Goal: Task Accomplishment & Management: Complete application form

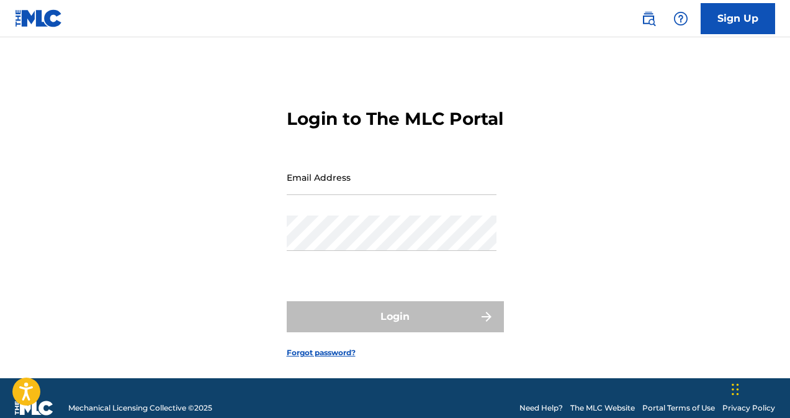
click at [333, 195] on input "Email Address" at bounding box center [392, 177] width 210 height 35
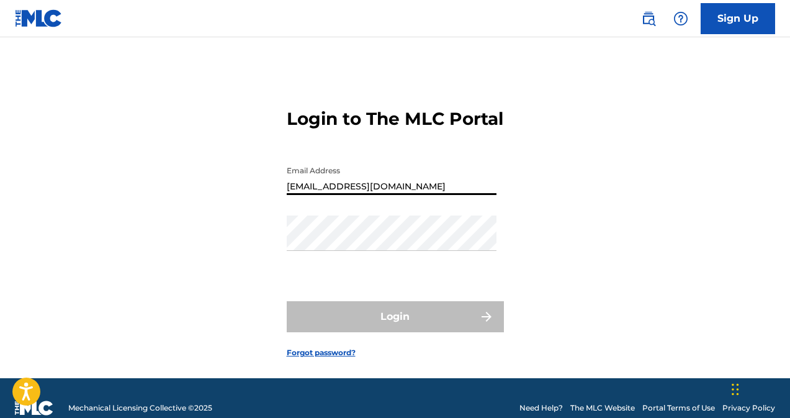
type input "[EMAIL_ADDRESS][DOMAIN_NAME]"
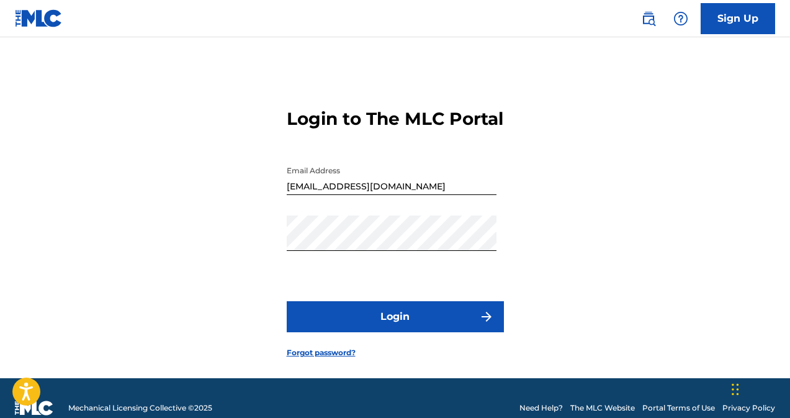
click at [407, 332] on button "Login" at bounding box center [395, 316] width 217 height 31
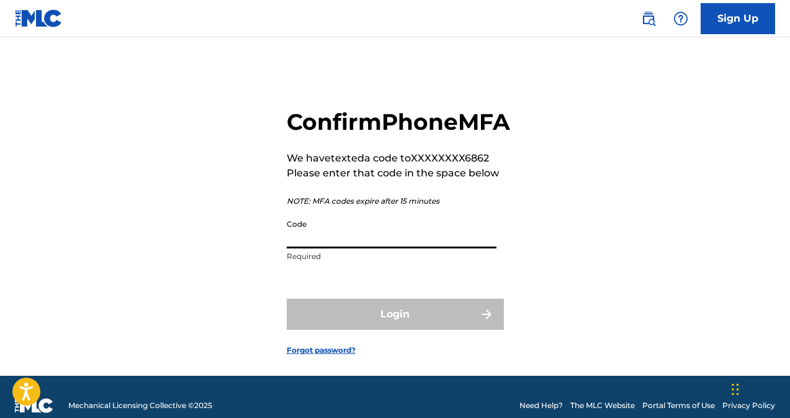
click at [310, 248] on input "Code" at bounding box center [392, 230] width 210 height 35
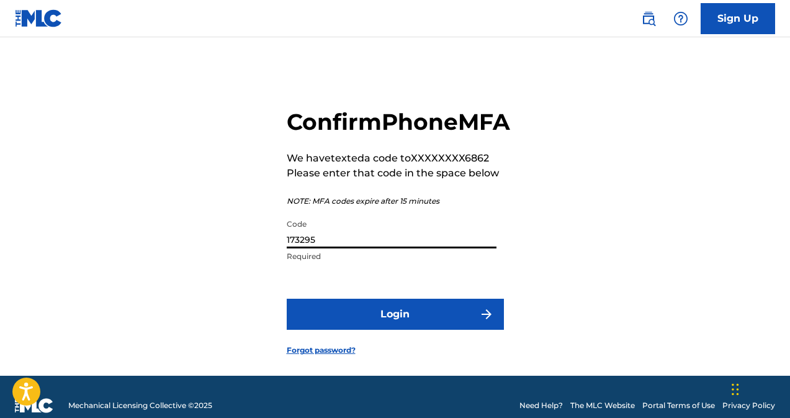
type input "173295"
click at [398, 330] on button "Login" at bounding box center [395, 314] width 217 height 31
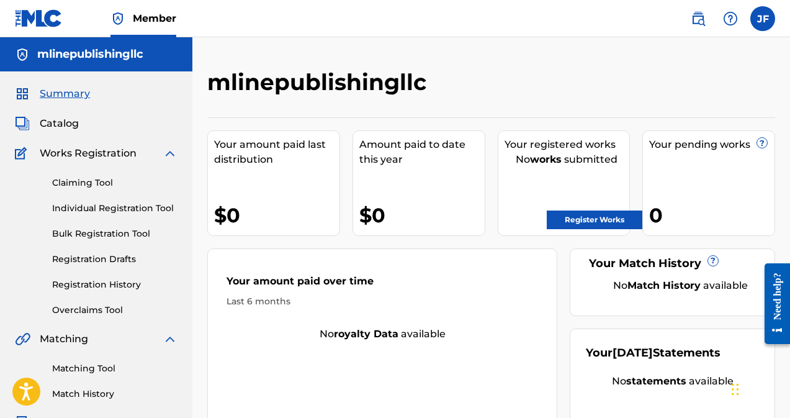
click at [572, 225] on link "Register Works" at bounding box center [595, 219] width 96 height 19
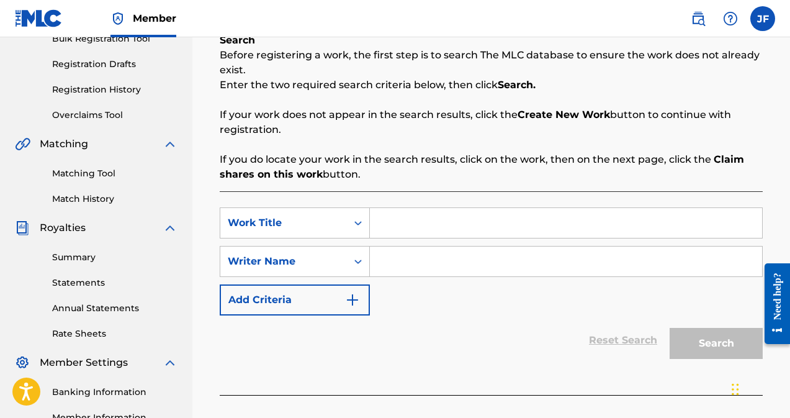
scroll to position [204, 0]
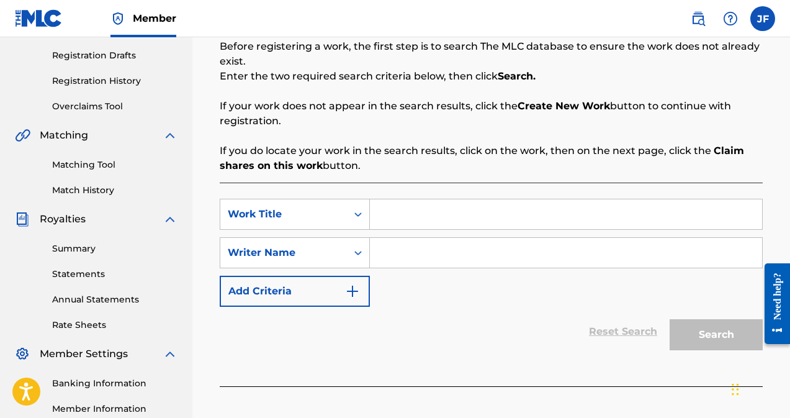
click at [413, 222] on input "Search Form" at bounding box center [566, 214] width 392 height 30
type input "r"
type input "Rise Up"
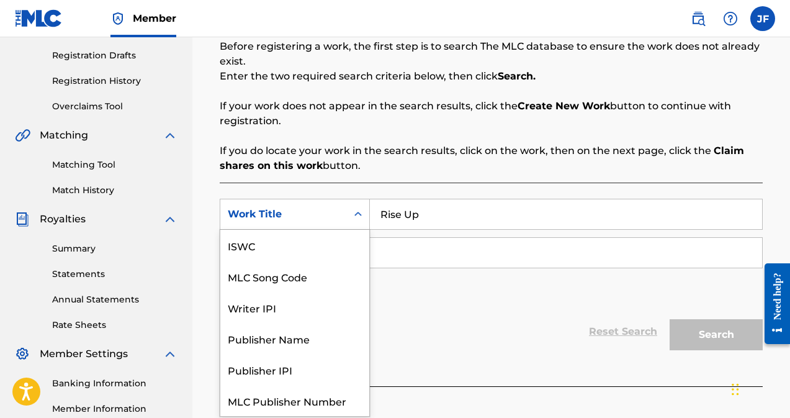
click at [355, 222] on div "Search Form" at bounding box center [358, 214] width 22 height 22
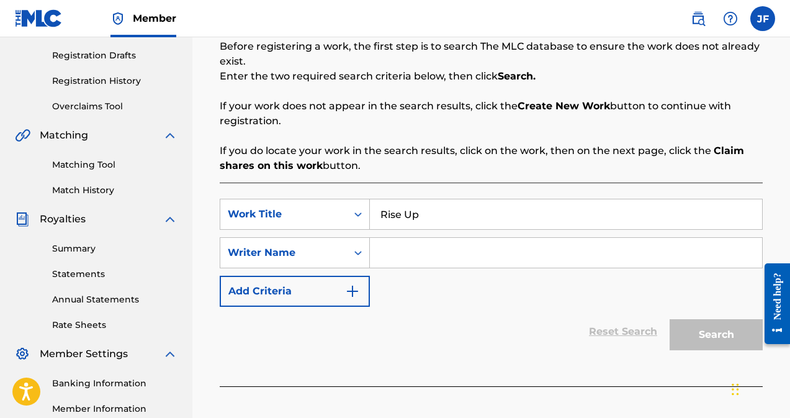
click at [432, 251] on input "Search Form" at bounding box center [566, 253] width 392 height 30
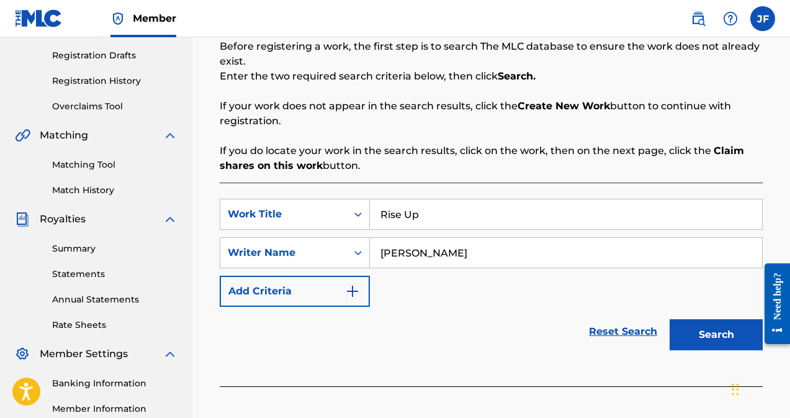
type input "[PERSON_NAME]"
click at [706, 340] on button "Search" at bounding box center [716, 334] width 93 height 31
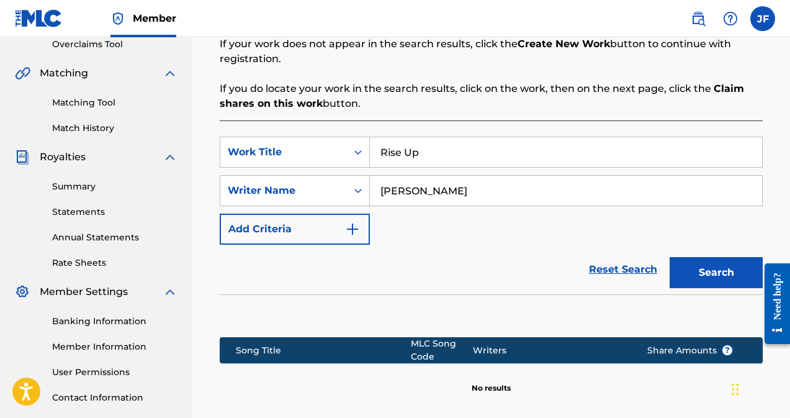
scroll to position [229, 0]
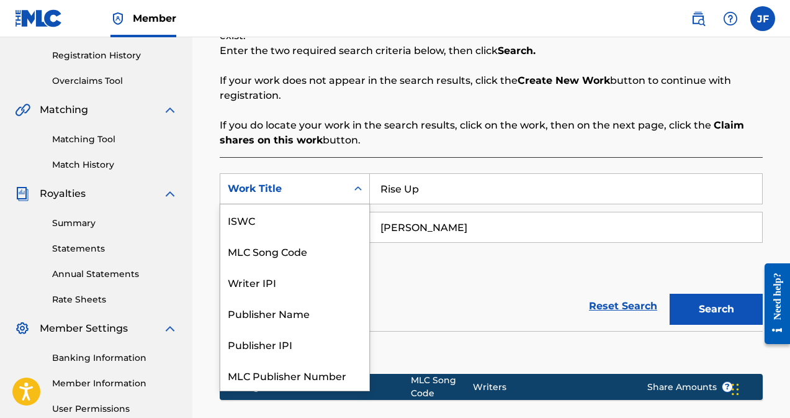
click at [357, 194] on icon "Search Form" at bounding box center [358, 189] width 12 height 12
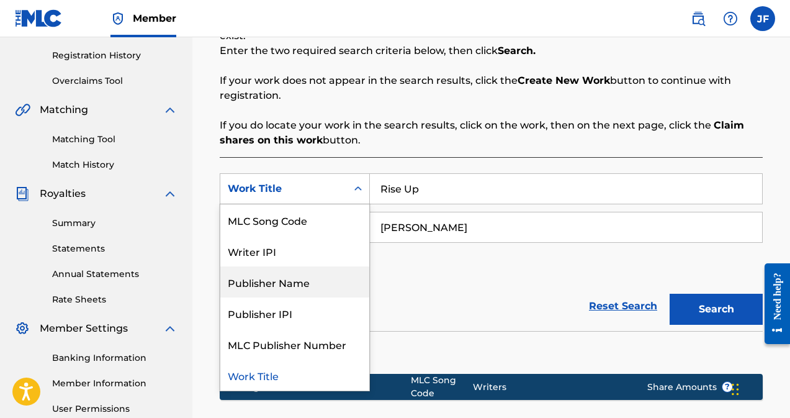
click at [305, 283] on div "Publisher Name" at bounding box center [294, 281] width 149 height 31
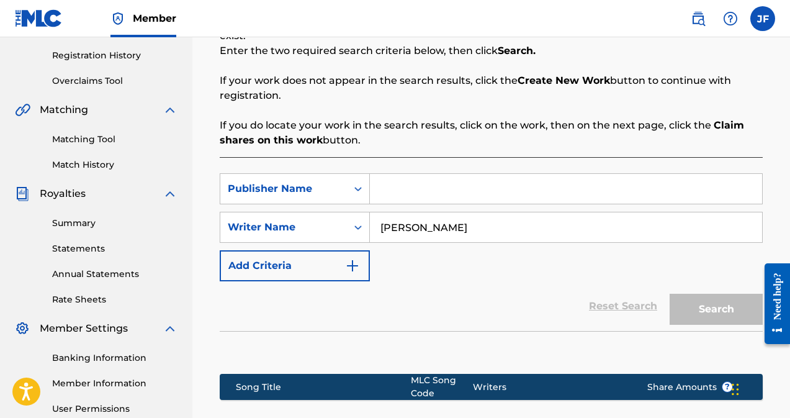
click at [431, 192] on input "Search Form" at bounding box center [566, 189] width 392 height 30
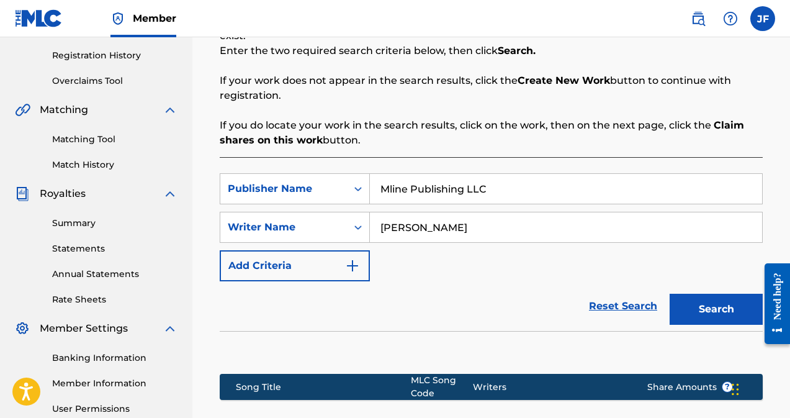
type input "Mline Publishing LLC"
click at [691, 305] on button "Search" at bounding box center [716, 309] width 93 height 31
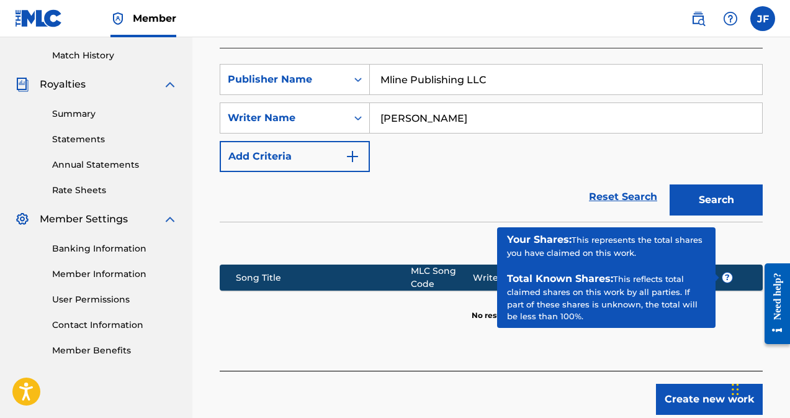
scroll to position [353, 0]
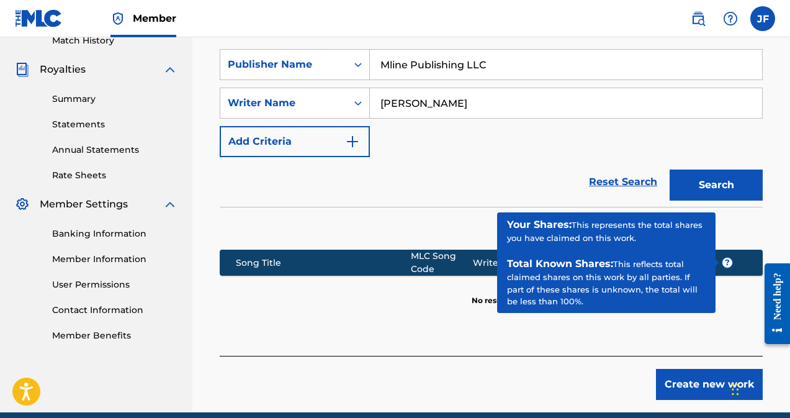
click at [379, 356] on div "Create new work" at bounding box center [491, 378] width 543 height 44
click at [417, 179] on div "Reset Search Search" at bounding box center [491, 182] width 543 height 50
click at [696, 379] on button "Create new work" at bounding box center [709, 384] width 107 height 31
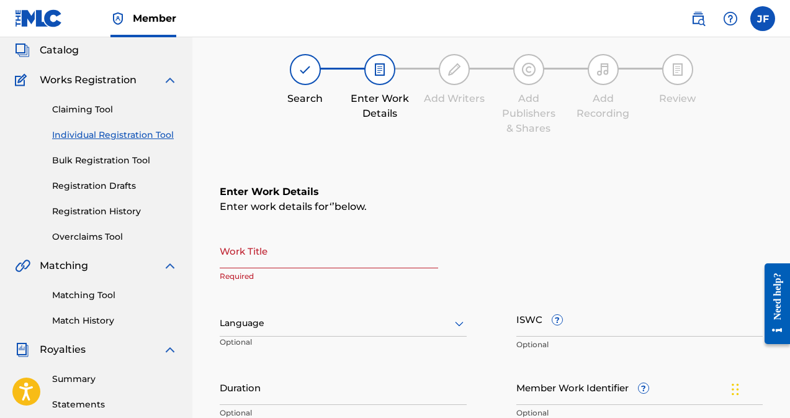
scroll to position [71, 0]
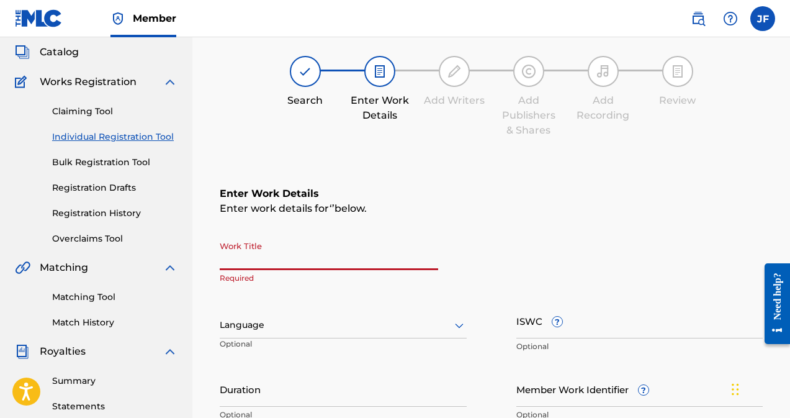
click at [250, 261] on input "Work Title" at bounding box center [329, 252] width 219 height 35
click at [230, 251] on input "Work Title" at bounding box center [329, 252] width 219 height 35
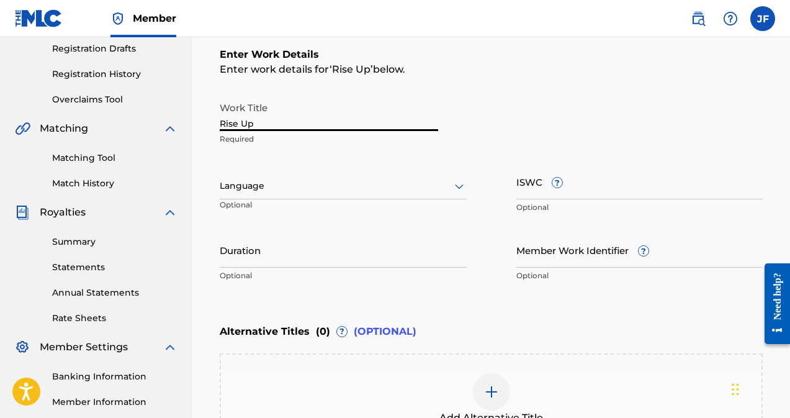
scroll to position [212, 0]
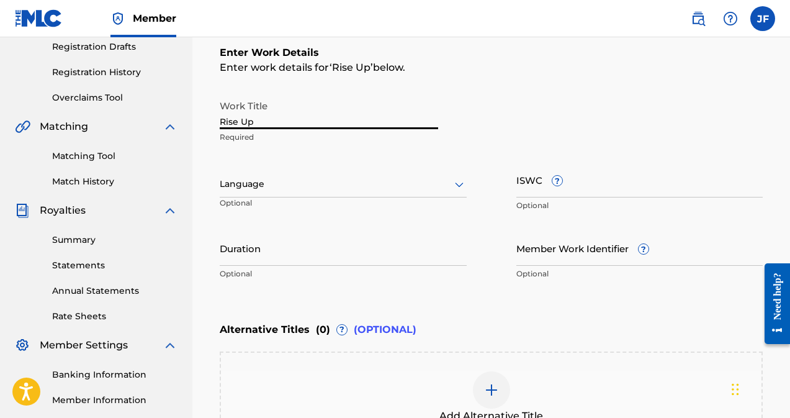
type input "Rise Up"
click at [463, 184] on icon at bounding box center [459, 185] width 9 height 5
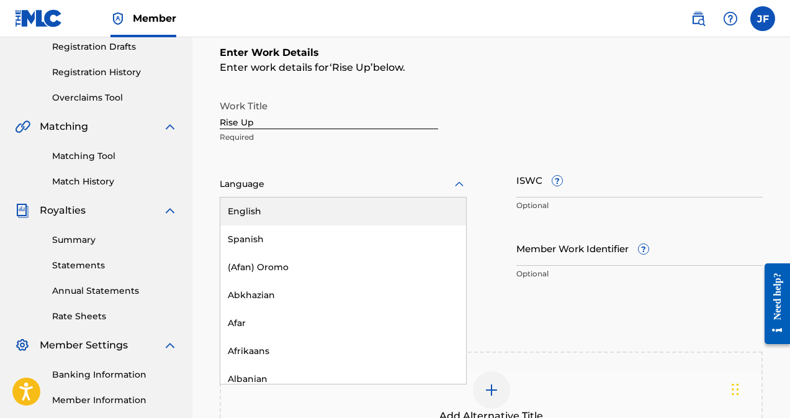
click at [270, 209] on div "English" at bounding box center [343, 211] width 246 height 28
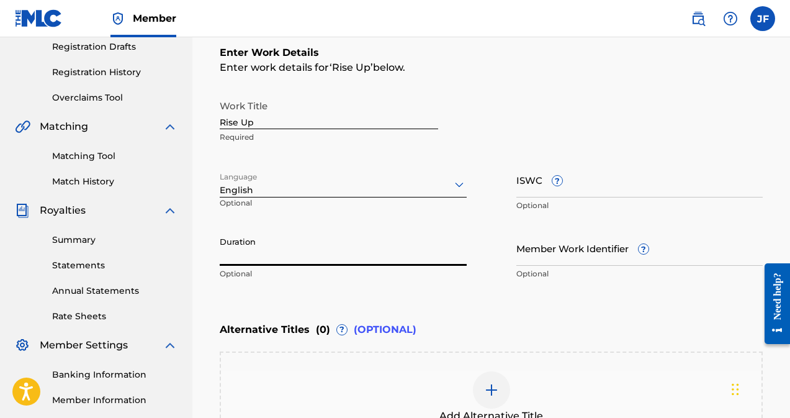
click at [276, 260] on input "Duration" at bounding box center [343, 247] width 247 height 35
type input "3"
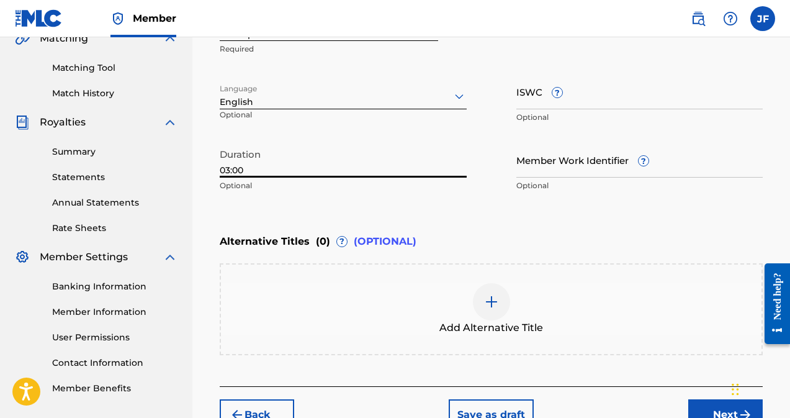
scroll to position [385, 0]
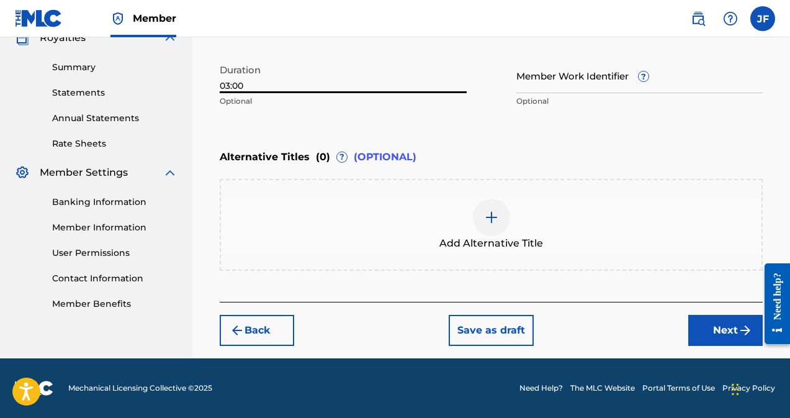
type input "03:00"
click at [716, 337] on button "Next" at bounding box center [726, 330] width 75 height 31
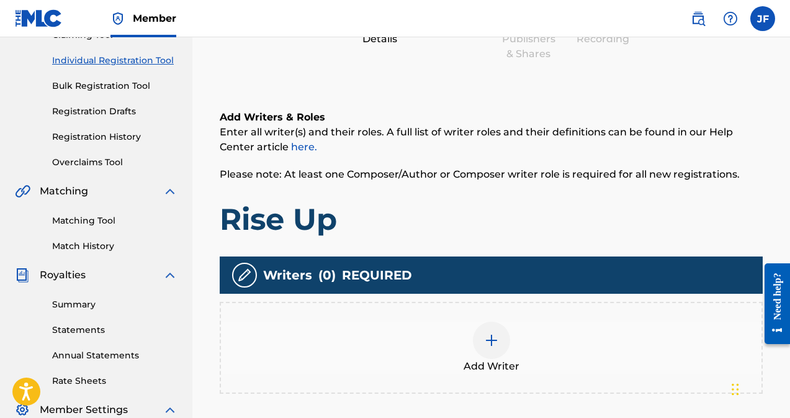
scroll to position [214, 0]
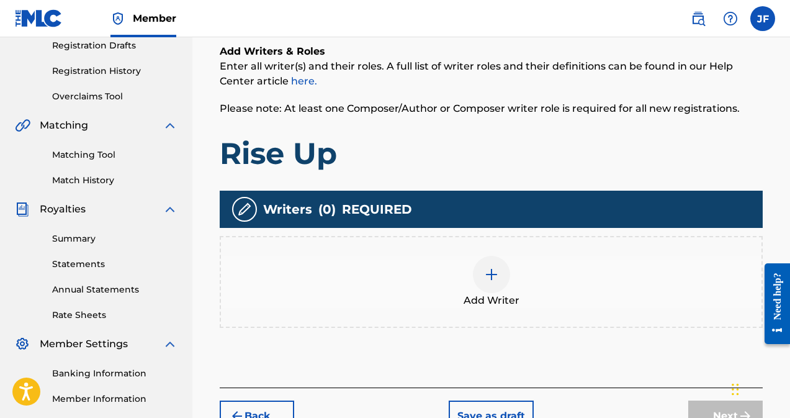
click at [489, 278] on img at bounding box center [491, 274] width 15 height 15
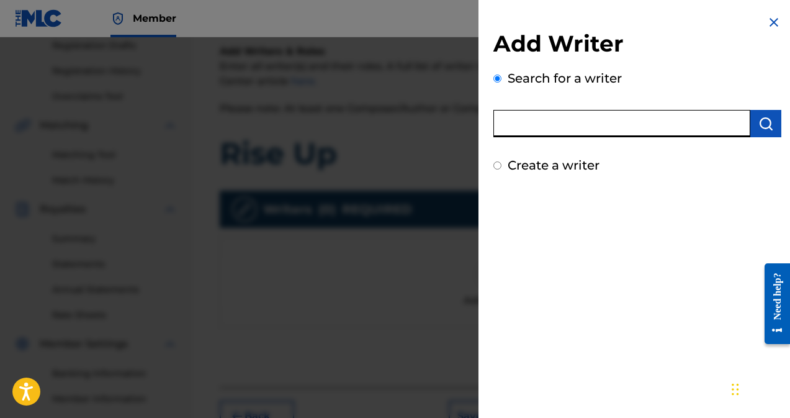
click at [548, 126] on input "text" at bounding box center [622, 123] width 257 height 27
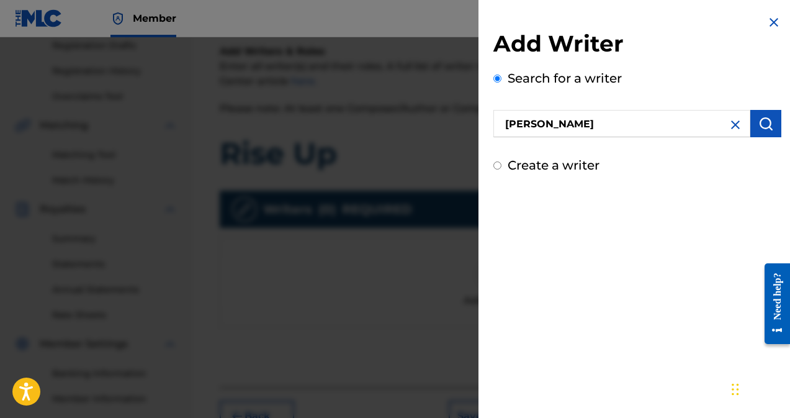
click at [763, 126] on img "submit" at bounding box center [766, 123] width 15 height 15
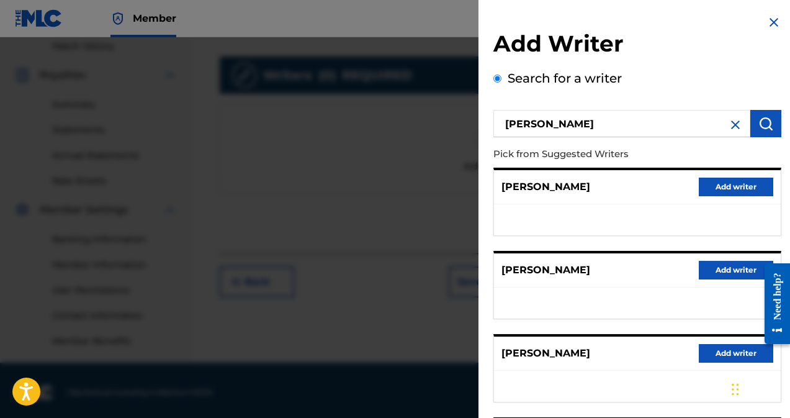
scroll to position [290, 0]
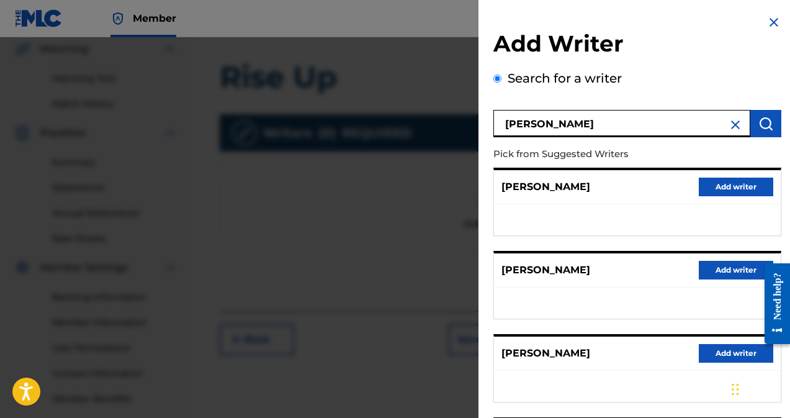
click at [573, 123] on input "[PERSON_NAME]" at bounding box center [622, 123] width 257 height 27
type input "[PERSON_NAME]"
click at [762, 126] on img "submit" at bounding box center [766, 123] width 15 height 15
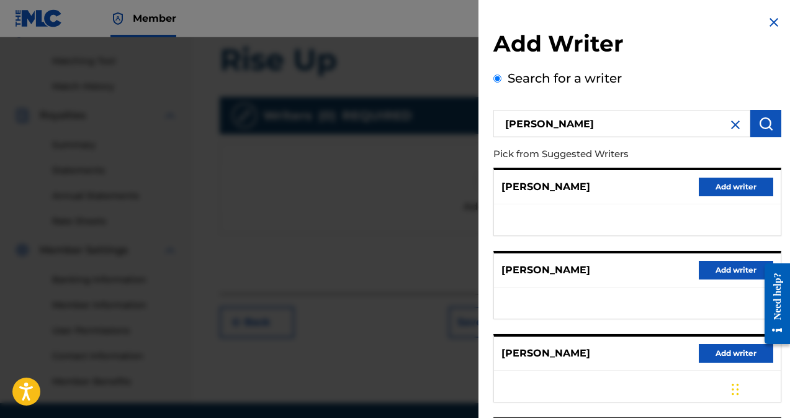
scroll to position [287, 0]
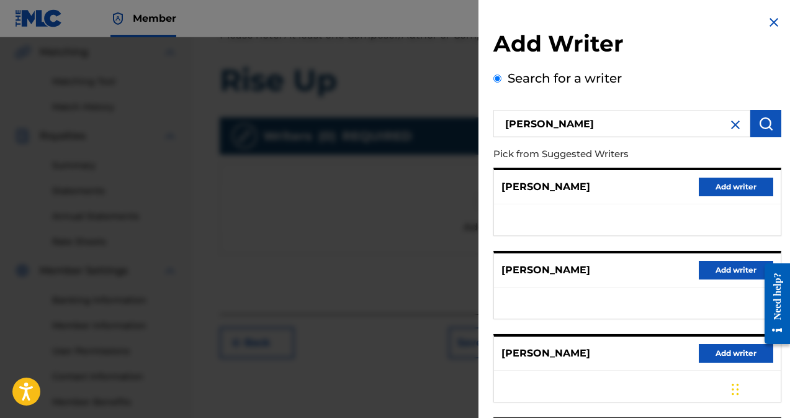
click at [734, 125] on img at bounding box center [735, 124] width 15 height 15
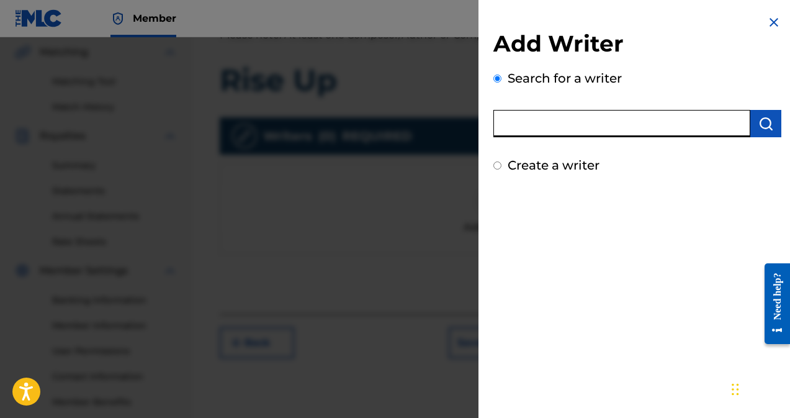
click at [579, 131] on input "text" at bounding box center [622, 123] width 257 height 27
type input "680898785"
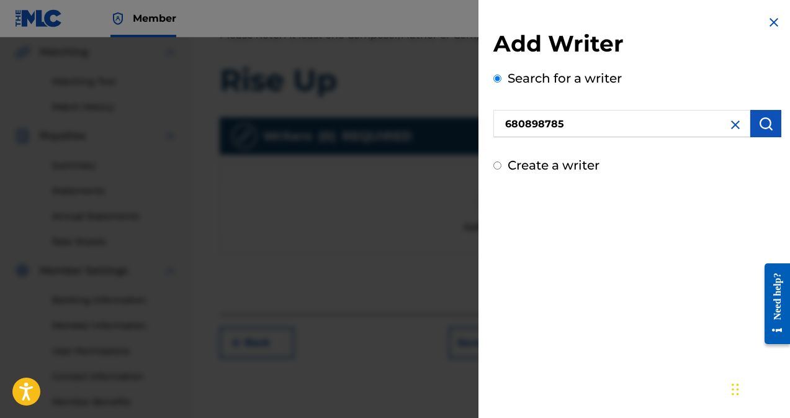
click at [771, 121] on button "submit" at bounding box center [766, 123] width 31 height 27
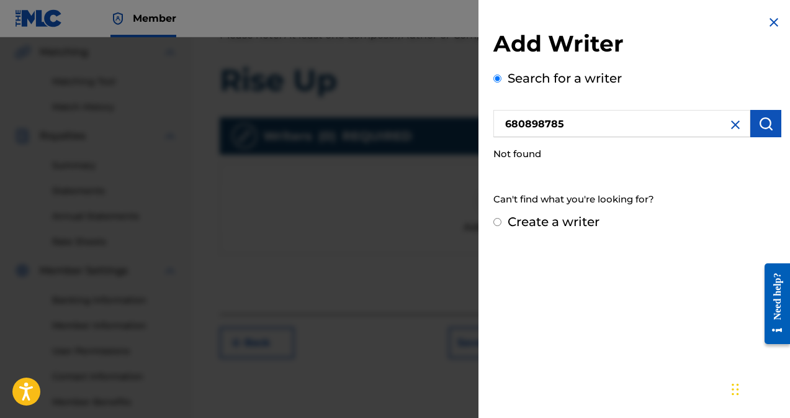
click at [497, 220] on input "Create a writer" at bounding box center [498, 222] width 8 height 8
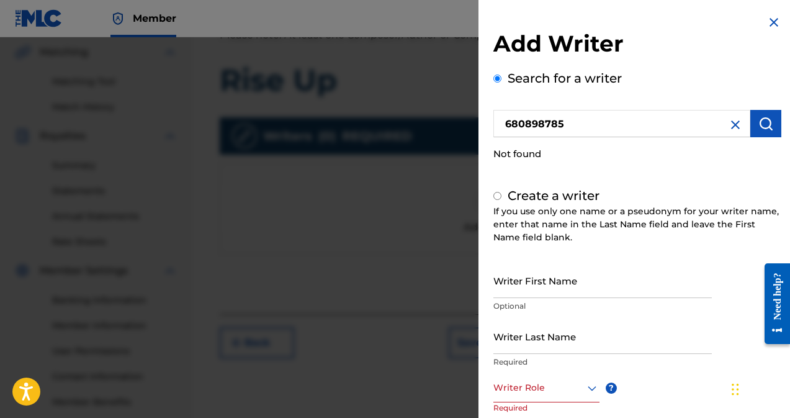
radio input "false"
radio input "true"
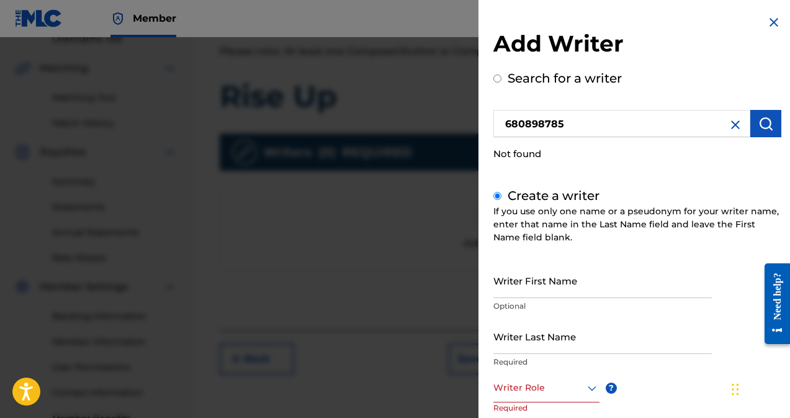
scroll to position [269, 0]
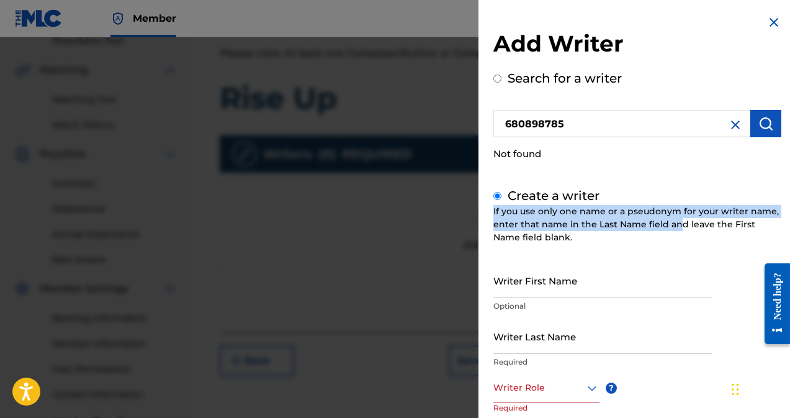
drag, startPoint x: 680, startPoint y: 202, endPoint x: 679, endPoint y: 229, distance: 27.3
click at [679, 229] on div "Create a writer If you use only one name or a pseudonym for your writer name, e…" at bounding box center [638, 360] width 288 height 348
click at [679, 168] on div "Add Writer Search for a writer 680898785 Not found Create a writer If you use o…" at bounding box center [638, 282] width 288 height 505
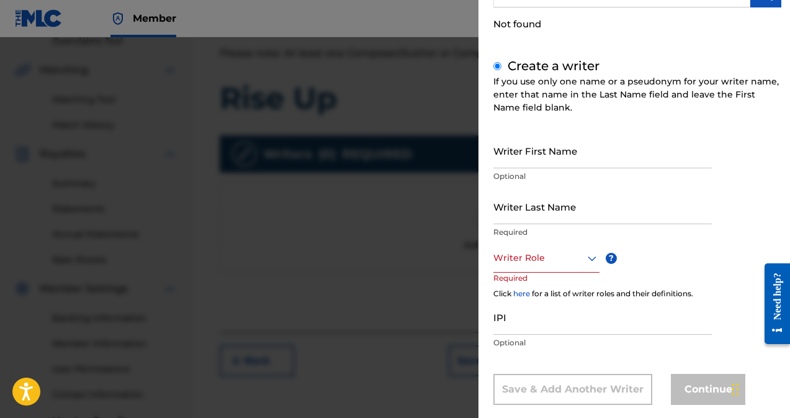
scroll to position [150, 0]
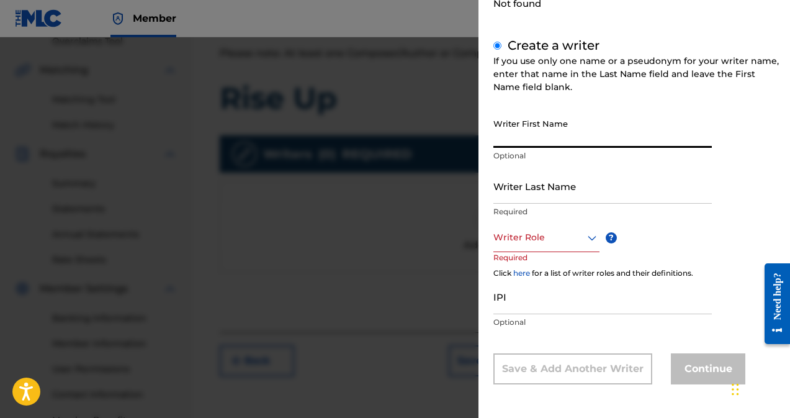
click at [513, 138] on input "Writer First Name" at bounding box center [603, 129] width 219 height 35
type input "[PERSON_NAME]"
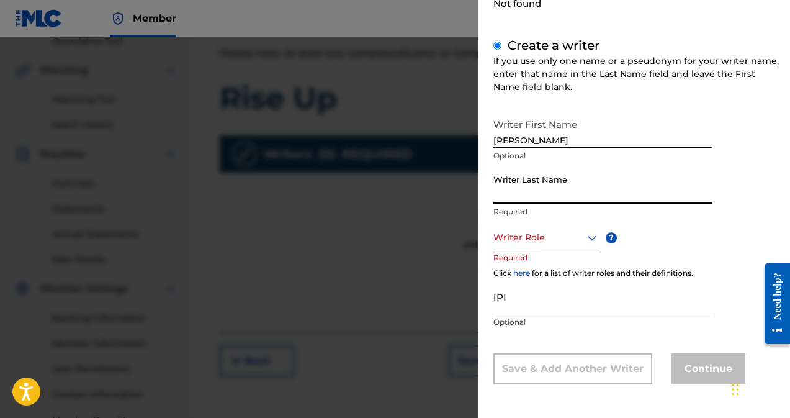
click at [519, 199] on input "Writer Last Name" at bounding box center [603, 185] width 219 height 35
type input "[PERSON_NAME]"
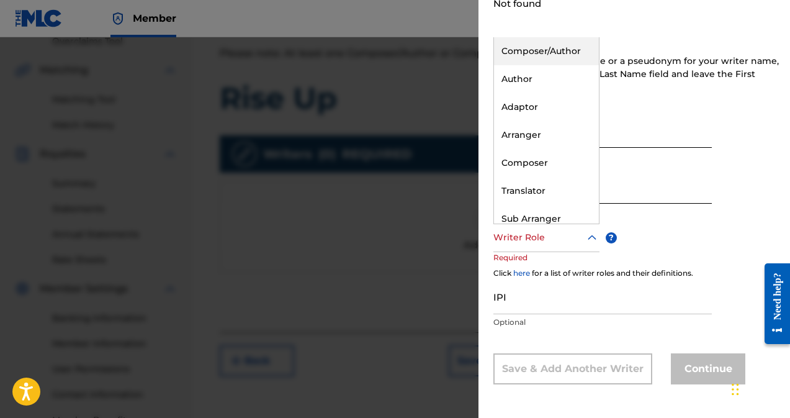
click at [585, 238] on icon at bounding box center [592, 237] width 15 height 15
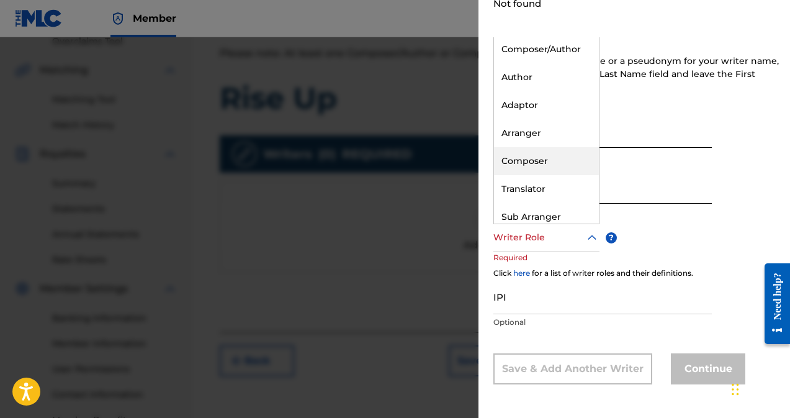
scroll to position [0, 0]
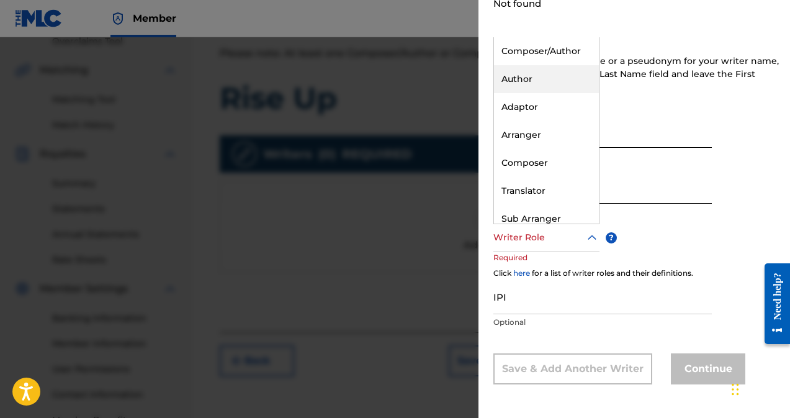
click at [518, 81] on div "Author" at bounding box center [546, 79] width 105 height 28
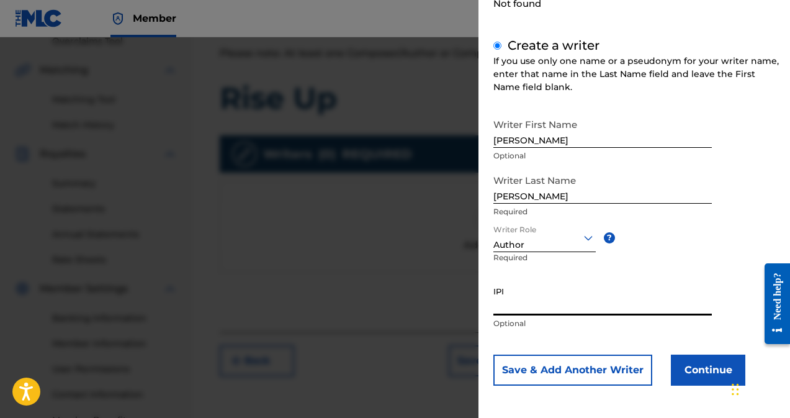
click at [533, 301] on input "IPI" at bounding box center [603, 297] width 219 height 35
type input "680898785"
click at [712, 366] on button "Continue" at bounding box center [708, 370] width 75 height 31
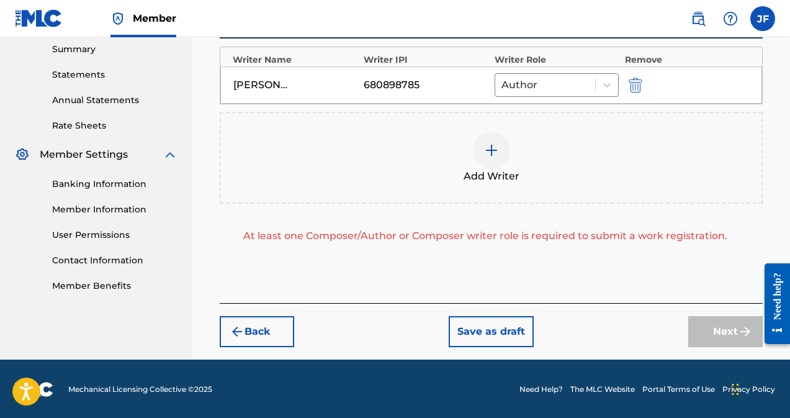
scroll to position [404, 0]
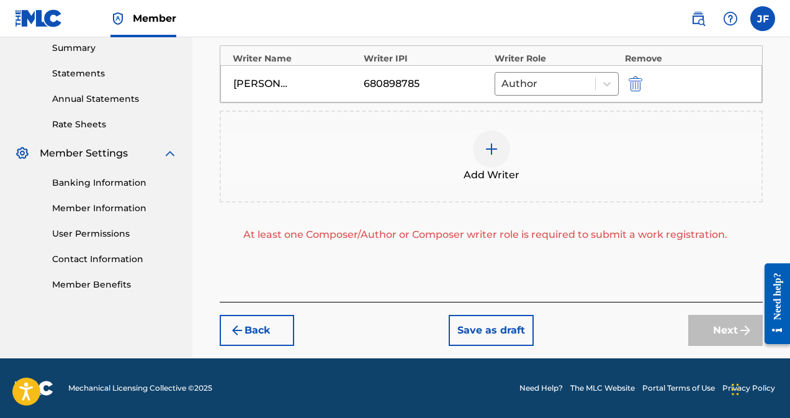
drag, startPoint x: 359, startPoint y: 89, endPoint x: 407, endPoint y: 102, distance: 50.3
click at [366, 89] on div "[PERSON_NAME] 680898785 Author" at bounding box center [491, 83] width 542 height 37
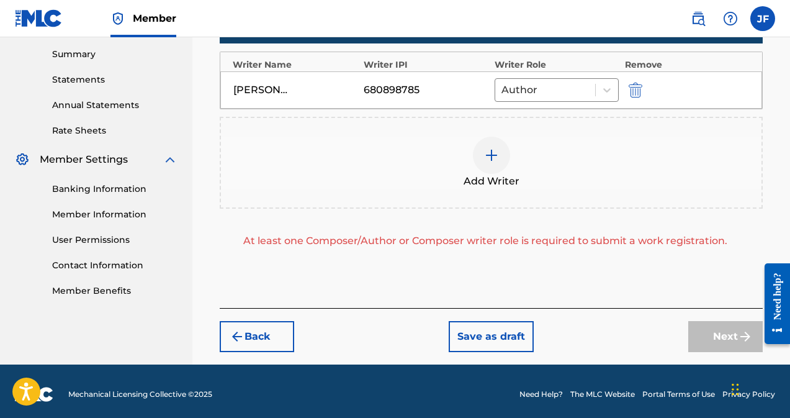
scroll to position [400, 0]
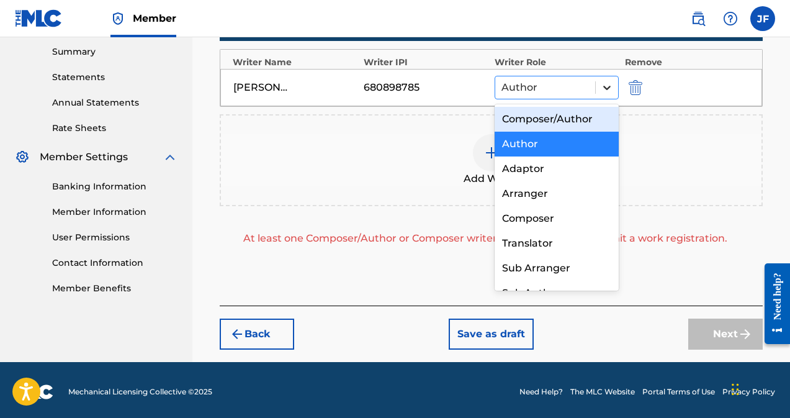
click at [601, 96] on div at bounding box center [607, 87] width 22 height 22
click at [558, 144] on div "Author" at bounding box center [557, 144] width 124 height 25
click at [603, 90] on icon at bounding box center [607, 87] width 12 height 12
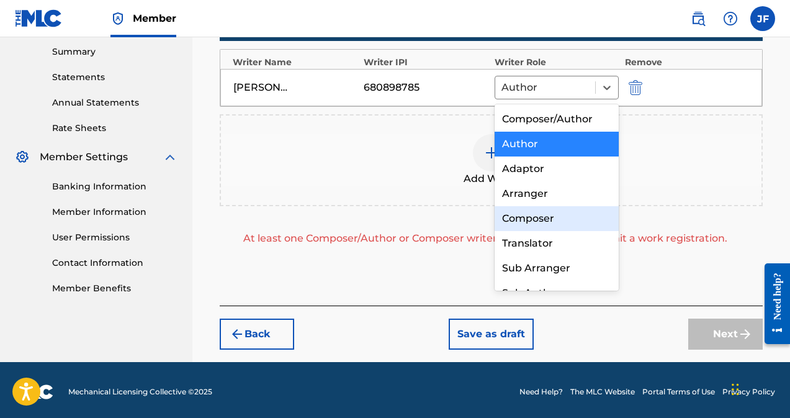
click at [535, 213] on div "Composer" at bounding box center [557, 218] width 124 height 25
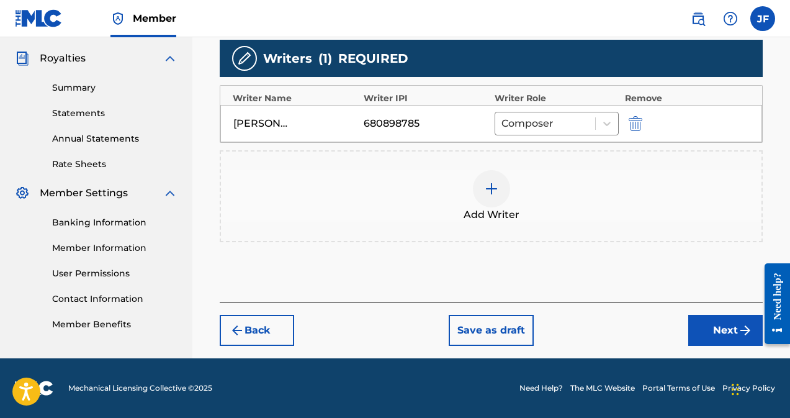
scroll to position [364, 0]
click at [727, 331] on button "Next" at bounding box center [726, 330] width 75 height 31
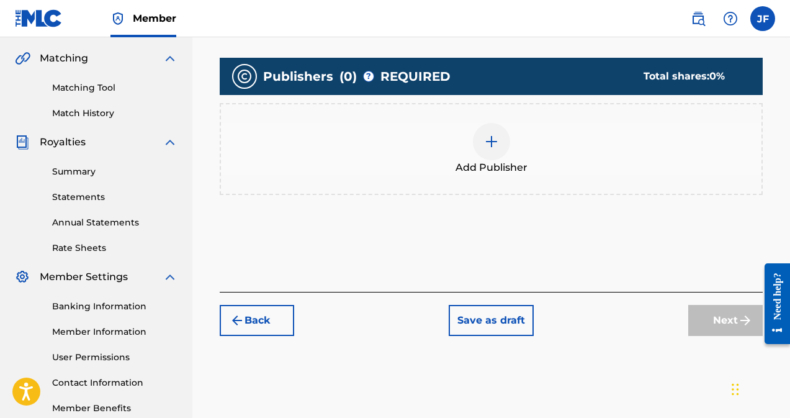
scroll to position [288, 0]
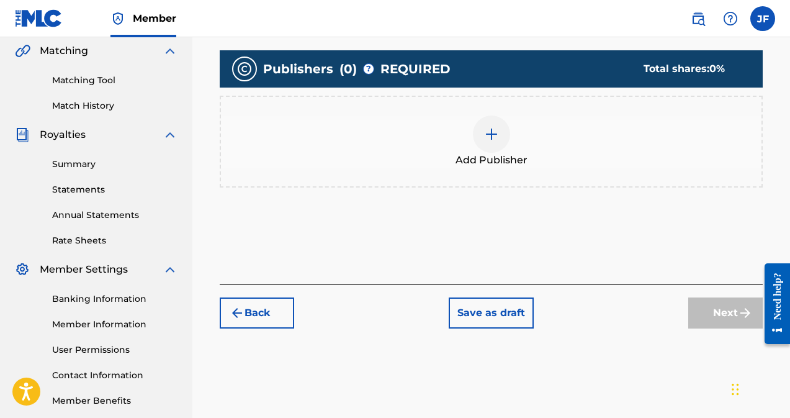
click at [495, 135] on img at bounding box center [491, 134] width 15 height 15
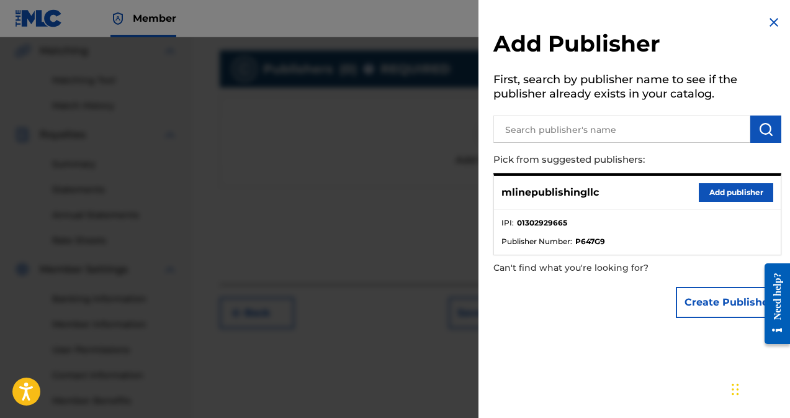
click at [723, 196] on button "Add publisher" at bounding box center [736, 192] width 75 height 19
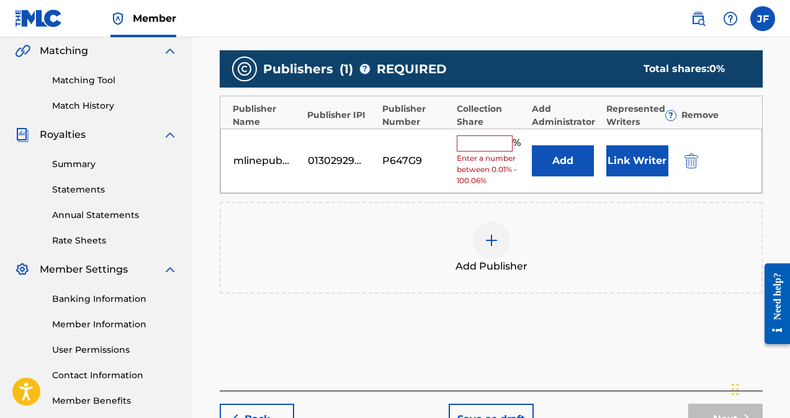
click at [661, 253] on div "Add Publisher" at bounding box center [491, 248] width 541 height 52
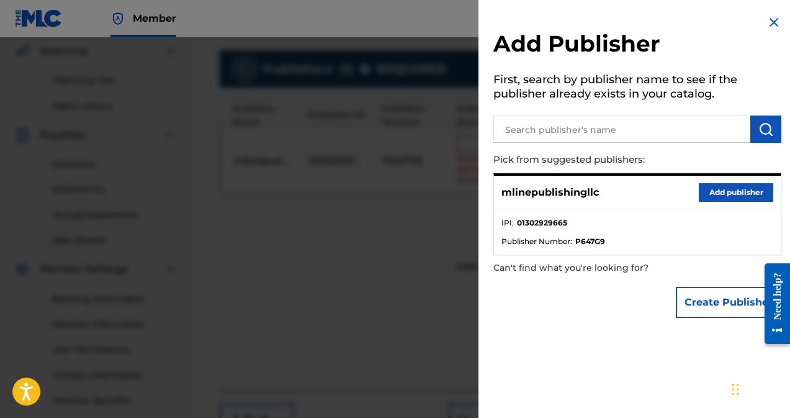
click at [738, 187] on button "Add publisher" at bounding box center [736, 192] width 75 height 19
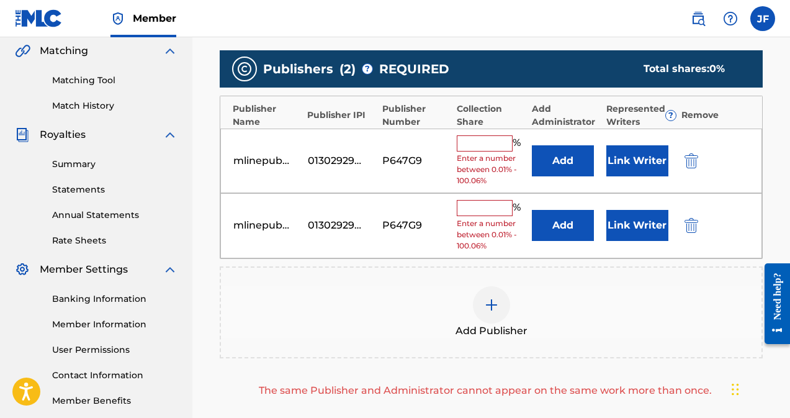
click at [694, 229] on img "submit" at bounding box center [692, 225] width 14 height 15
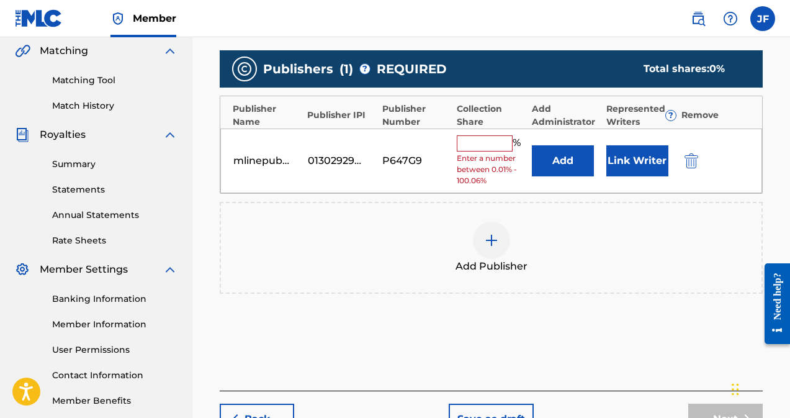
click at [480, 144] on input "text" at bounding box center [485, 143] width 56 height 16
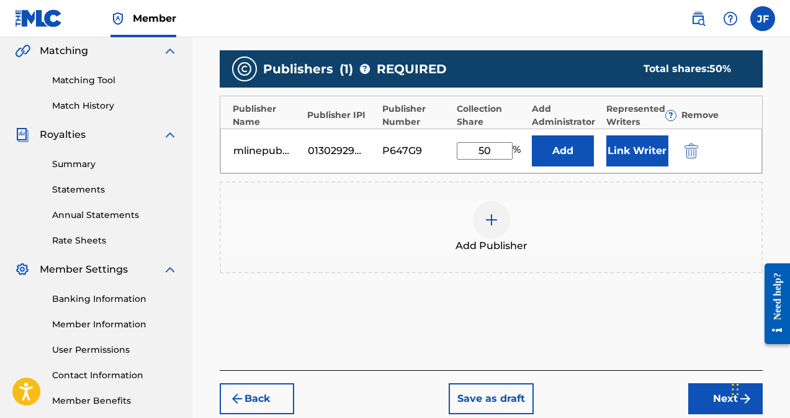
type input "50"
click at [635, 154] on button "Link Writer" at bounding box center [638, 150] width 62 height 31
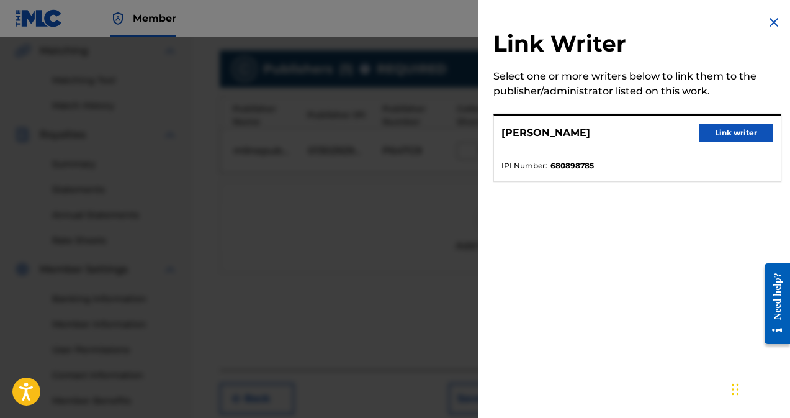
click at [721, 135] on button "Link writer" at bounding box center [736, 133] width 75 height 19
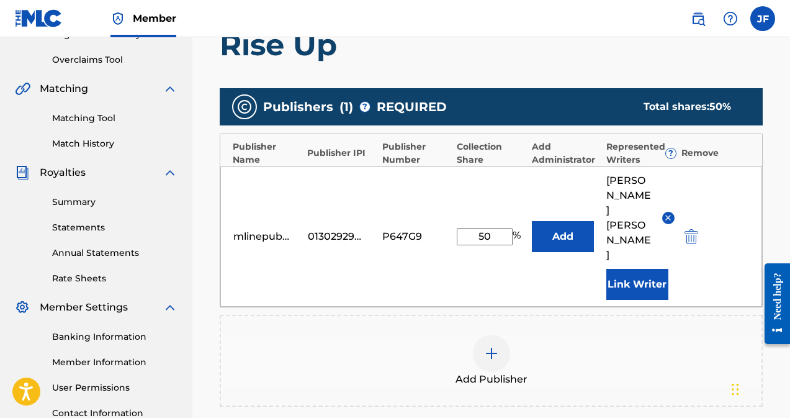
scroll to position [322, 0]
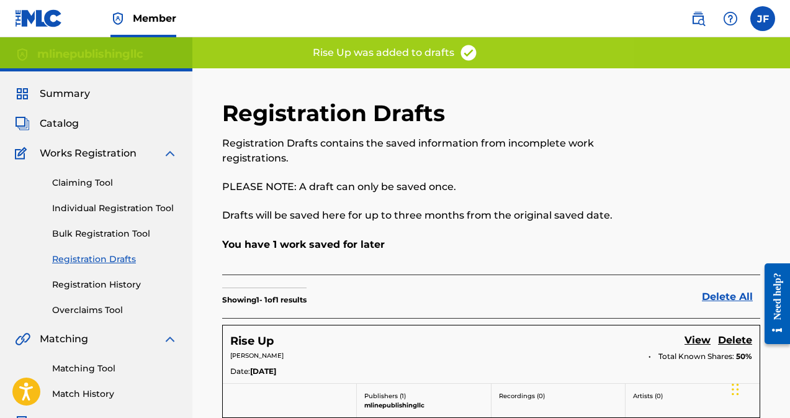
click at [770, 26] on label at bounding box center [763, 18] width 25 height 25
click at [763, 19] on input "[PERSON_NAME] [EMAIL_ADDRESS][DOMAIN_NAME] Notification Preferences Profile Log…" at bounding box center [763, 19] width 0 height 0
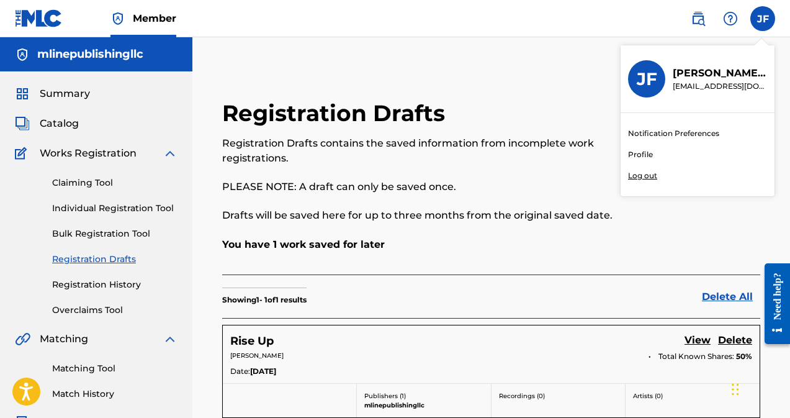
click at [638, 153] on link "Profile" at bounding box center [640, 154] width 25 height 11
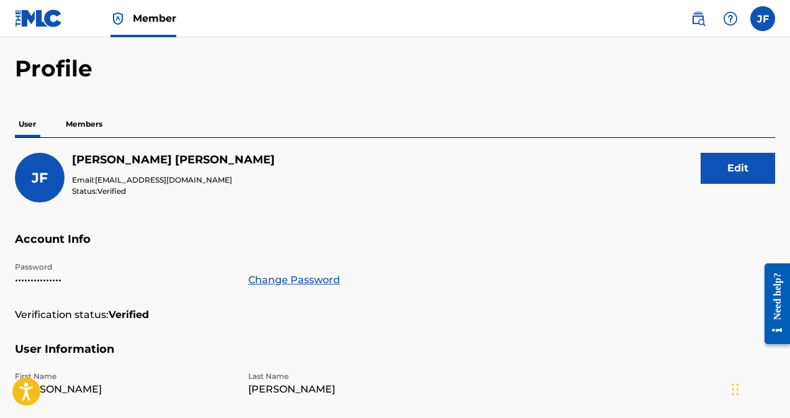
scroll to position [40, 0]
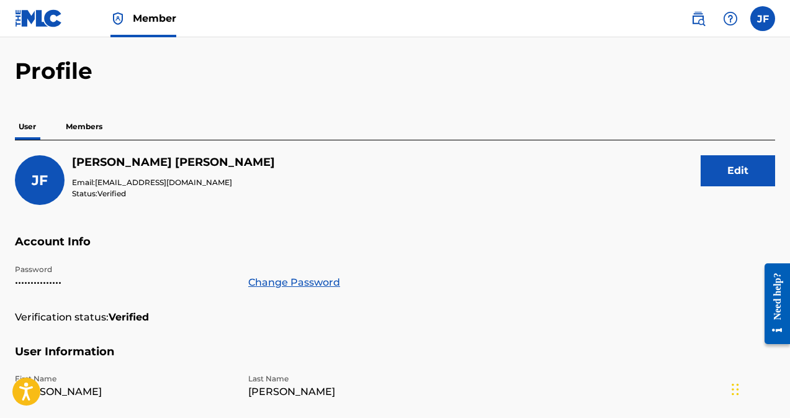
click at [89, 132] on p "Members" at bounding box center [84, 127] width 44 height 26
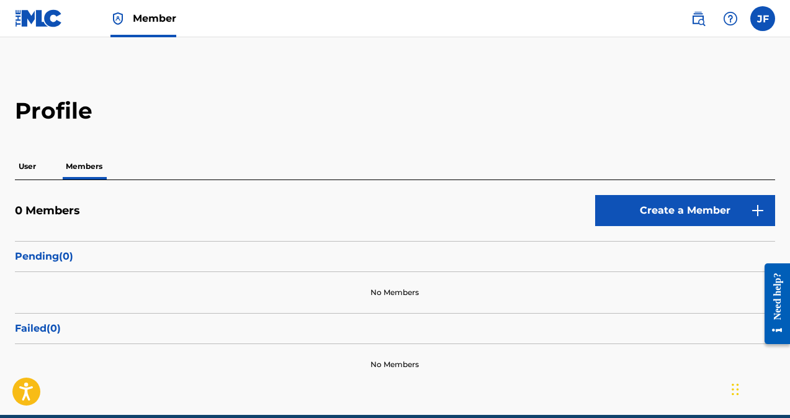
click at [763, 22] on label at bounding box center [763, 18] width 25 height 25
click at [763, 19] on input "[PERSON_NAME] [EMAIL_ADDRESS][DOMAIN_NAME] Notification Preferences Profile Log…" at bounding box center [763, 19] width 0 height 0
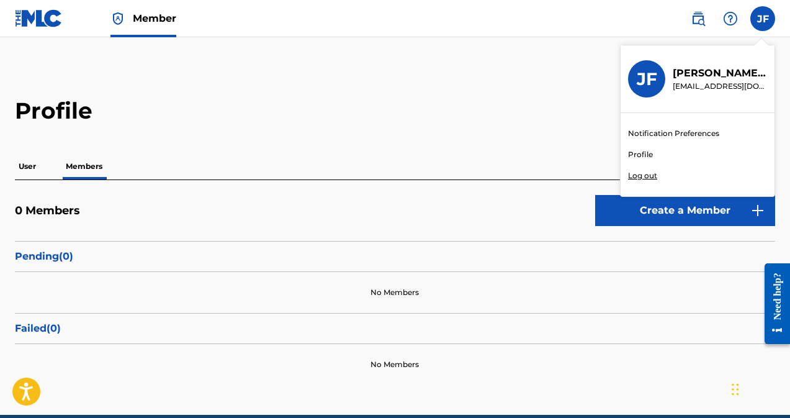
click at [666, 131] on link "Notification Preferences" at bounding box center [673, 133] width 91 height 11
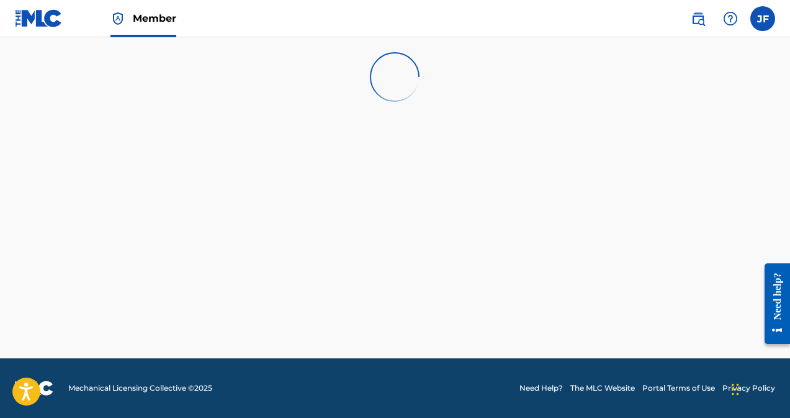
click at [699, 19] on img at bounding box center [698, 18] width 15 height 15
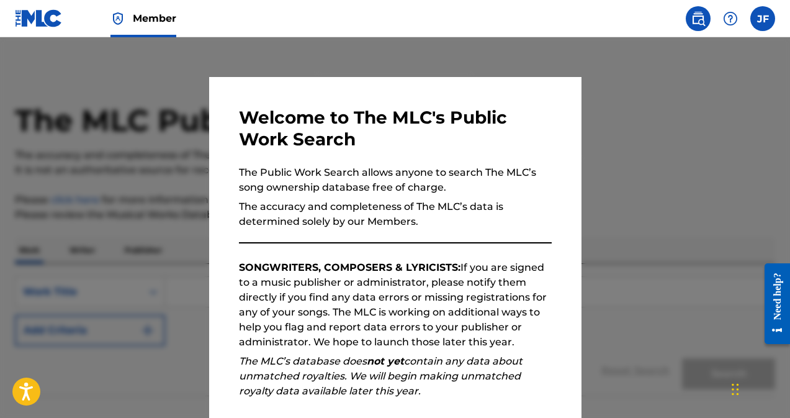
click at [768, 22] on label at bounding box center [763, 18] width 25 height 25
click at [763, 19] on input "[PERSON_NAME] [EMAIL_ADDRESS][DOMAIN_NAME] Notification Preferences Profile Log…" at bounding box center [763, 19] width 0 height 0
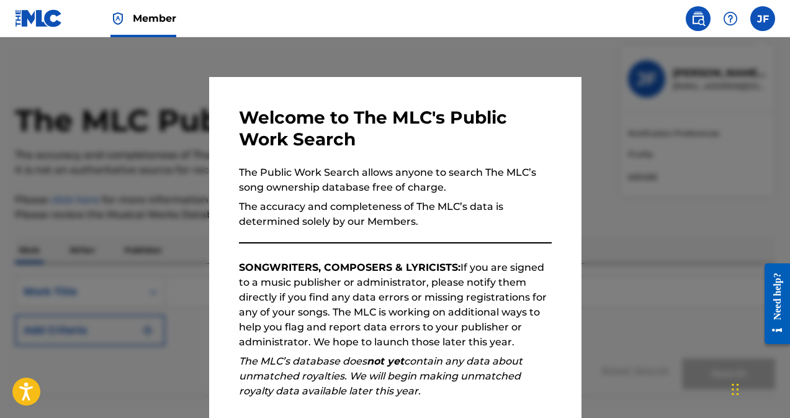
scroll to position [83, 0]
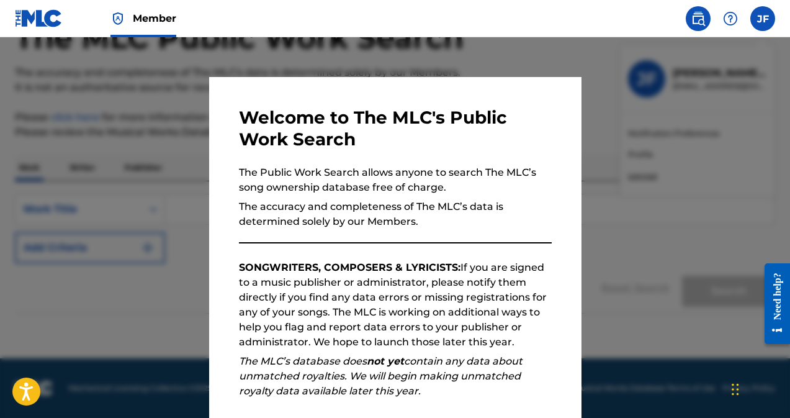
click at [526, 310] on p "SONGWRITERS, COMPOSERS & LYRICISTS: If you are signed to a music publisher or a…" at bounding box center [395, 304] width 313 height 89
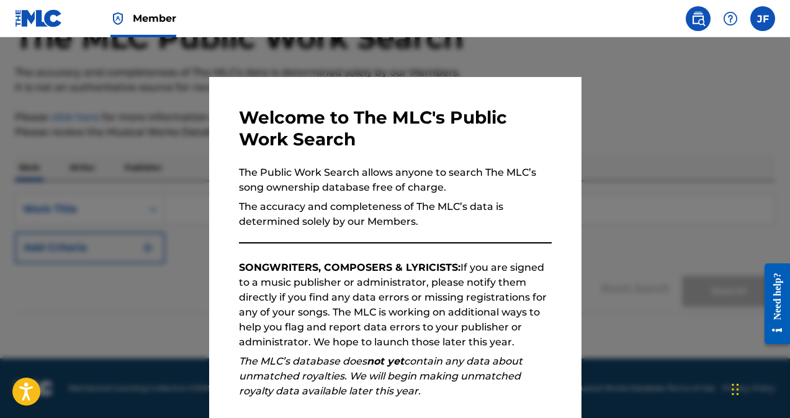
click at [603, 255] on div at bounding box center [395, 246] width 790 height 418
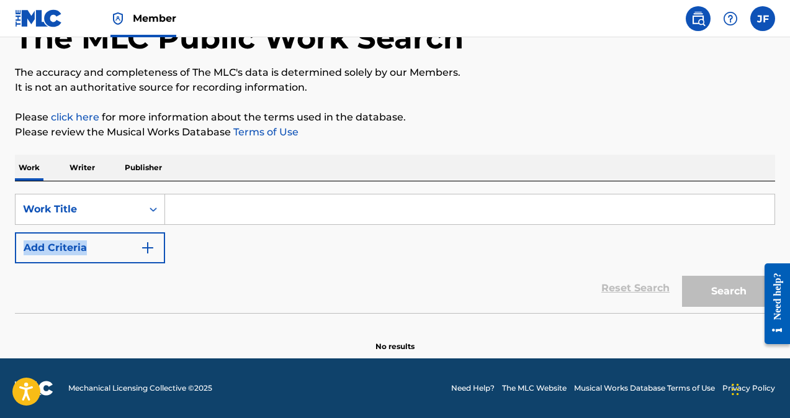
click at [603, 255] on div "SearchWithCriteria9d024f8e-ff7b-42ab-9238-9d8494940341 Work Title Add Criteria" at bounding box center [395, 229] width 761 height 70
click at [763, 20] on label at bounding box center [763, 18] width 25 height 25
click at [763, 19] on input "[PERSON_NAME] [EMAIL_ADDRESS][DOMAIN_NAME] Notification Preferences Profile Log…" at bounding box center [763, 19] width 0 height 0
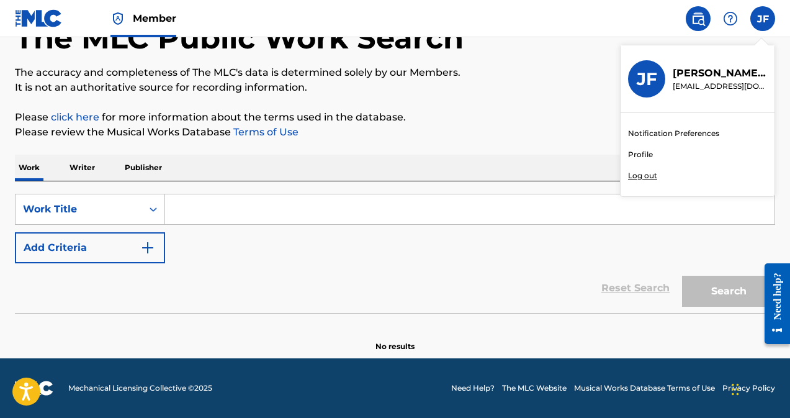
click at [648, 78] on h3 "JF" at bounding box center [647, 79] width 20 height 22
click at [763, 19] on input "[PERSON_NAME] [EMAIL_ADDRESS][DOMAIN_NAME] Notification Preferences Profile Log…" at bounding box center [763, 19] width 0 height 0
click at [708, 79] on p "[PERSON_NAME]" at bounding box center [720, 73] width 94 height 15
click at [763, 19] on input "[PERSON_NAME] [EMAIL_ADDRESS][DOMAIN_NAME] Notification Preferences Profile Log…" at bounding box center [763, 19] width 0 height 0
click at [641, 153] on link "Profile" at bounding box center [640, 154] width 25 height 11
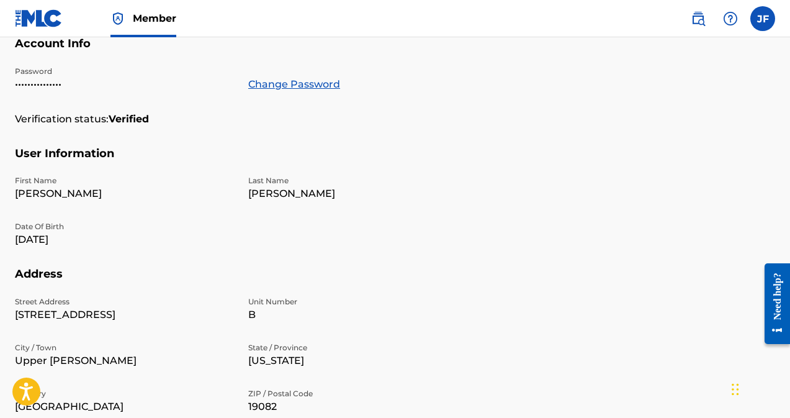
scroll to position [242, 0]
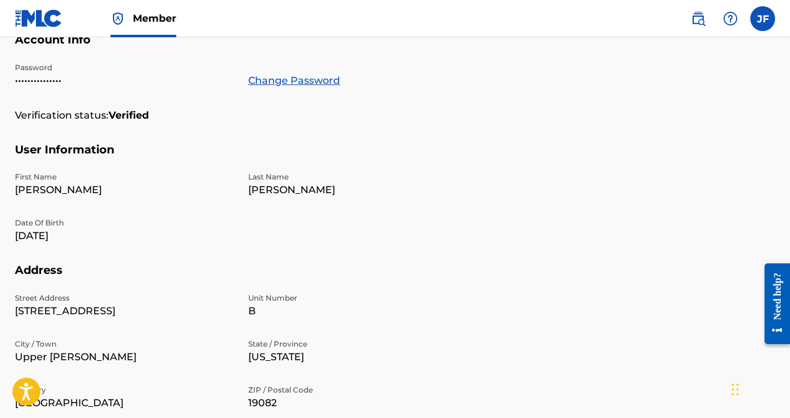
drag, startPoint x: 785, startPoint y: 215, endPoint x: 728, endPoint y: 186, distance: 63.6
click at [728, 186] on div "Profile User Members [PERSON_NAME] Email: [EMAIL_ADDRESS][DOMAIN_NAME] Status: …" at bounding box center [395, 179] width 790 height 649
click at [728, 186] on section "User Information First Name [PERSON_NAME] Name [PERSON_NAME] Date Of Birth [DEM…" at bounding box center [395, 203] width 761 height 121
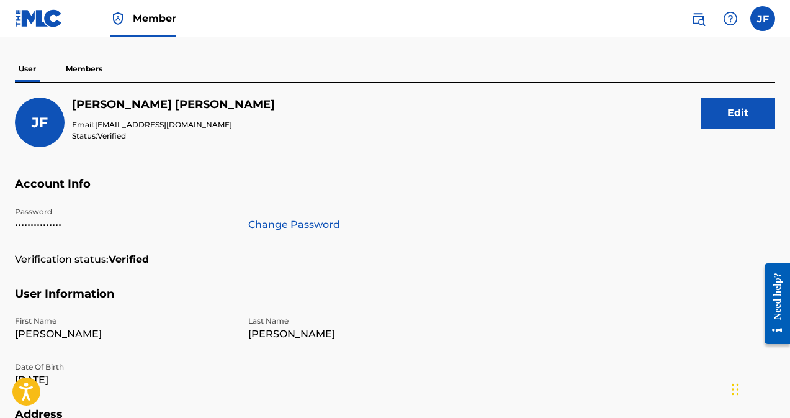
scroll to position [0, 0]
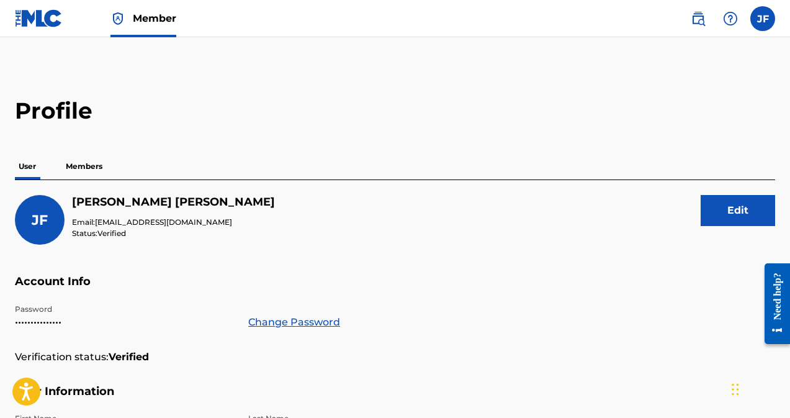
click at [87, 163] on p "Members" at bounding box center [84, 166] width 44 height 26
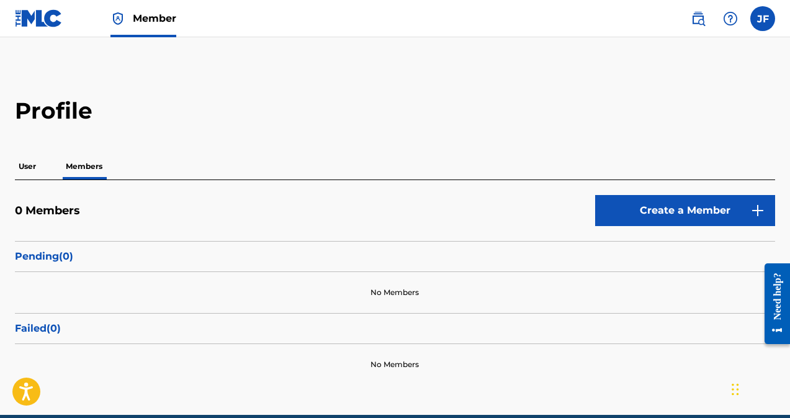
click at [756, 27] on label at bounding box center [763, 18] width 25 height 25
click at [763, 19] on input "[PERSON_NAME] [EMAIL_ADDRESS][DOMAIN_NAME] Notification Preferences Profile Log…" at bounding box center [763, 19] width 0 height 0
click at [431, 135] on div "Profile User Members 0 Members Create a Member Pending ( 0 ) No Members Failed …" at bounding box center [395, 241] width 790 height 288
click at [30, 167] on p "User" at bounding box center [27, 166] width 25 height 26
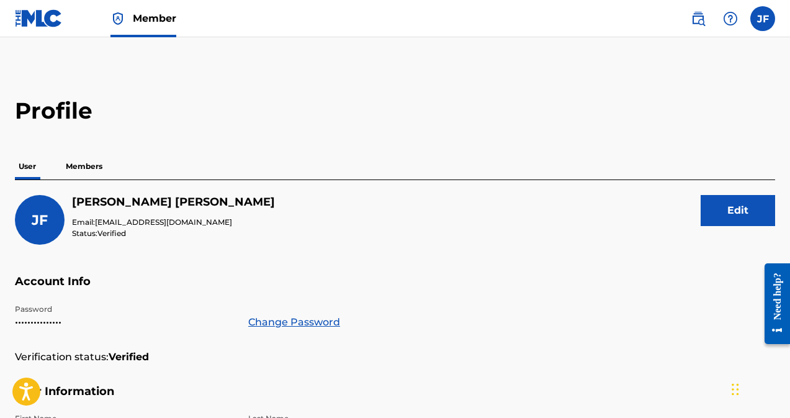
click at [32, 19] on img at bounding box center [39, 18] width 48 height 18
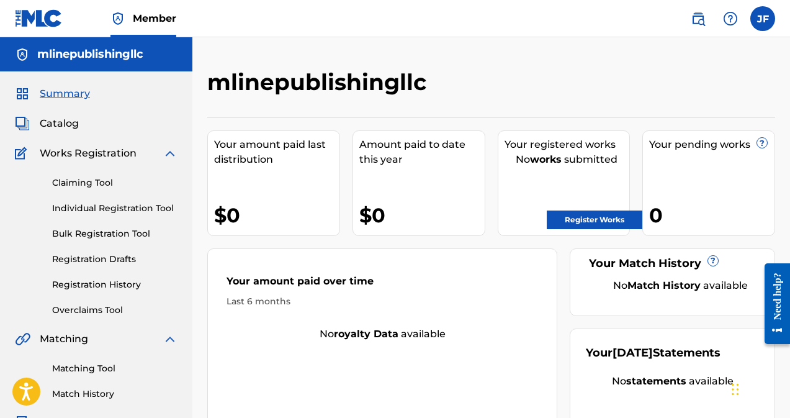
click at [59, 125] on span "Catalog" at bounding box center [59, 123] width 39 height 15
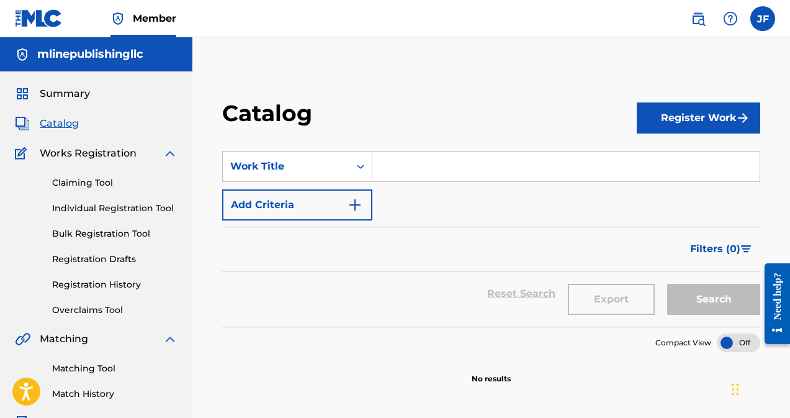
click at [68, 91] on span "Summary" at bounding box center [65, 93] width 50 height 15
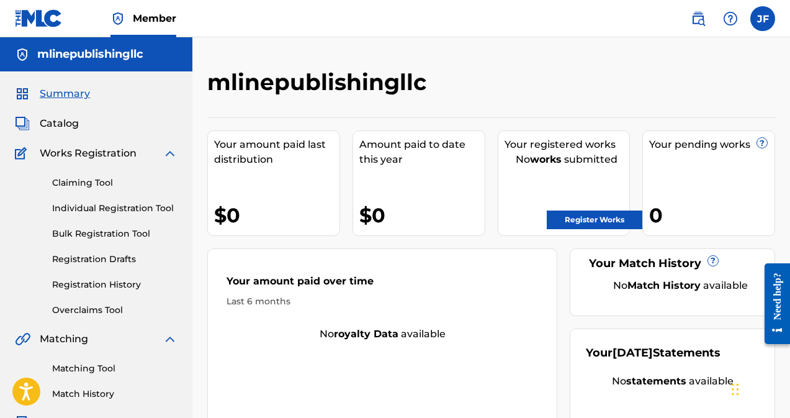
click at [97, 261] on link "Registration Drafts" at bounding box center [114, 259] width 125 height 13
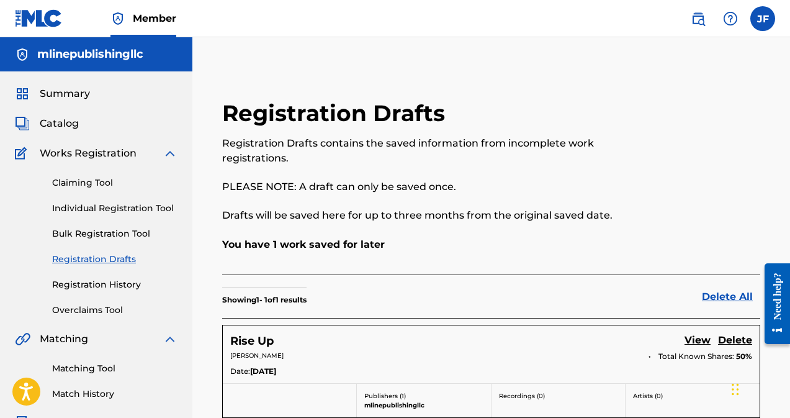
click at [172, 152] on img at bounding box center [170, 153] width 15 height 15
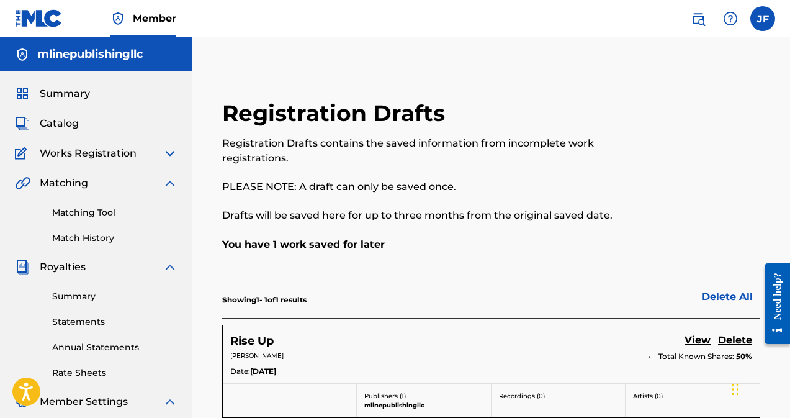
click at [171, 176] on img at bounding box center [170, 183] width 15 height 15
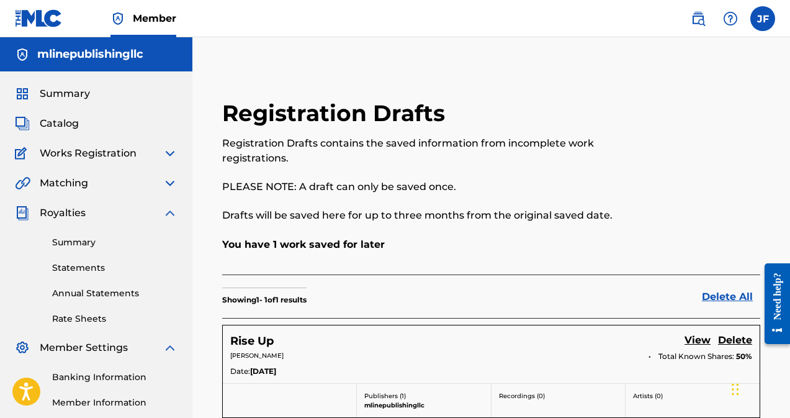
click at [171, 212] on img at bounding box center [170, 213] width 15 height 15
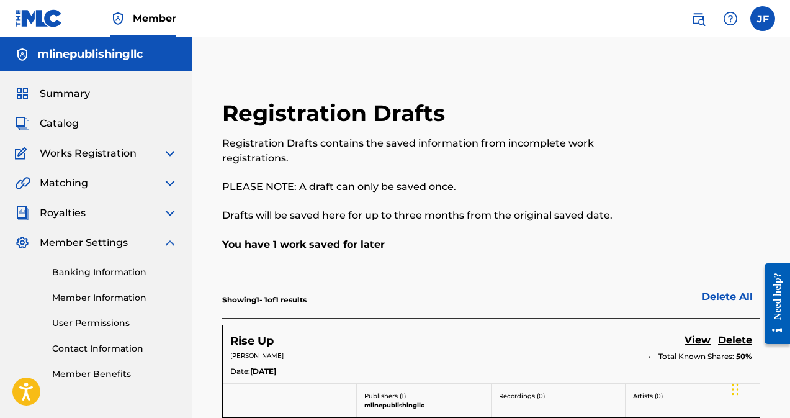
click at [106, 296] on link "Member Information" at bounding box center [114, 297] width 125 height 13
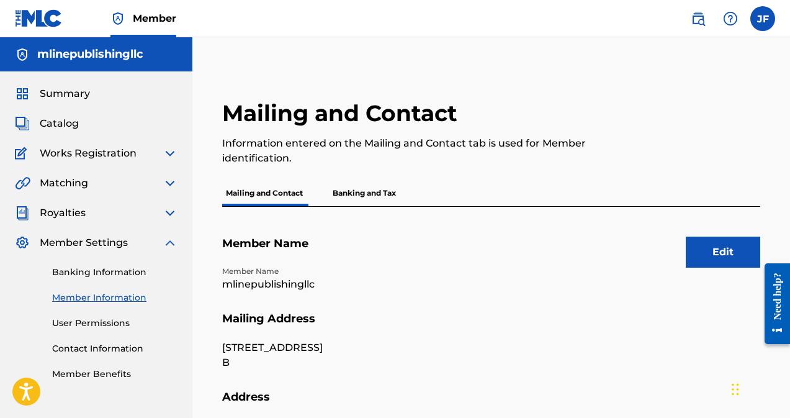
click at [720, 256] on button "Edit" at bounding box center [723, 252] width 75 height 31
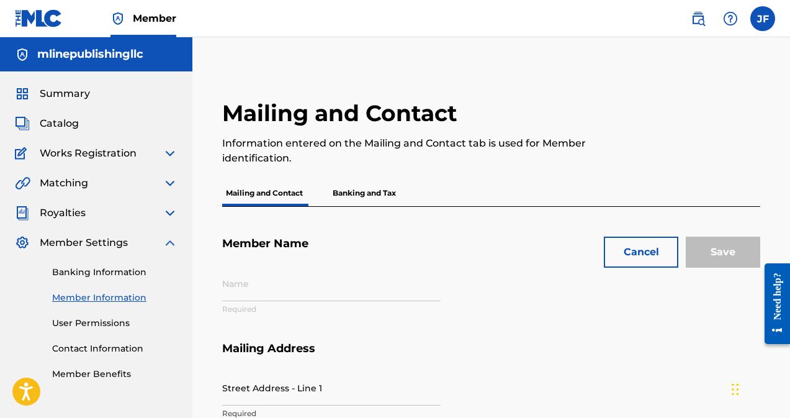
type input "mlinepublishingllc"
type input "[STREET_ADDRESS]"
type input "B"
type input "Upper [PERSON_NAME]"
type input "19082"
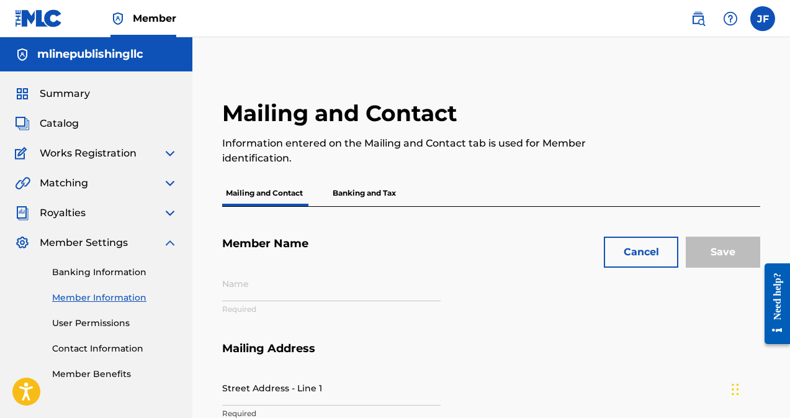
type input "P647G9"
type input "01302929665"
type input "267"
type input "9726862"
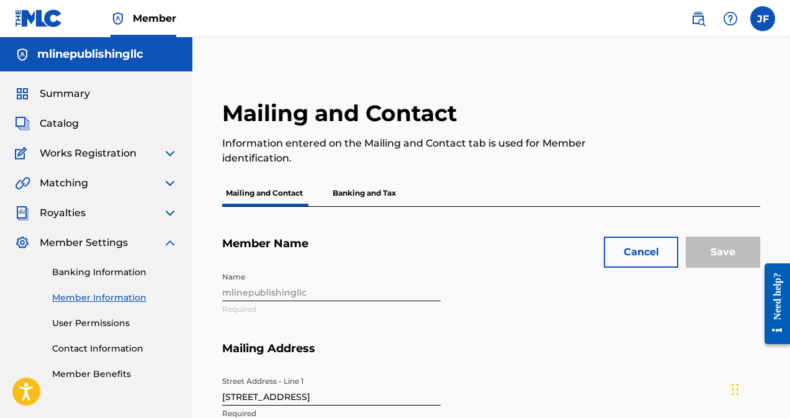
click at [352, 294] on div "Name mlinepublishingllc Required" at bounding box center [448, 304] width 452 height 76
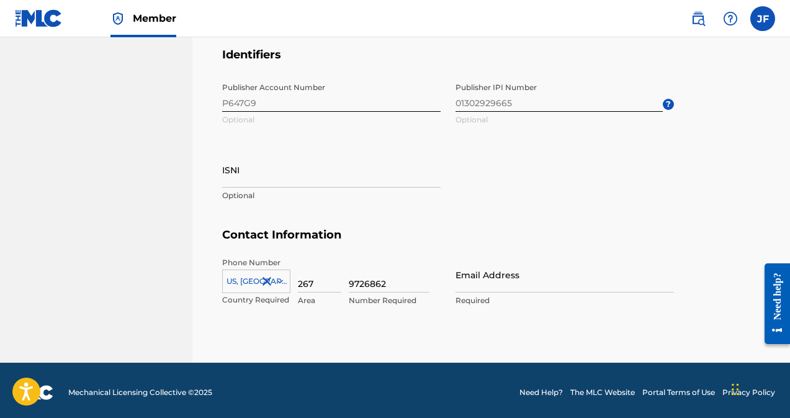
scroll to position [676, 0]
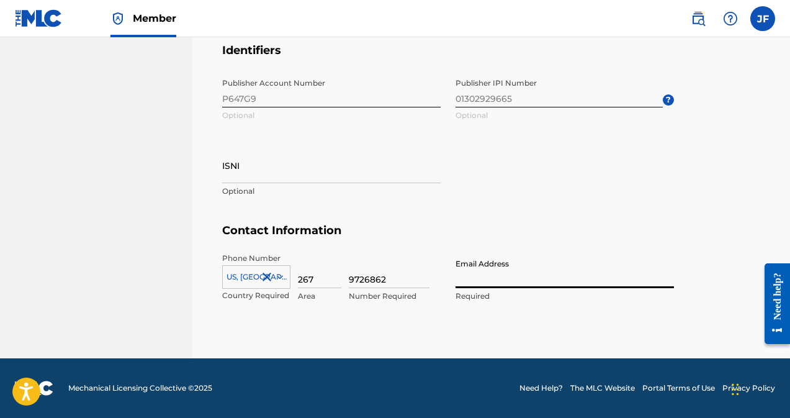
click at [501, 282] on input "Email Address" at bounding box center [565, 270] width 219 height 35
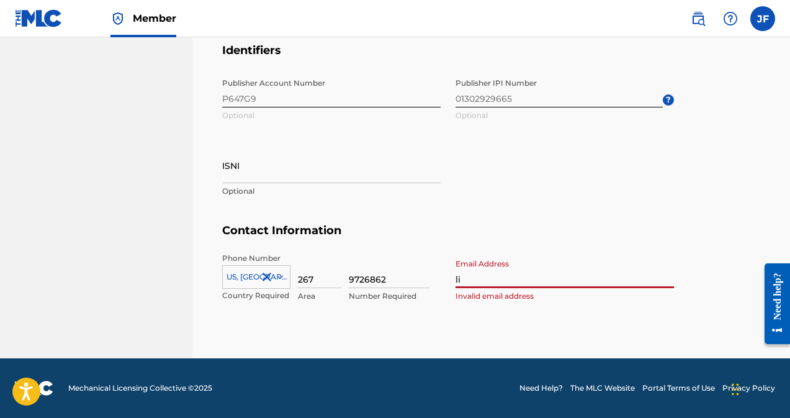
type input "l"
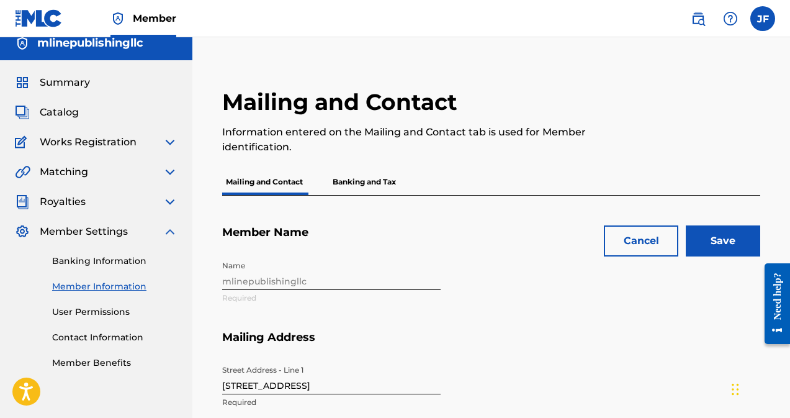
scroll to position [27, 0]
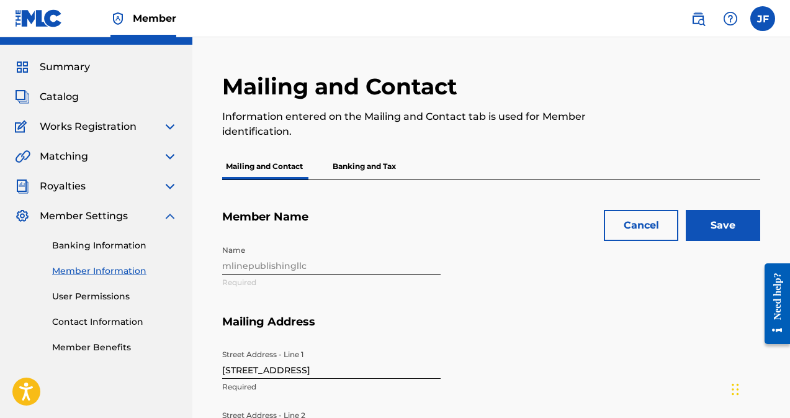
type input "[EMAIL_ADDRESS][DOMAIN_NAME]"
click at [281, 271] on div "Name mlinepublishingllc Required" at bounding box center [448, 277] width 452 height 76
click at [715, 227] on input "Save" at bounding box center [723, 225] width 75 height 31
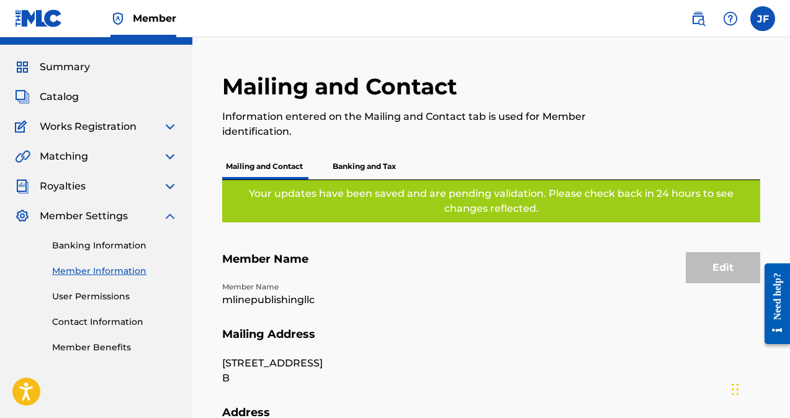
click at [689, 284] on section "Member Name Member Name mlinepublishingllc" at bounding box center [491, 289] width 538 height 75
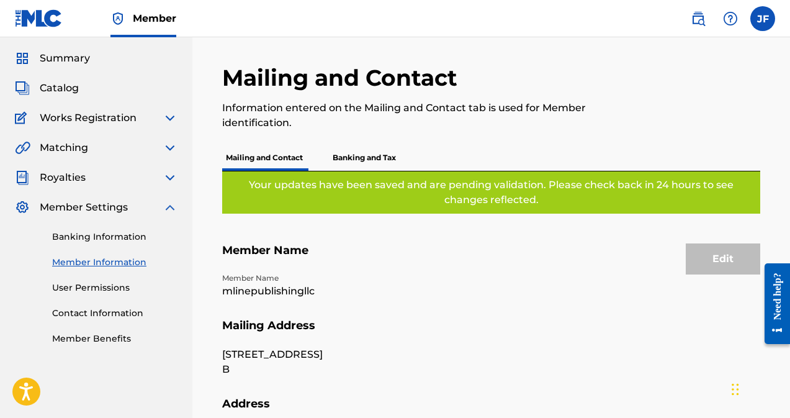
scroll to position [0, 0]
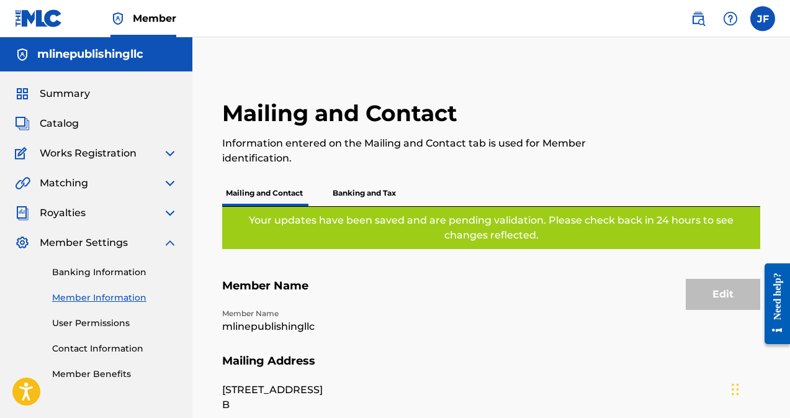
click at [730, 316] on section "Member Name Member Name mlinepublishingllc" at bounding box center [491, 316] width 538 height 75
click at [736, 299] on div "Edit" at bounding box center [723, 294] width 75 height 31
click at [358, 195] on p "Banking and Tax" at bounding box center [364, 193] width 71 height 26
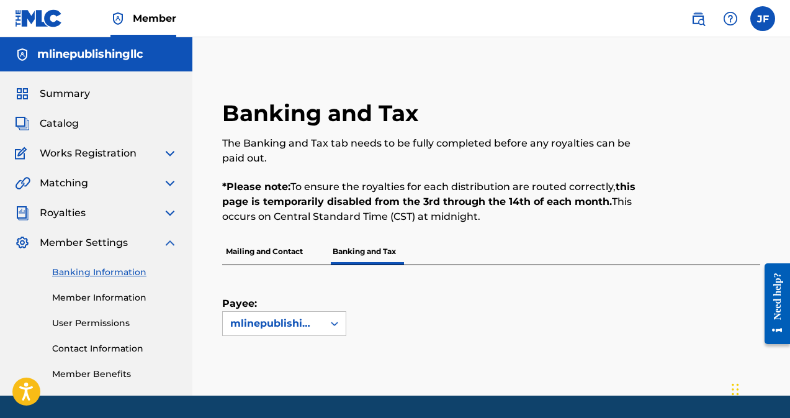
click at [262, 257] on p "Mailing and Contact" at bounding box center [264, 251] width 84 height 26
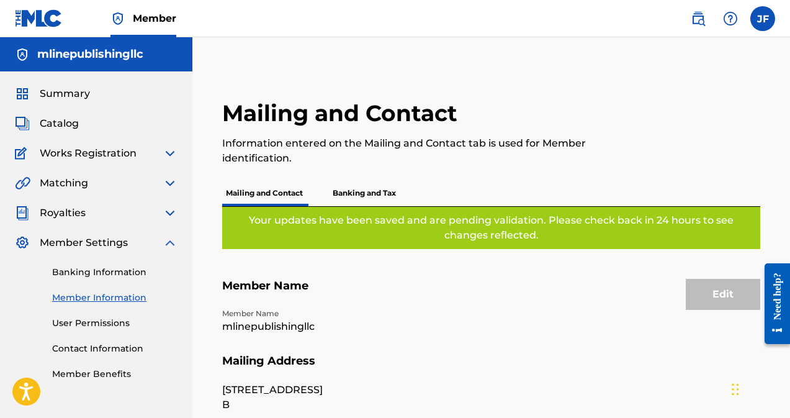
click at [70, 122] on span "Catalog" at bounding box center [59, 123] width 39 height 15
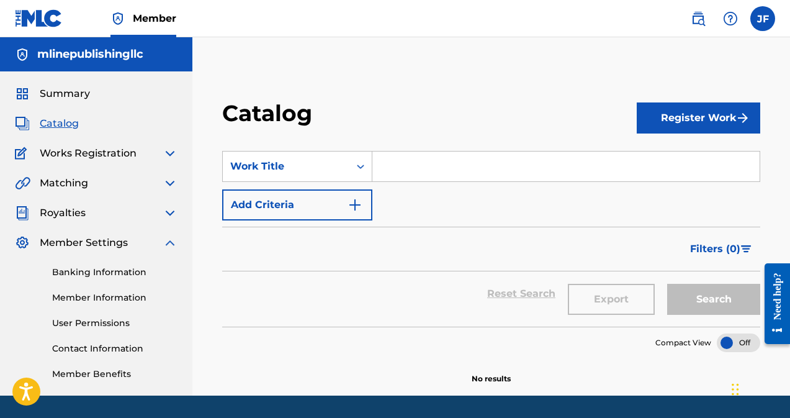
click at [687, 111] on button "Register Work" at bounding box center [699, 117] width 124 height 31
click at [658, 162] on link "Individual" at bounding box center [699, 158] width 124 height 30
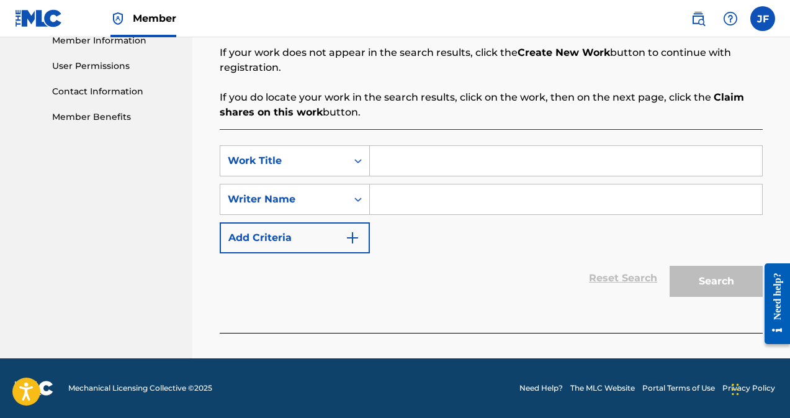
scroll to position [81, 0]
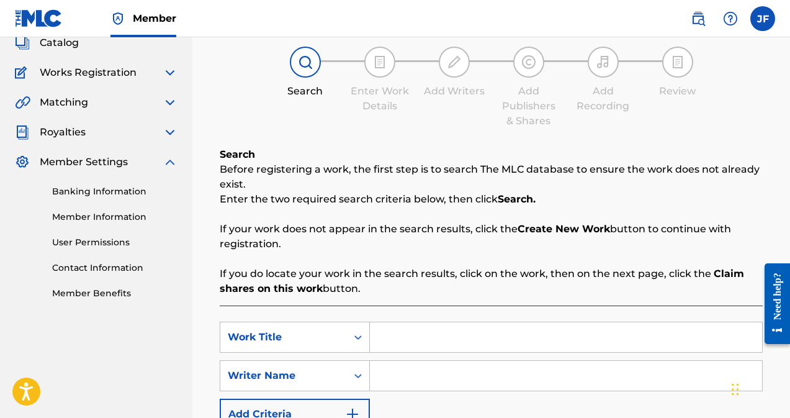
click at [170, 163] on img at bounding box center [170, 162] width 15 height 15
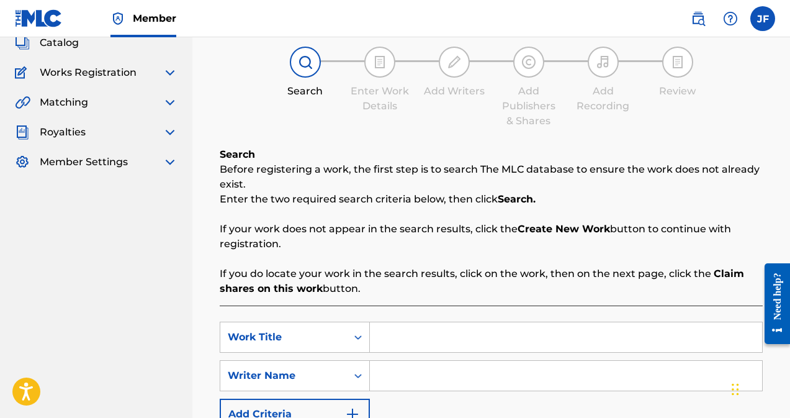
click at [170, 71] on img at bounding box center [170, 72] width 15 height 15
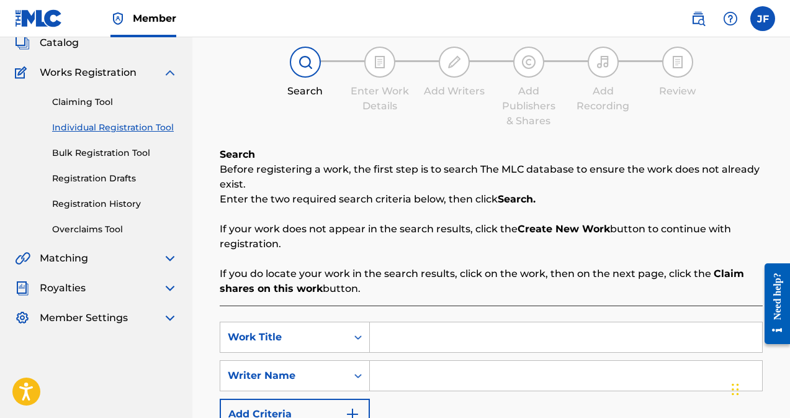
click at [412, 337] on input "Search Form" at bounding box center [566, 337] width 392 height 30
type input "Organized Breed"
click at [416, 378] on input "Search Form" at bounding box center [566, 376] width 392 height 30
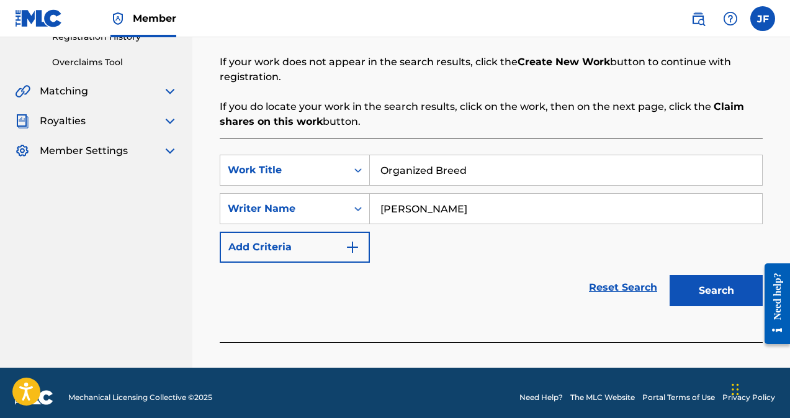
scroll to position [257, 0]
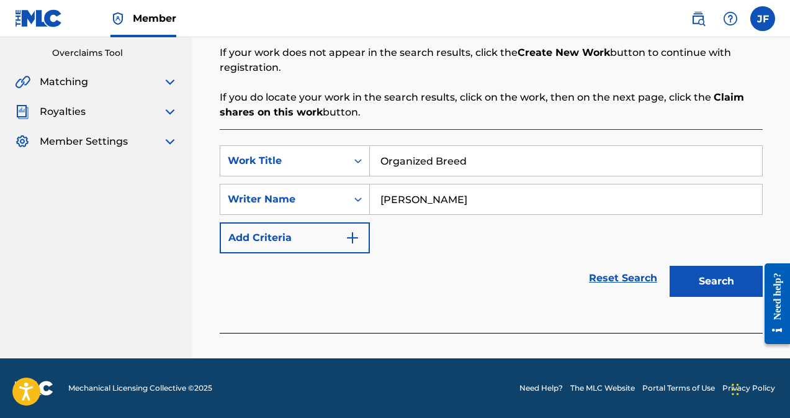
type input "[PERSON_NAME]"
click at [733, 287] on button "Search" at bounding box center [716, 281] width 93 height 31
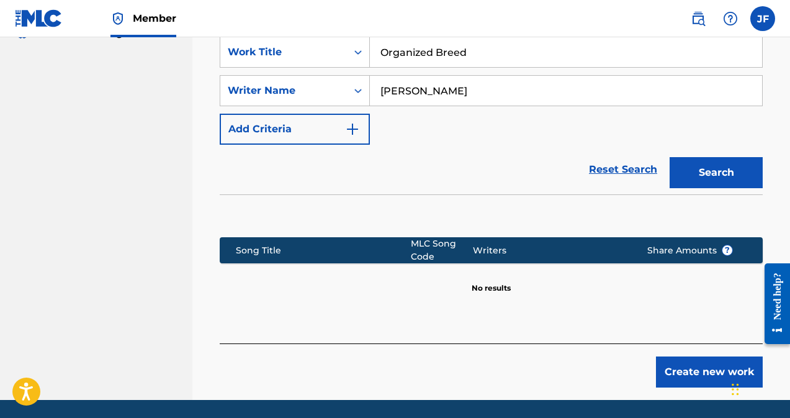
scroll to position [407, 0]
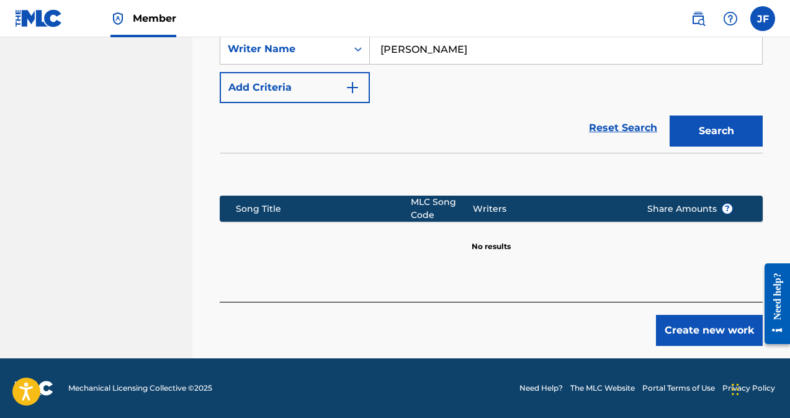
drag, startPoint x: 794, startPoint y: 196, endPoint x: 27, endPoint y: 40, distance: 783.2
click at [716, 327] on button "Create new work" at bounding box center [709, 330] width 107 height 31
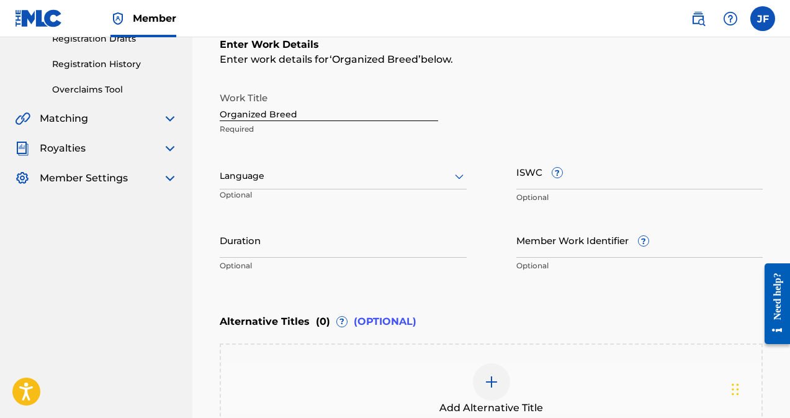
scroll to position [220, 0]
click at [258, 183] on div at bounding box center [343, 177] width 247 height 16
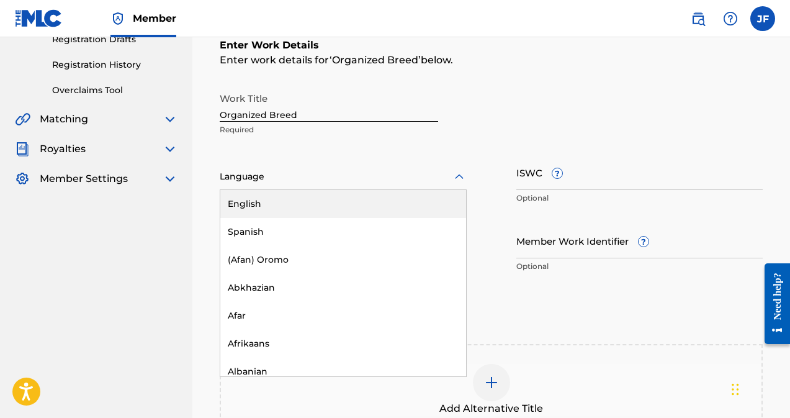
click at [255, 200] on div "English" at bounding box center [343, 204] width 246 height 28
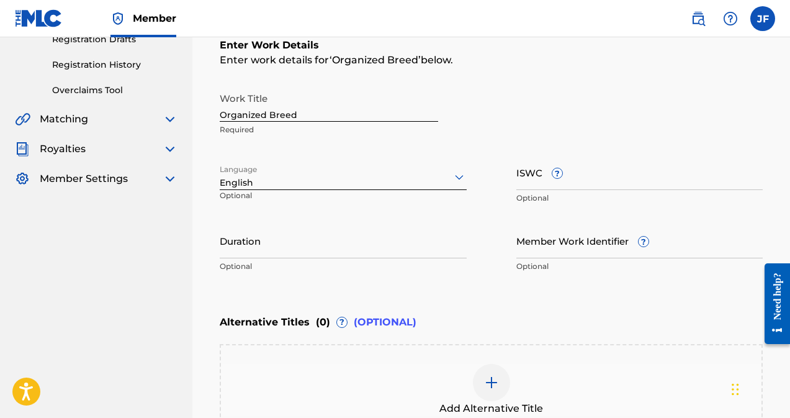
click at [251, 248] on input "Duration" at bounding box center [343, 240] width 247 height 35
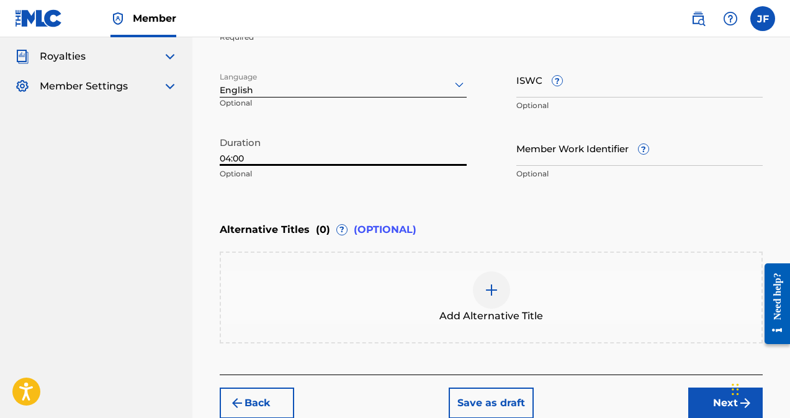
scroll to position [385, 0]
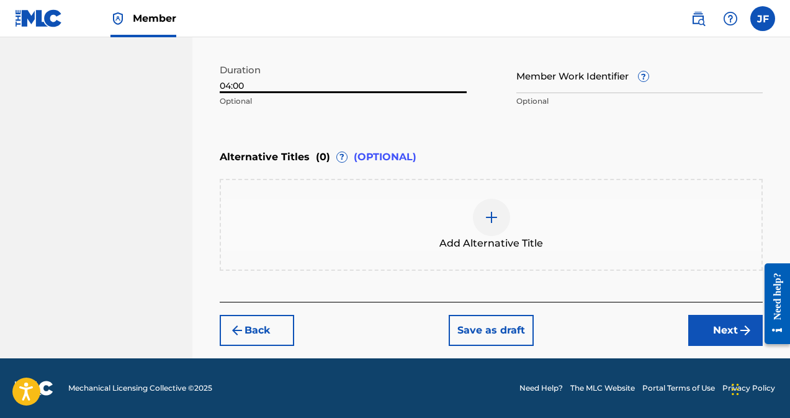
type input "04:00"
click at [718, 332] on button "Next" at bounding box center [726, 330] width 75 height 31
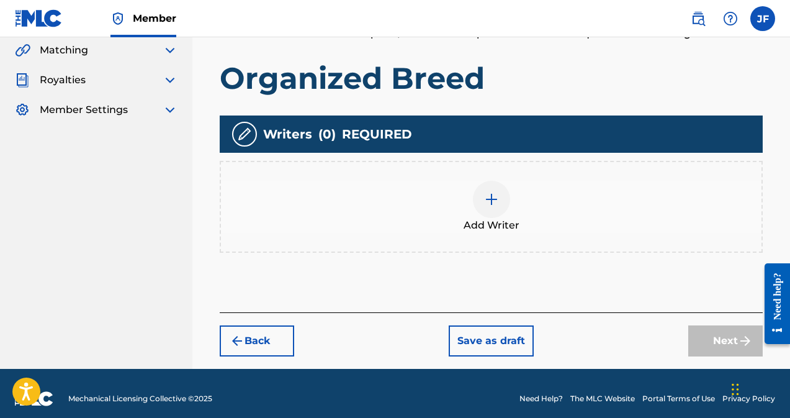
scroll to position [299, 0]
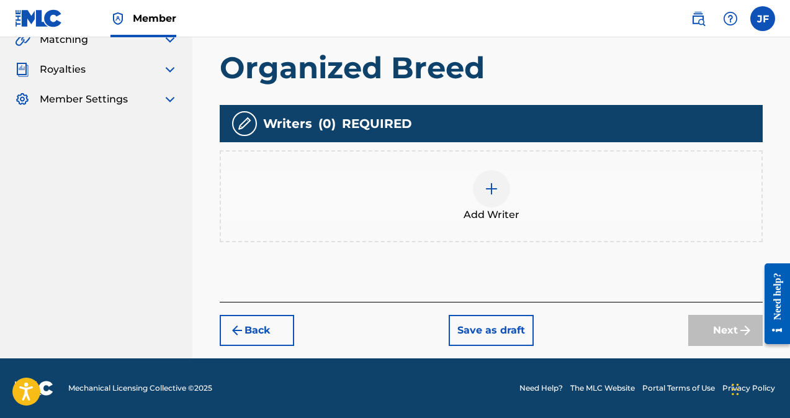
click at [502, 192] on div at bounding box center [491, 188] width 37 height 37
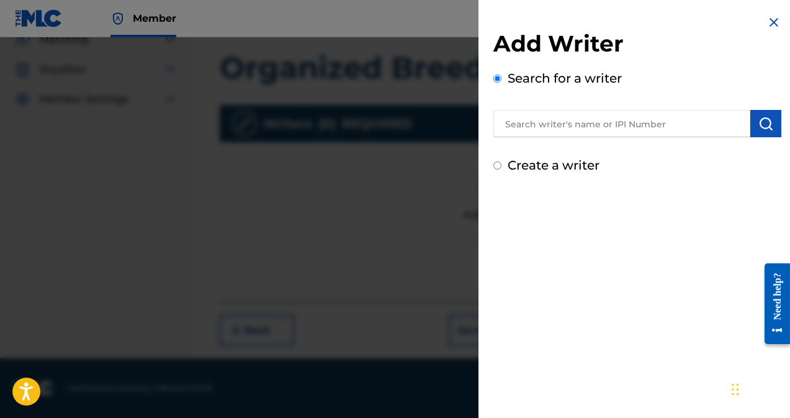
click at [571, 125] on input "text" at bounding box center [622, 123] width 257 height 27
click at [764, 129] on img "submit" at bounding box center [766, 123] width 15 height 15
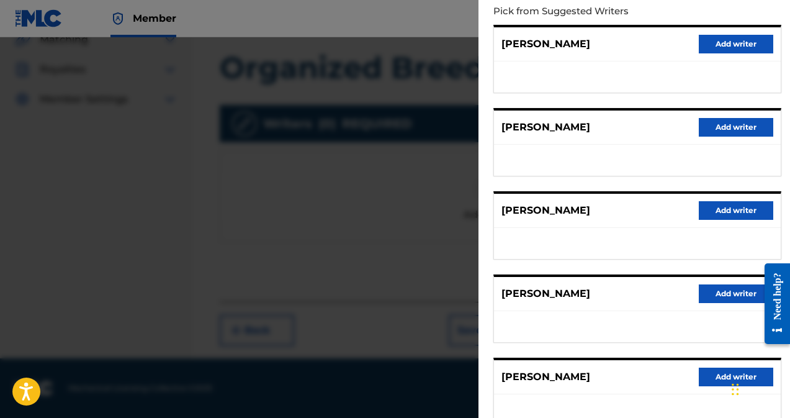
scroll to position [0, 0]
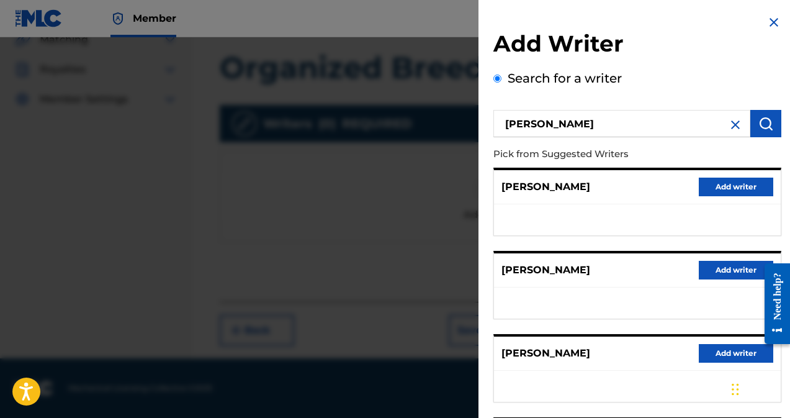
click at [569, 127] on input "[PERSON_NAME]" at bounding box center [622, 123] width 257 height 27
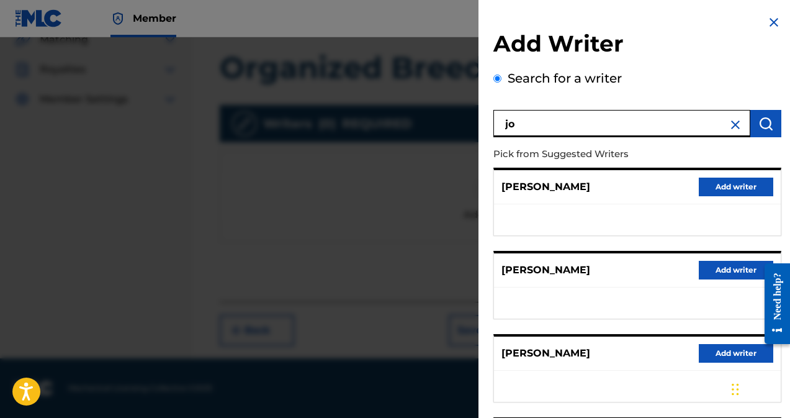
type input "j"
type input "[PERSON_NAME]"
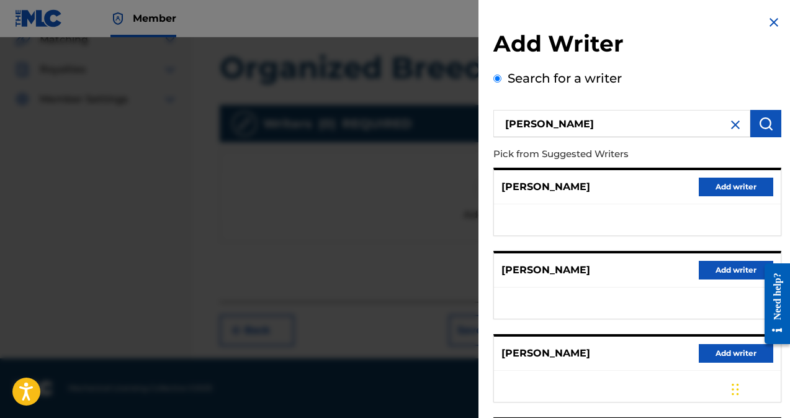
click at [762, 123] on img "submit" at bounding box center [766, 123] width 15 height 15
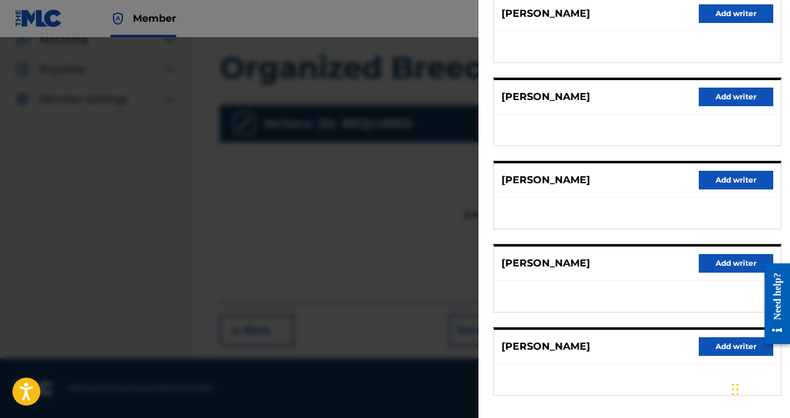
scroll to position [229, 0]
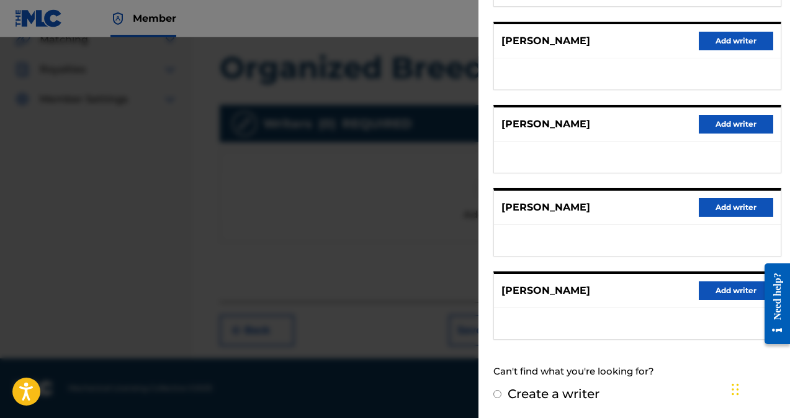
click at [498, 393] on input "Create a writer" at bounding box center [498, 394] width 8 height 8
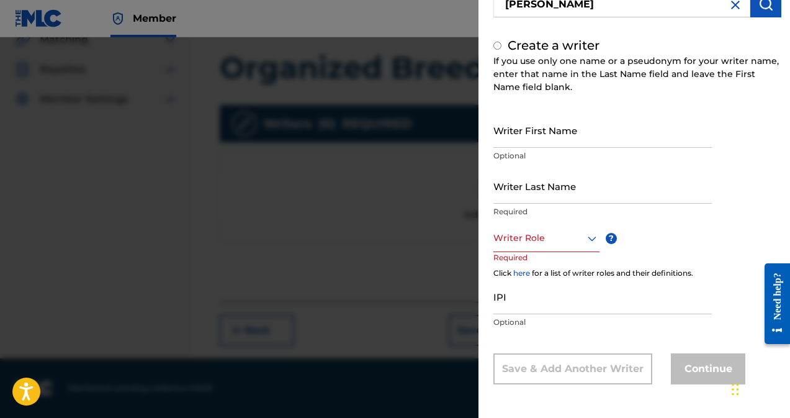
radio input "false"
radio input "true"
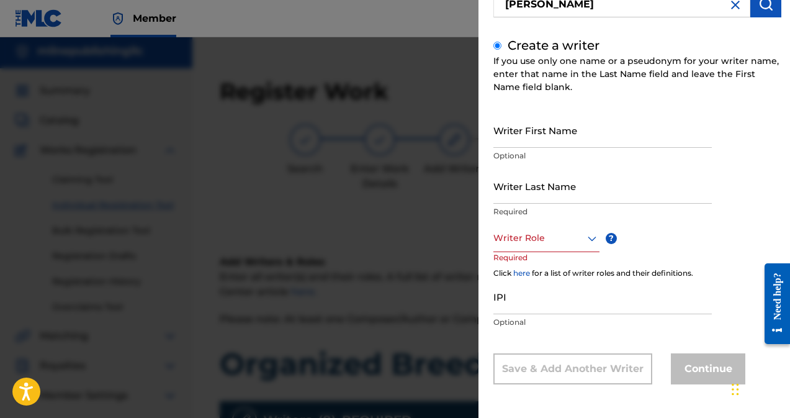
scroll to position [0, 0]
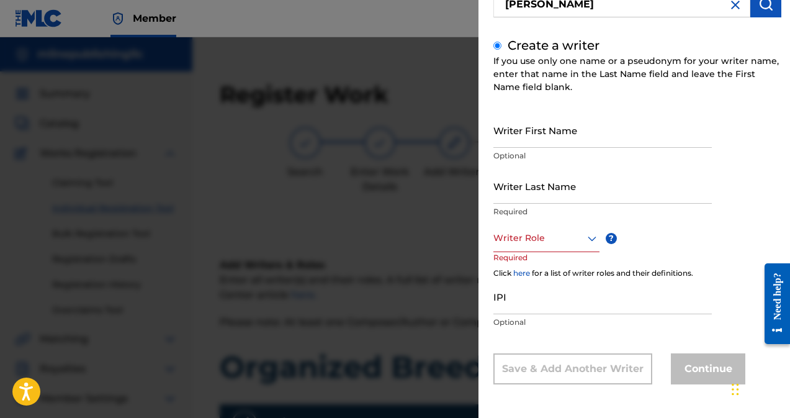
click at [520, 137] on input "Writer First Name" at bounding box center [603, 129] width 219 height 35
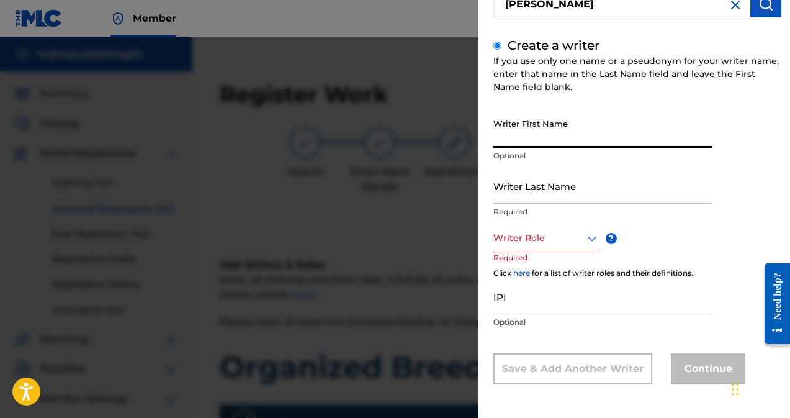
click at [540, 136] on input "Writer First Name" at bounding box center [603, 129] width 219 height 35
type input "[PERSON_NAME]"
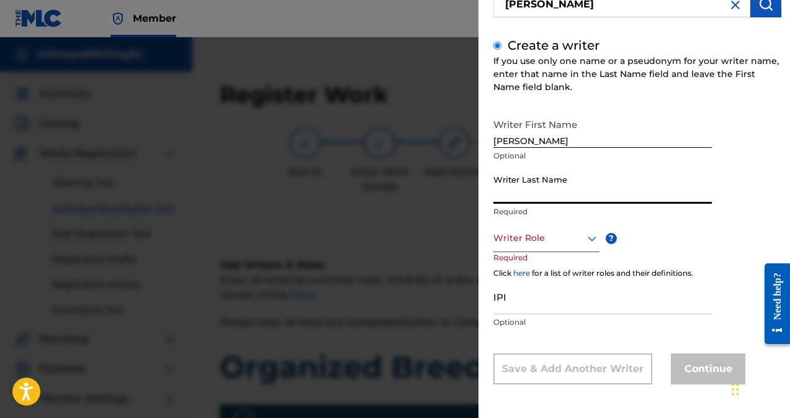
click at [518, 194] on input "Writer Last Name" at bounding box center [603, 185] width 219 height 35
type input "[PERSON_NAME]"
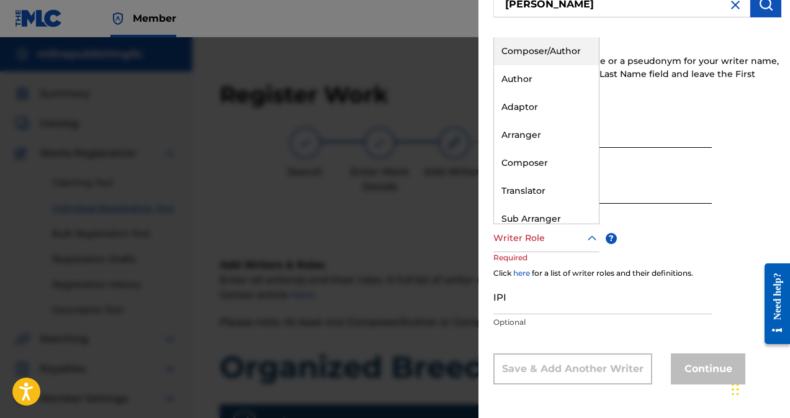
click at [553, 242] on div at bounding box center [547, 238] width 106 height 16
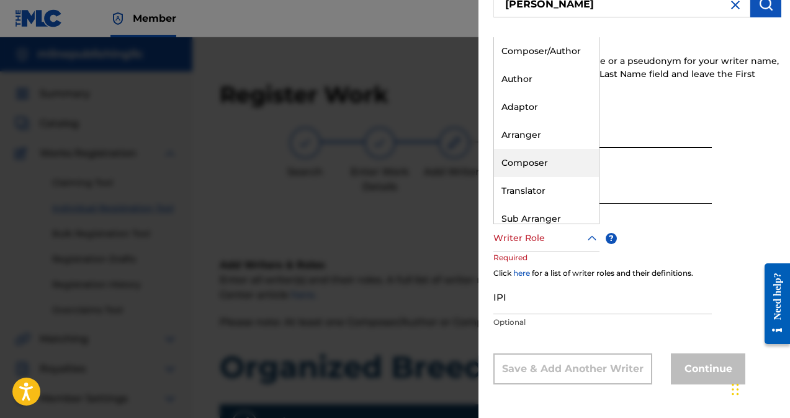
click at [534, 168] on div "Composer" at bounding box center [546, 163] width 105 height 28
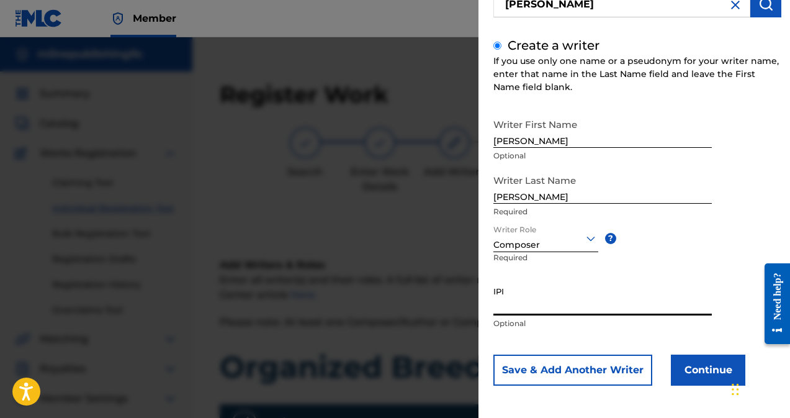
click at [522, 305] on input "IPI" at bounding box center [603, 297] width 219 height 35
type input "680898785"
click at [696, 363] on button "Continue" at bounding box center [708, 370] width 75 height 31
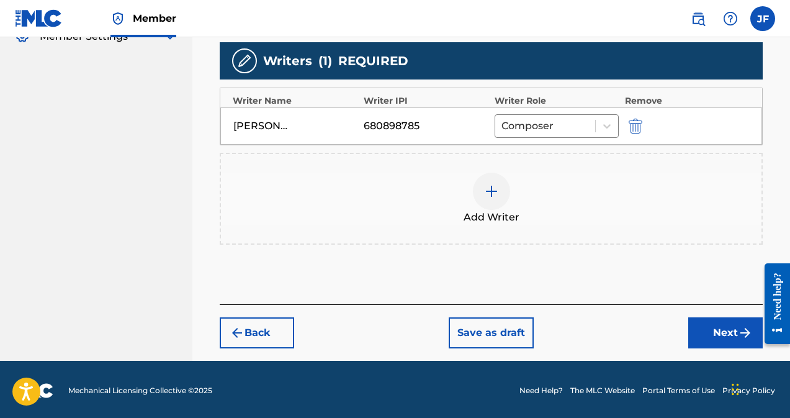
scroll to position [364, 0]
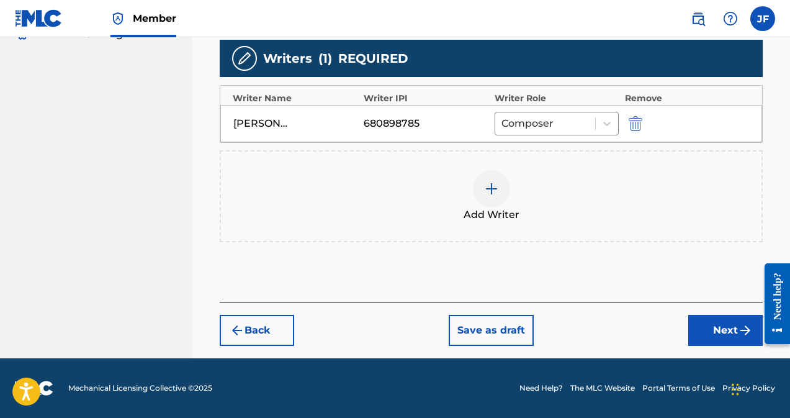
click at [730, 338] on button "Next" at bounding box center [726, 330] width 75 height 31
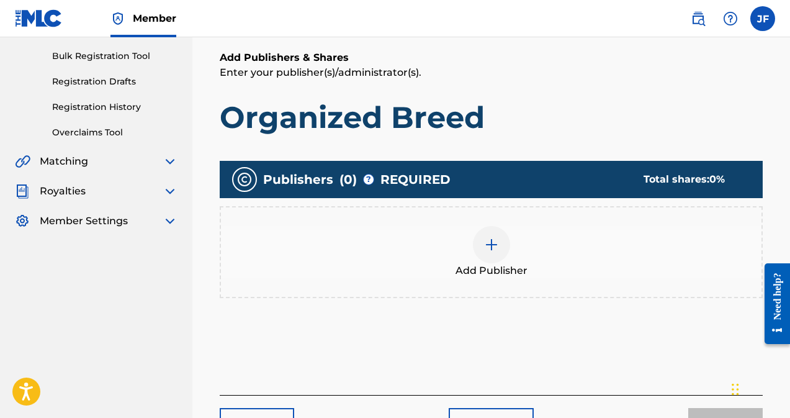
scroll to position [178, 0]
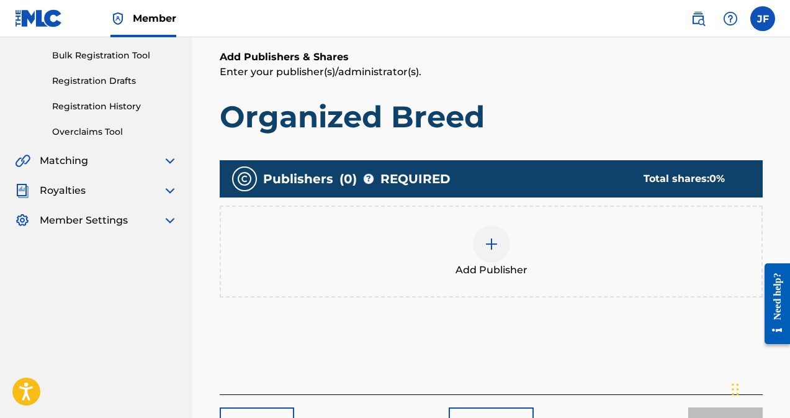
click at [500, 247] on div at bounding box center [491, 243] width 37 height 37
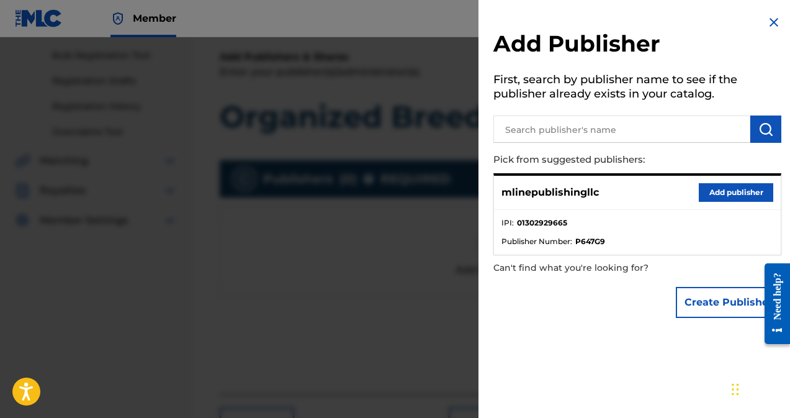
click at [736, 192] on button "Add publisher" at bounding box center [736, 192] width 75 height 19
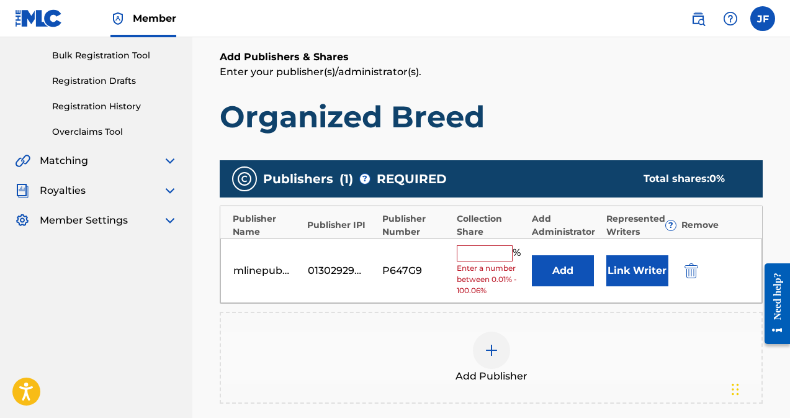
click at [477, 253] on input "text" at bounding box center [485, 253] width 56 height 16
type input "50"
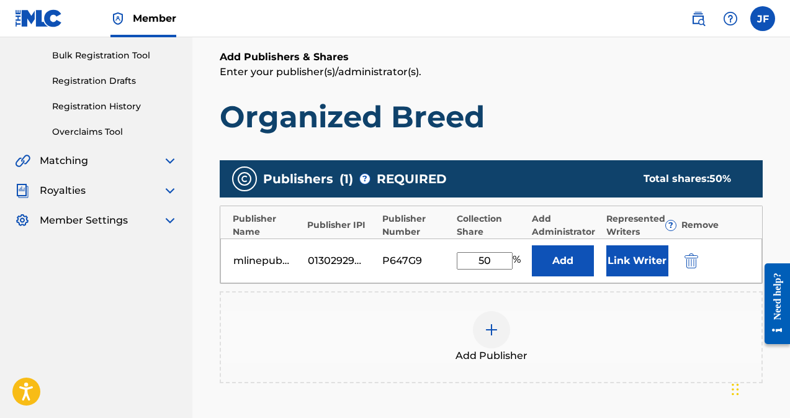
click at [582, 260] on button "Add" at bounding box center [563, 260] width 62 height 31
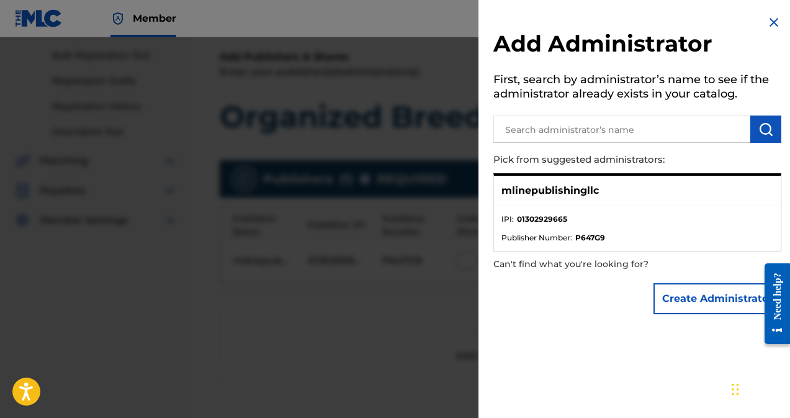
click at [589, 197] on p "mlinepublishingllc" at bounding box center [550, 190] width 97 height 15
click at [551, 191] on p "mlinepublishingllc" at bounding box center [550, 190] width 97 height 15
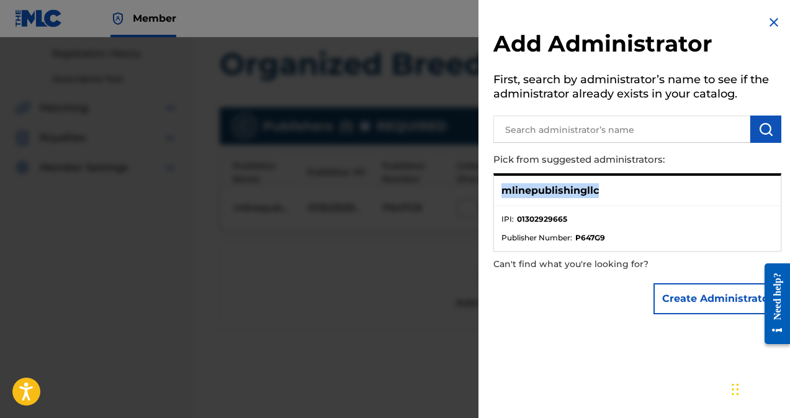
scroll to position [262, 0]
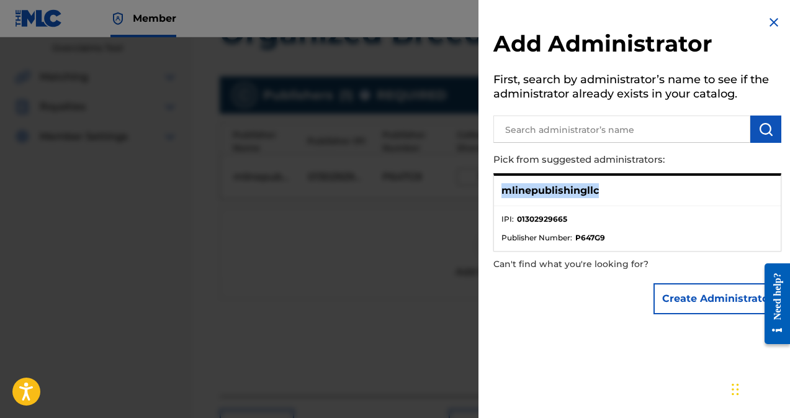
click at [718, 312] on button "Create Administrator" at bounding box center [718, 298] width 128 height 31
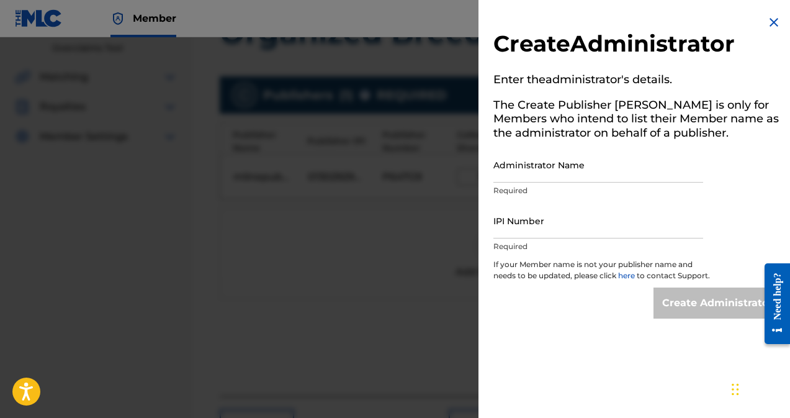
click at [768, 21] on img at bounding box center [774, 22] width 15 height 15
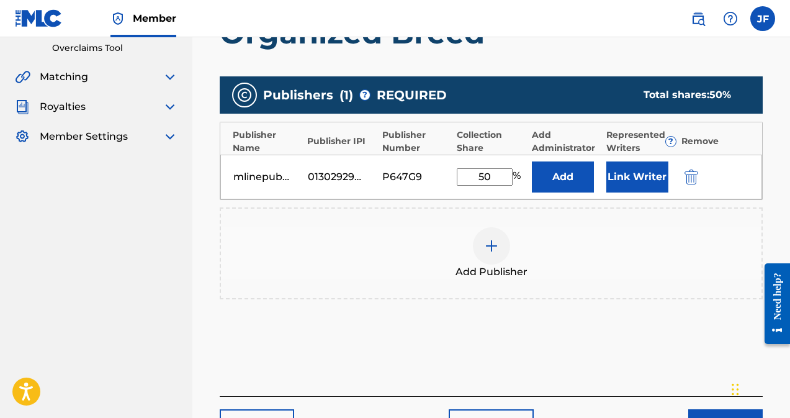
click at [645, 175] on button "Link Writer" at bounding box center [638, 176] width 62 height 31
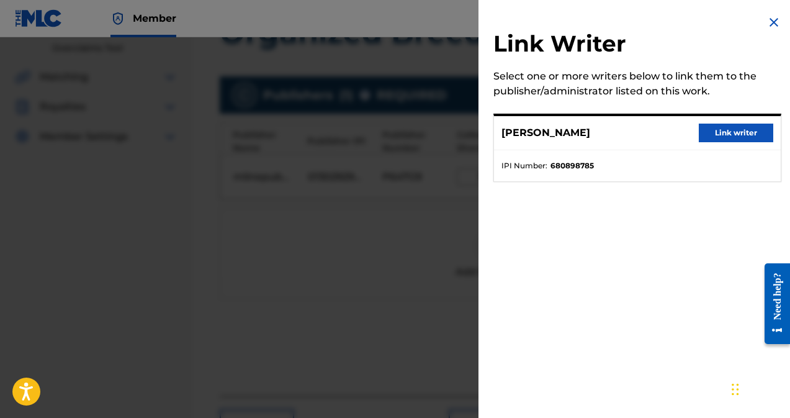
click at [714, 138] on button "Link writer" at bounding box center [736, 133] width 75 height 19
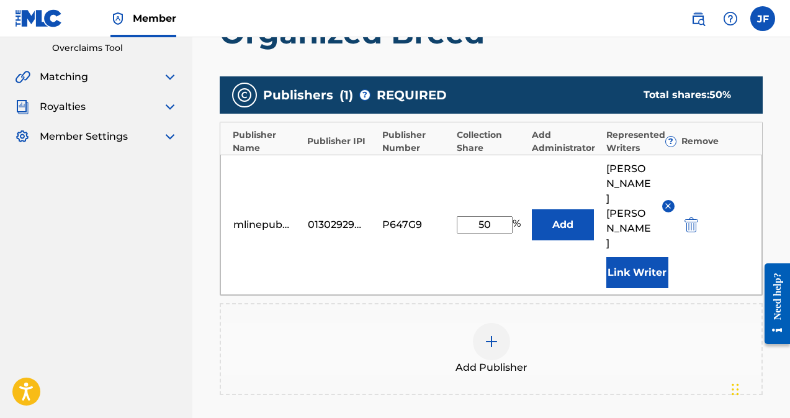
click at [566, 209] on button "Add" at bounding box center [563, 224] width 62 height 31
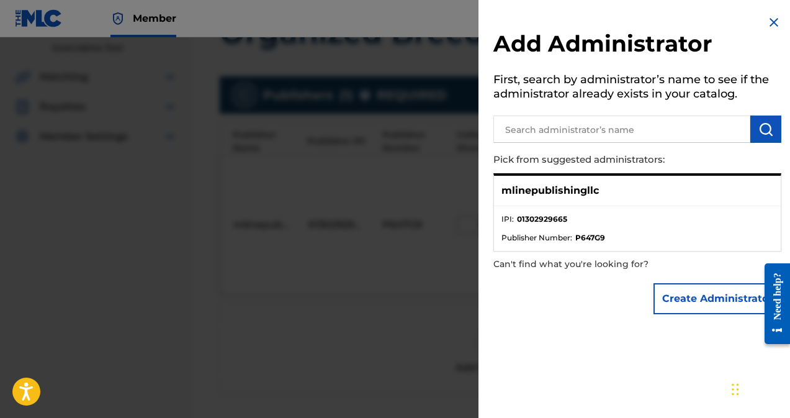
click at [770, 23] on img at bounding box center [774, 22] width 15 height 15
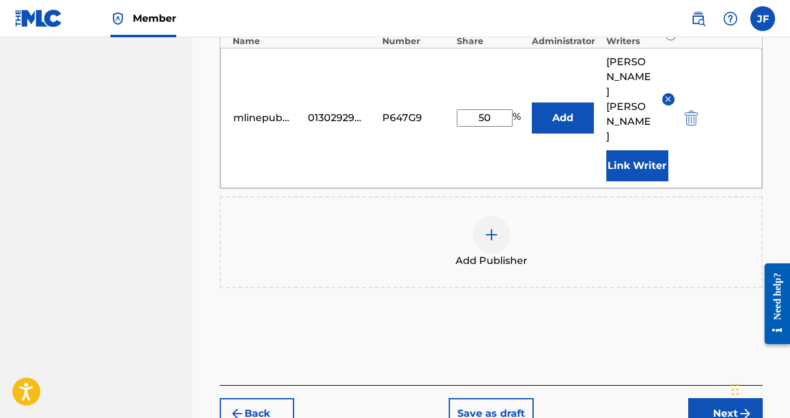
scroll to position [392, 0]
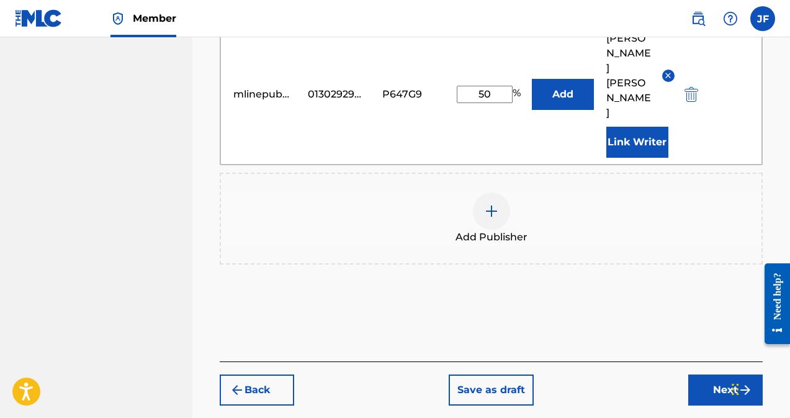
click at [730, 374] on button "Next" at bounding box center [726, 389] width 75 height 31
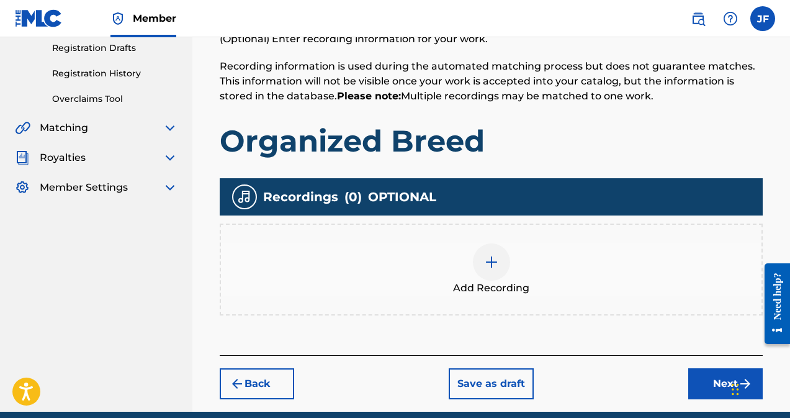
scroll to position [264, 0]
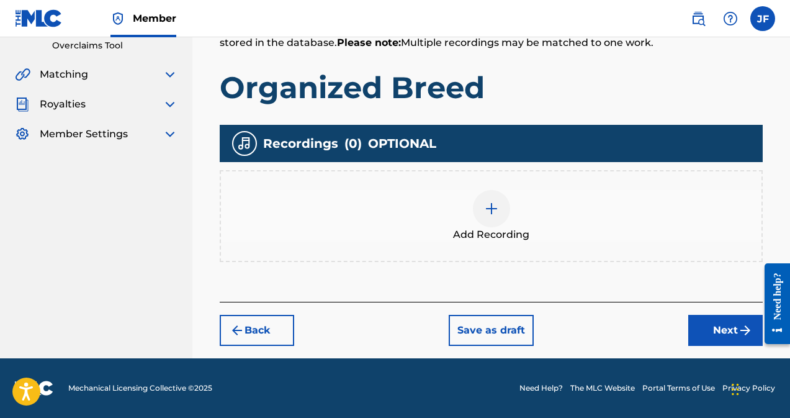
click at [500, 337] on button "Save as draft" at bounding box center [491, 330] width 85 height 31
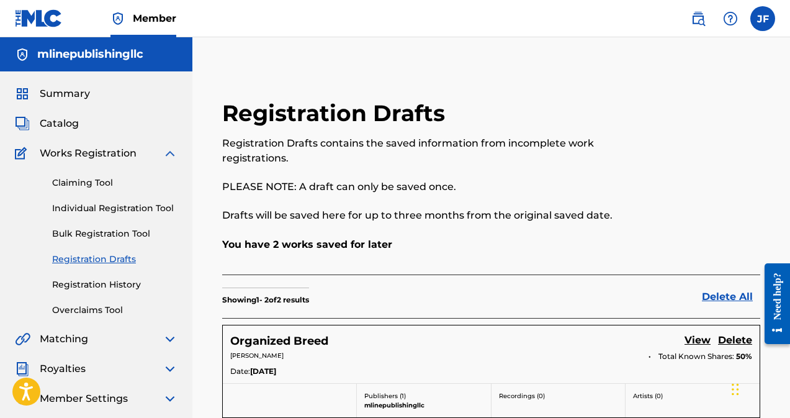
click at [97, 206] on link "Individual Registration Tool" at bounding box center [114, 208] width 125 height 13
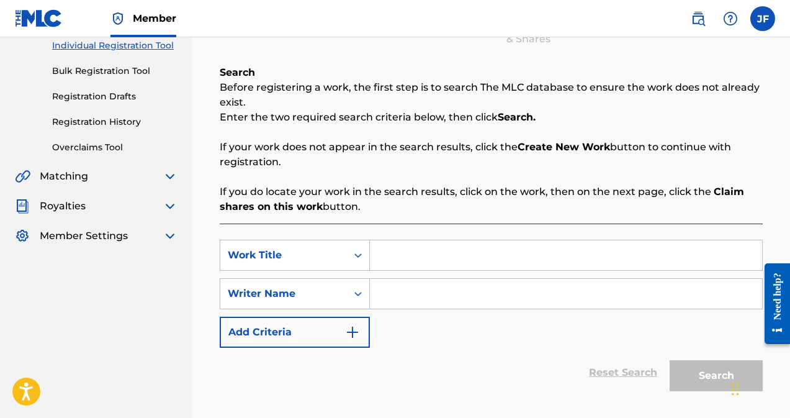
scroll to position [186, 0]
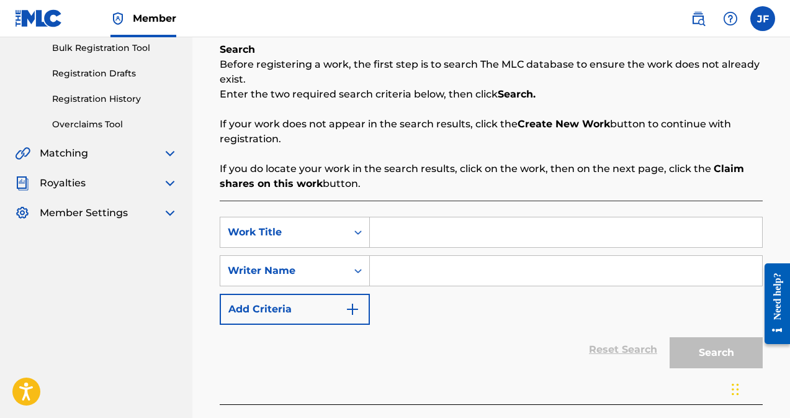
click at [355, 313] on img "Search Form" at bounding box center [352, 309] width 15 height 15
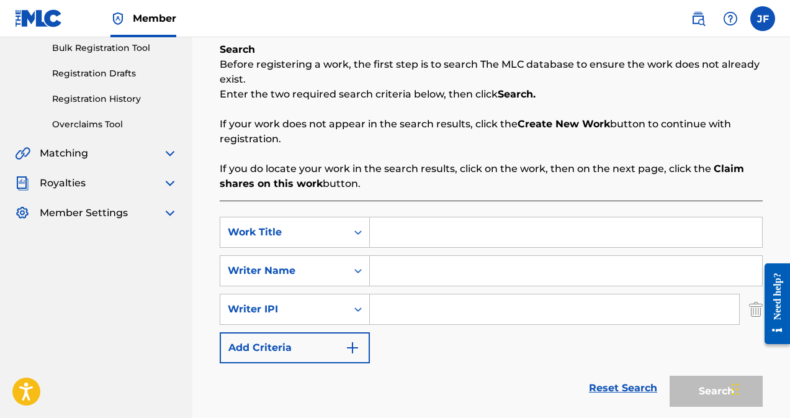
click at [358, 346] on img "Search Form" at bounding box center [352, 347] width 15 height 15
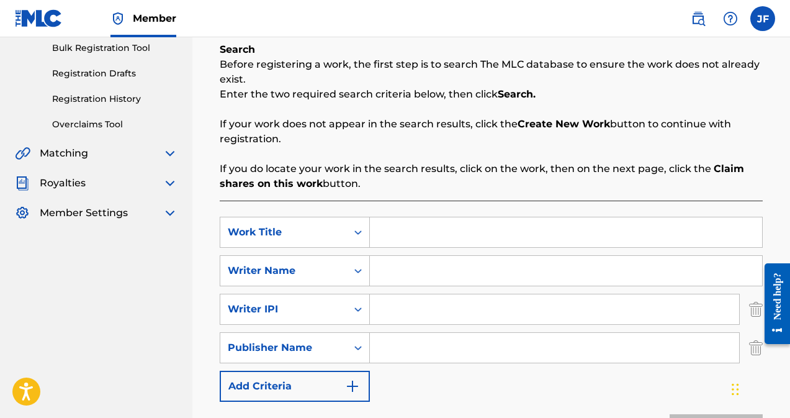
click at [349, 386] on img "Search Form" at bounding box center [352, 386] width 15 height 15
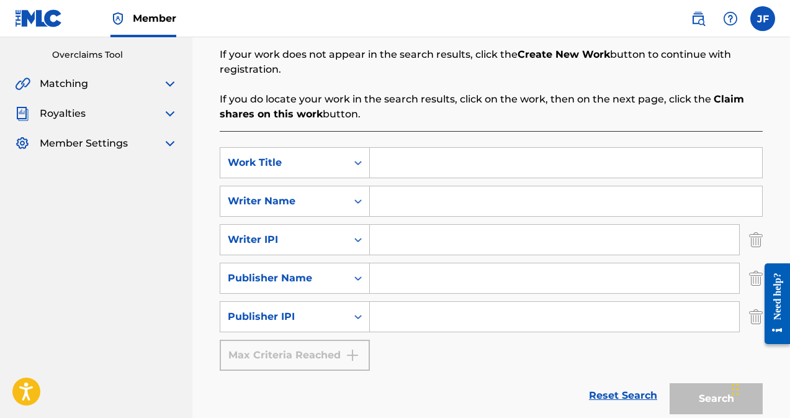
scroll to position [253, 0]
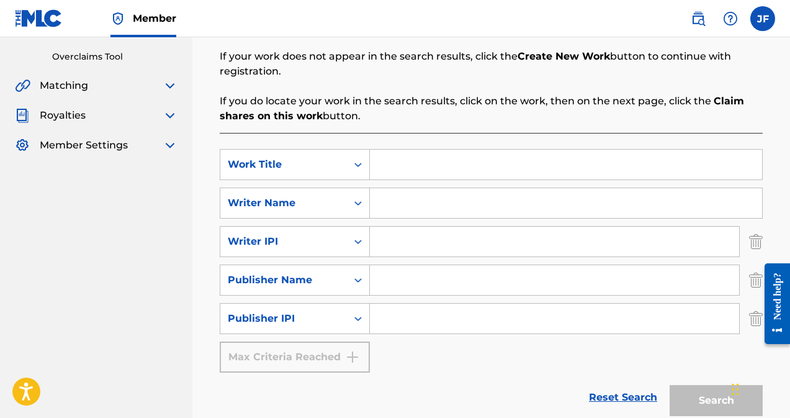
click at [426, 168] on input "Search Form" at bounding box center [566, 165] width 392 height 30
type input "Demented Child"
click at [427, 201] on input "Search Form" at bounding box center [566, 203] width 392 height 30
type input "[PERSON_NAME]"
click at [430, 248] on input "Search Form" at bounding box center [554, 242] width 369 height 30
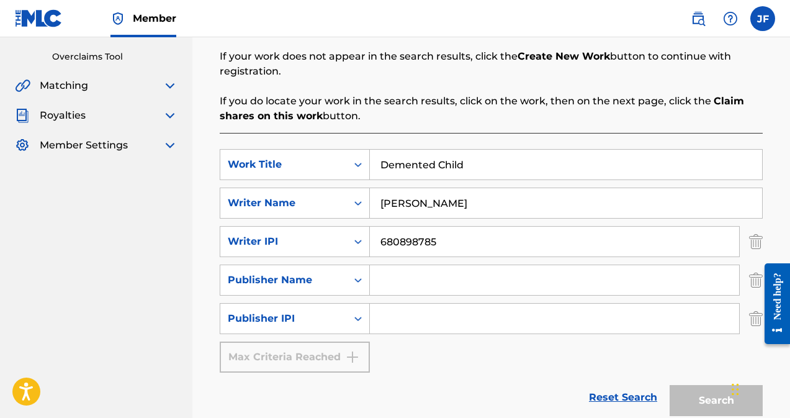
type input "680898785"
click at [755, 322] on img "Search Form" at bounding box center [756, 318] width 14 height 31
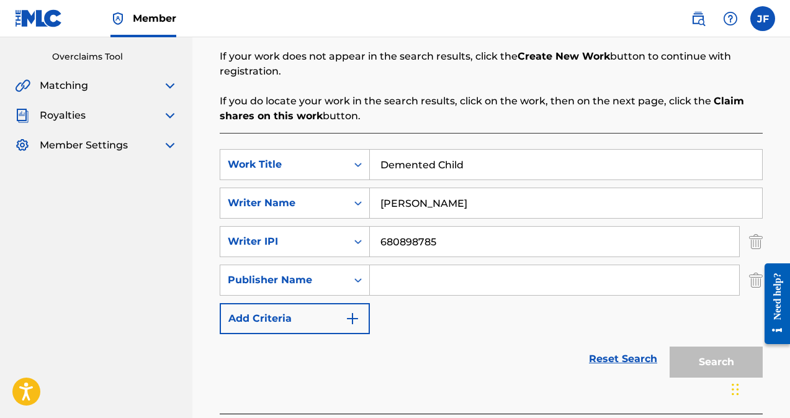
click at [755, 285] on img "Search Form" at bounding box center [756, 279] width 14 height 31
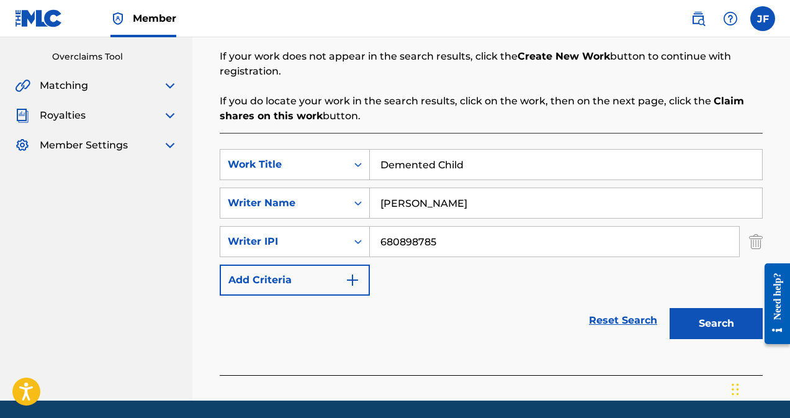
click at [713, 322] on button "Search" at bounding box center [716, 323] width 93 height 31
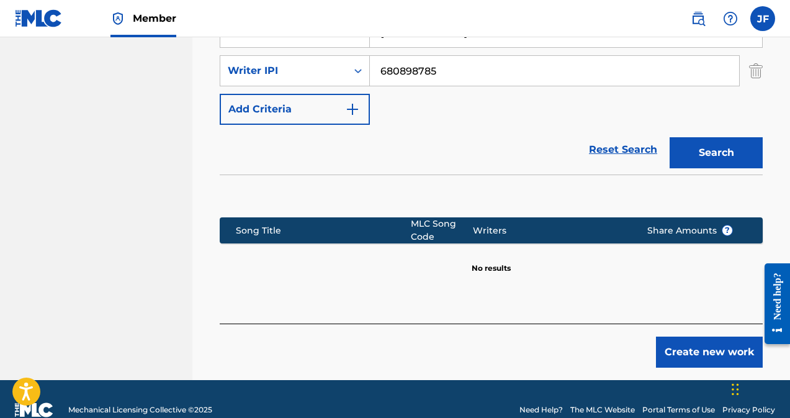
scroll to position [430, 0]
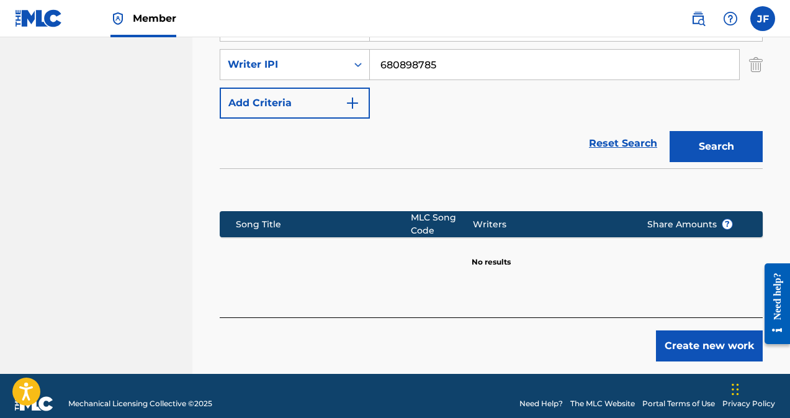
click at [691, 351] on button "Create new work" at bounding box center [709, 345] width 107 height 31
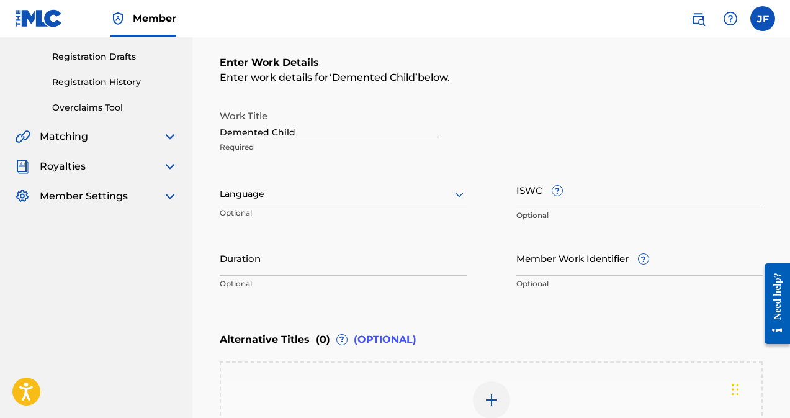
scroll to position [211, 0]
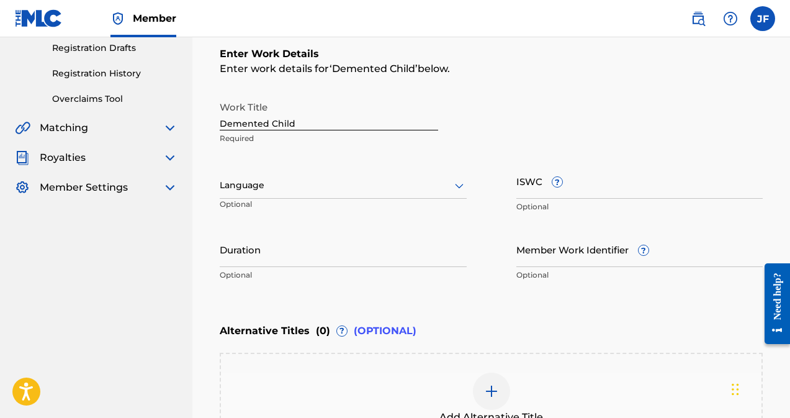
click at [445, 183] on div at bounding box center [343, 186] width 247 height 16
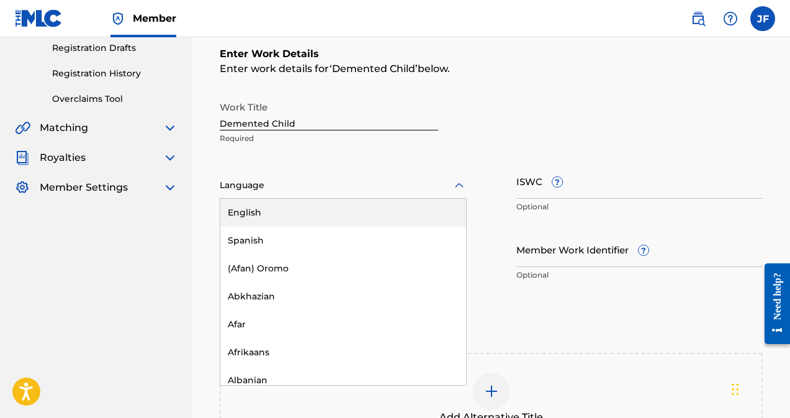
click at [266, 219] on div "English" at bounding box center [343, 213] width 246 height 28
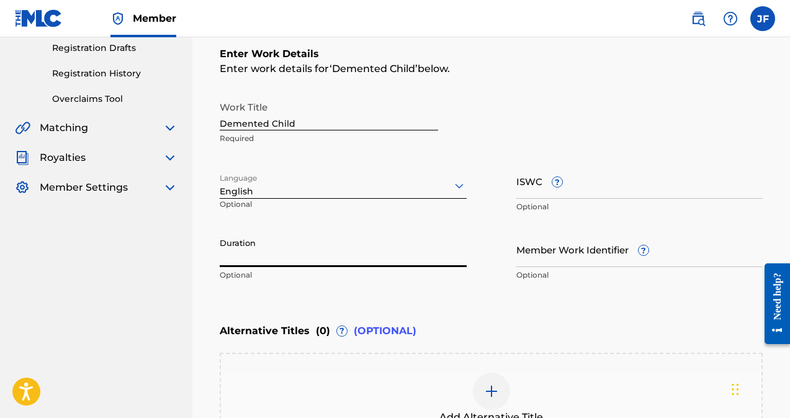
click at [275, 256] on input "Duration" at bounding box center [343, 249] width 247 height 35
type input "01:47"
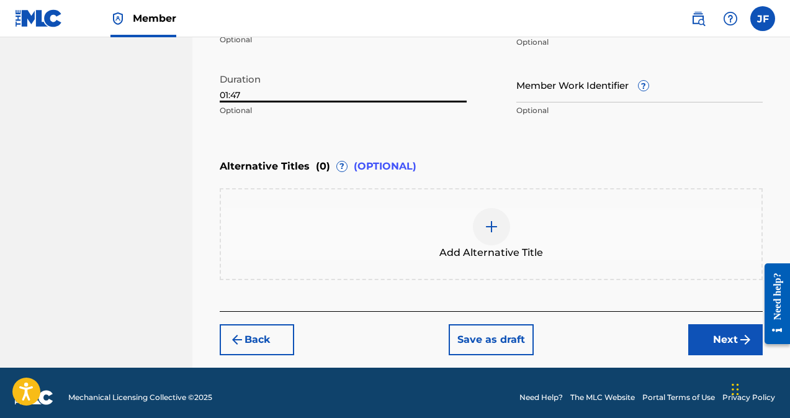
scroll to position [385, 0]
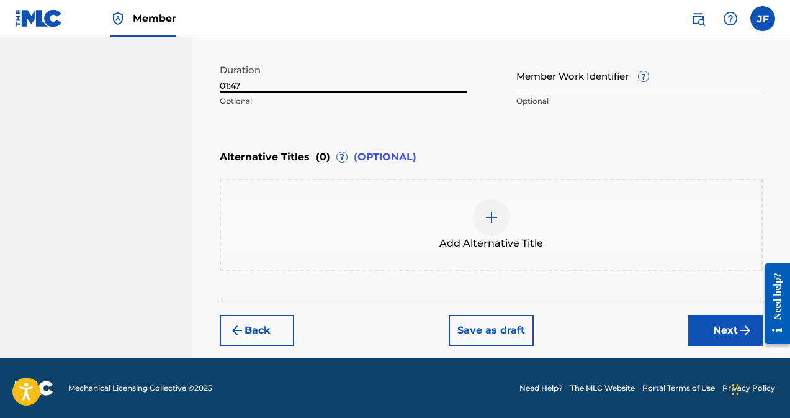
click at [730, 328] on button "Next" at bounding box center [726, 330] width 75 height 31
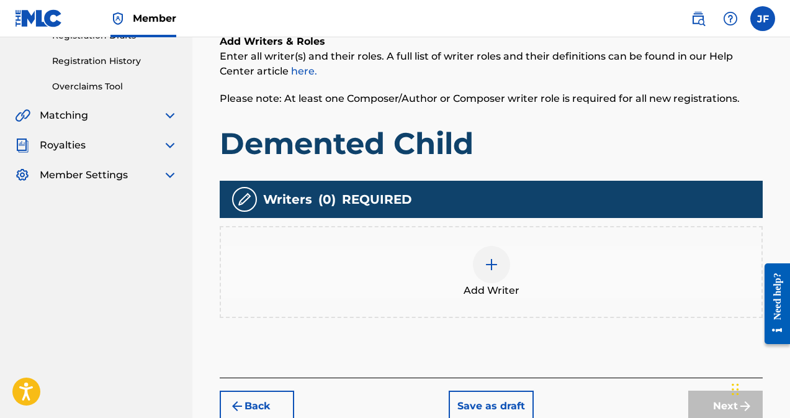
scroll to position [263, 0]
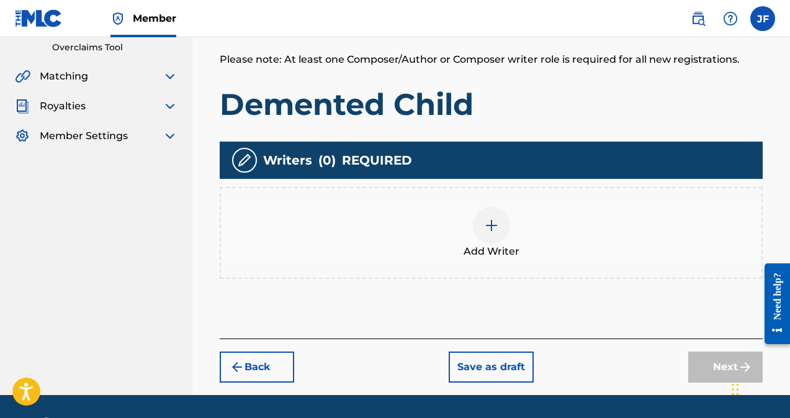
click at [497, 231] on img at bounding box center [491, 225] width 15 height 15
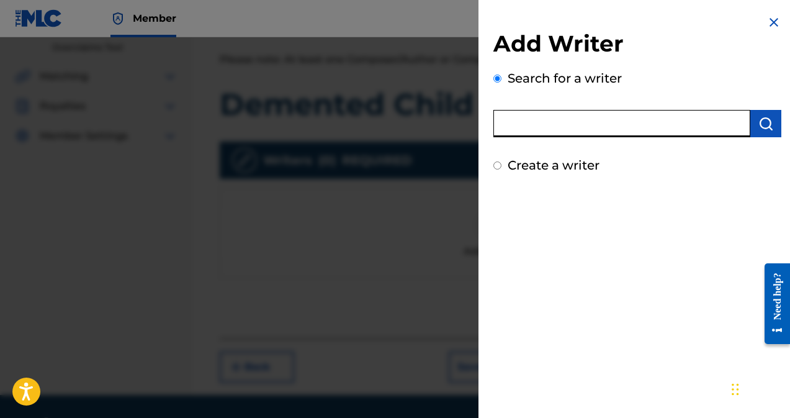
click at [507, 126] on input "text" at bounding box center [622, 123] width 257 height 27
type input "[PERSON_NAME]"
click at [762, 118] on img "submit" at bounding box center [766, 123] width 15 height 15
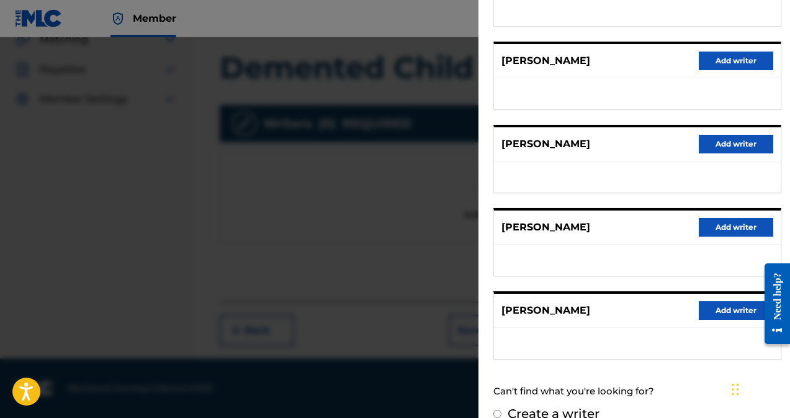
scroll to position [229, 0]
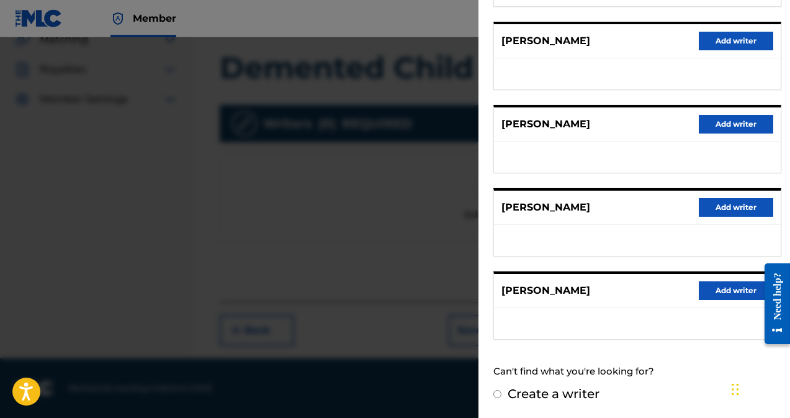
click at [497, 392] on input "Create a writer" at bounding box center [498, 394] width 8 height 8
radio input "false"
radio input "true"
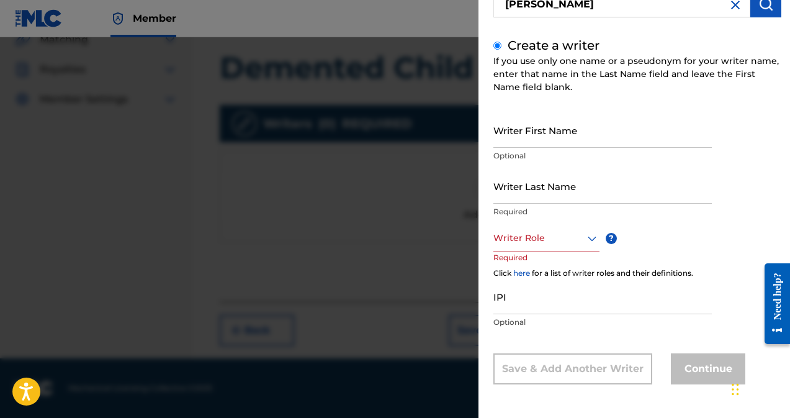
scroll to position [120, 0]
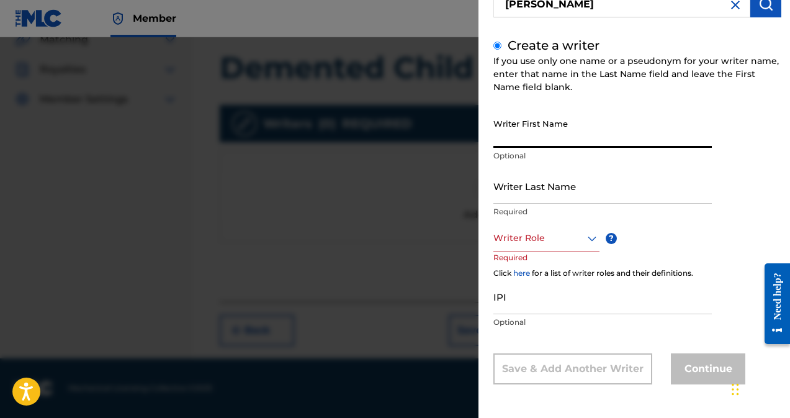
click at [505, 134] on input "Writer First Name" at bounding box center [603, 129] width 219 height 35
type input "[PERSON_NAME]"
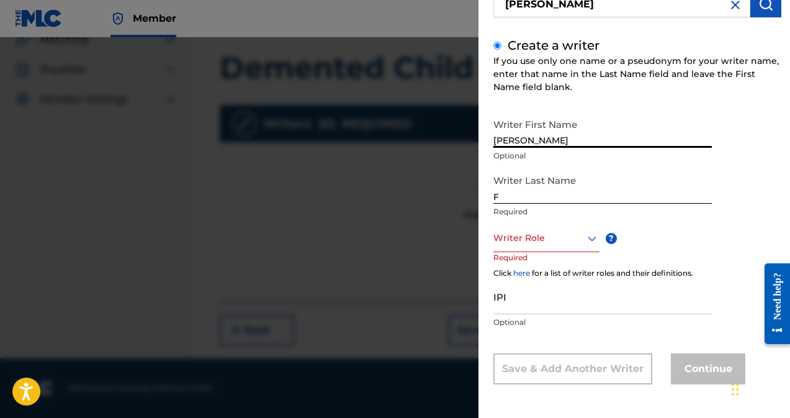
click at [528, 194] on input "F" at bounding box center [603, 185] width 219 height 35
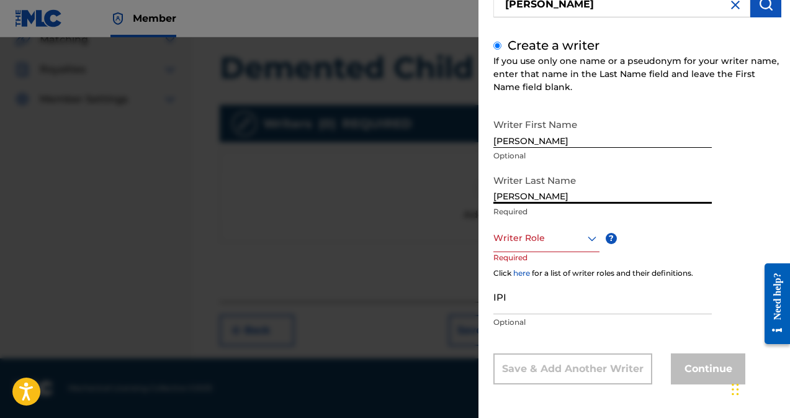
type input "[PERSON_NAME]"
click at [559, 246] on div "Writer Role" at bounding box center [547, 238] width 106 height 28
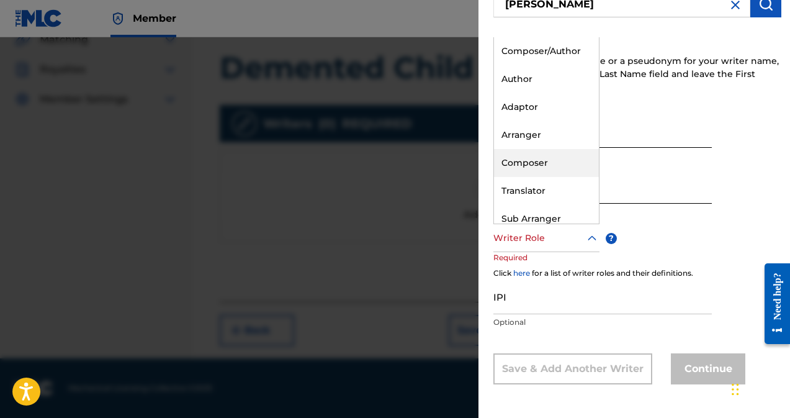
click at [526, 159] on div "Composer" at bounding box center [546, 163] width 105 height 28
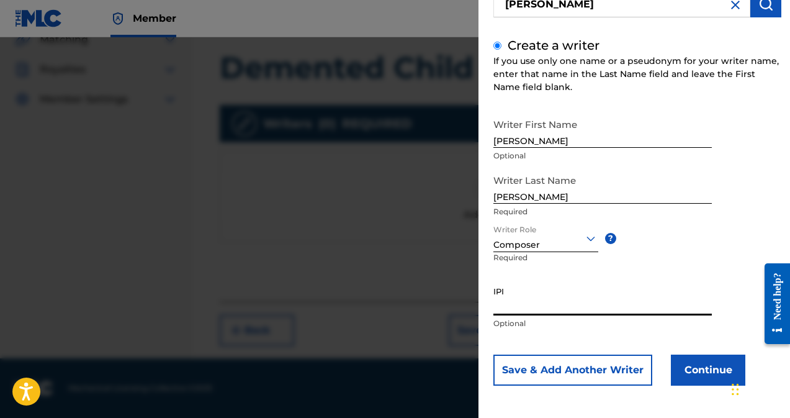
click at [530, 307] on input "IPI" at bounding box center [603, 297] width 219 height 35
type input "680898785"
click at [585, 371] on button "Save & Add Another Writer" at bounding box center [573, 370] width 159 height 31
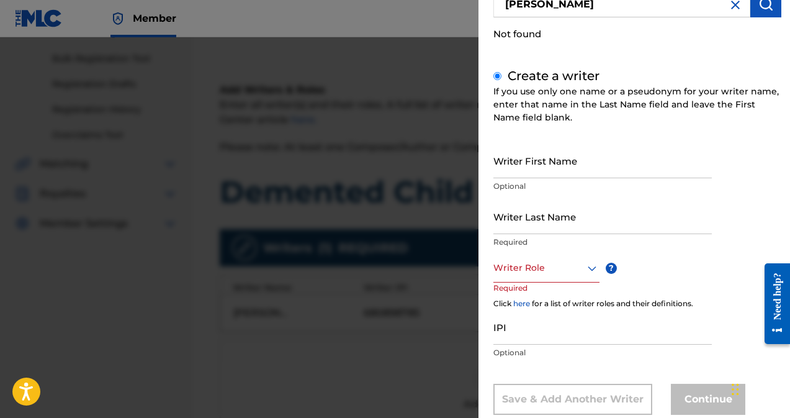
scroll to position [173, 0]
click at [731, 9] on img at bounding box center [735, 5] width 15 height 15
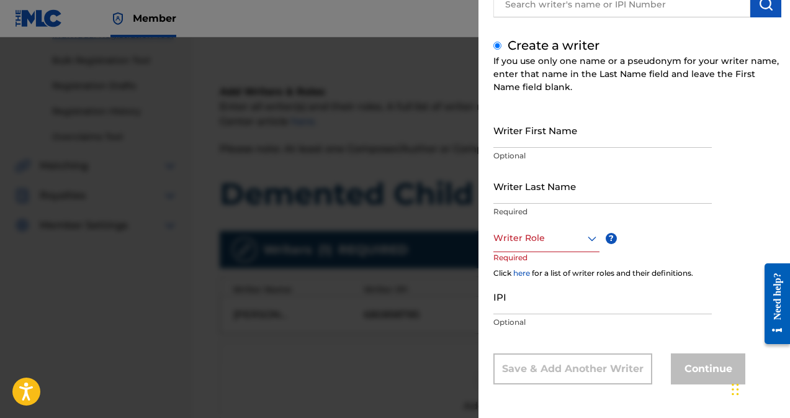
click at [361, 135] on div at bounding box center [395, 246] width 790 height 418
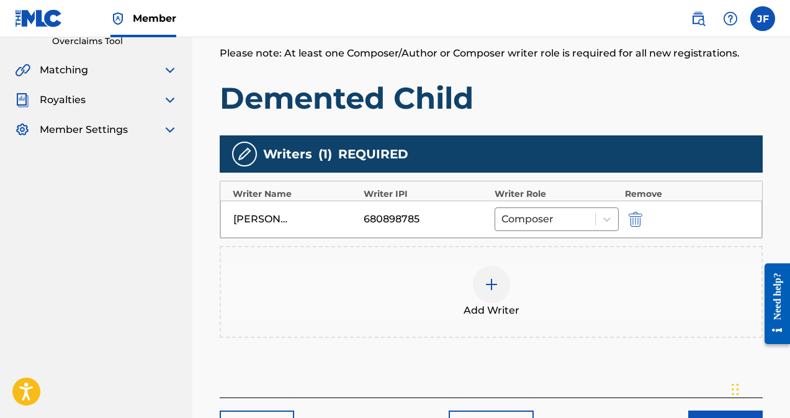
scroll to position [364, 0]
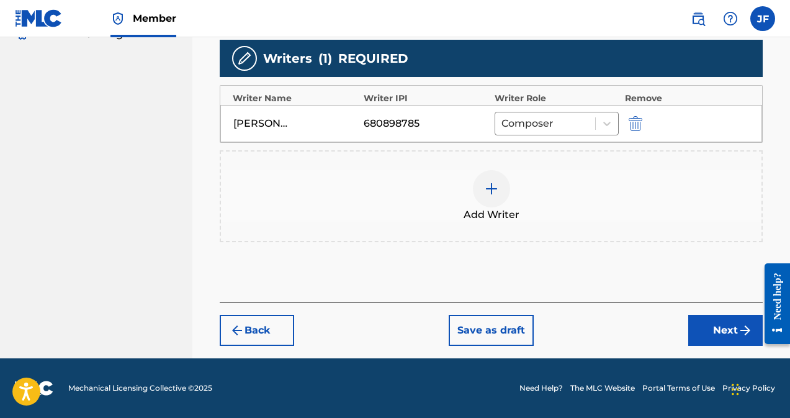
click at [718, 324] on button "Next" at bounding box center [726, 330] width 75 height 31
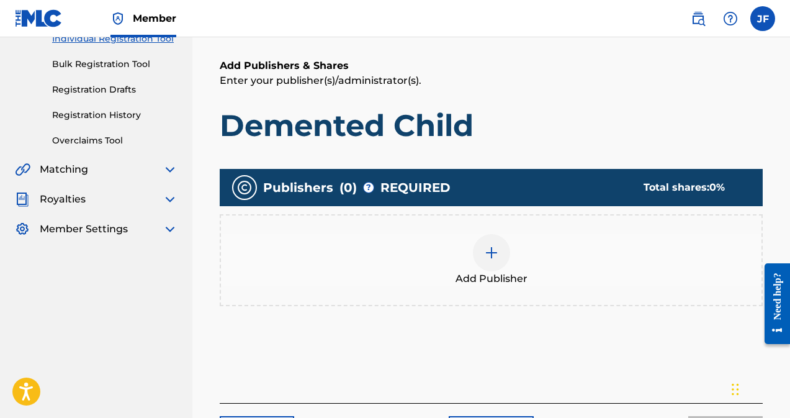
scroll to position [56, 0]
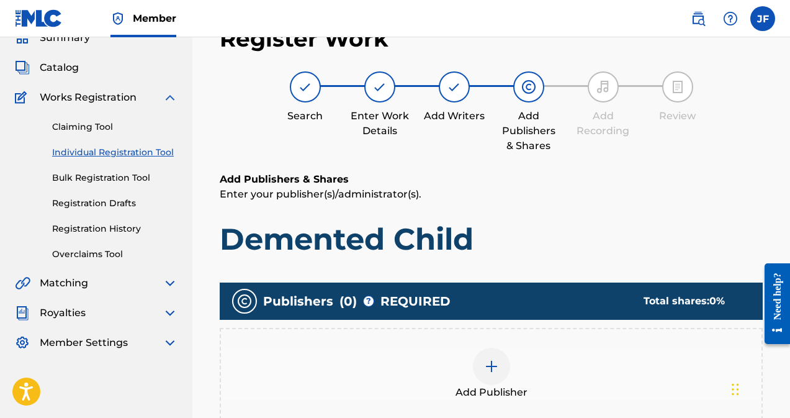
click at [497, 365] on img at bounding box center [491, 366] width 15 height 15
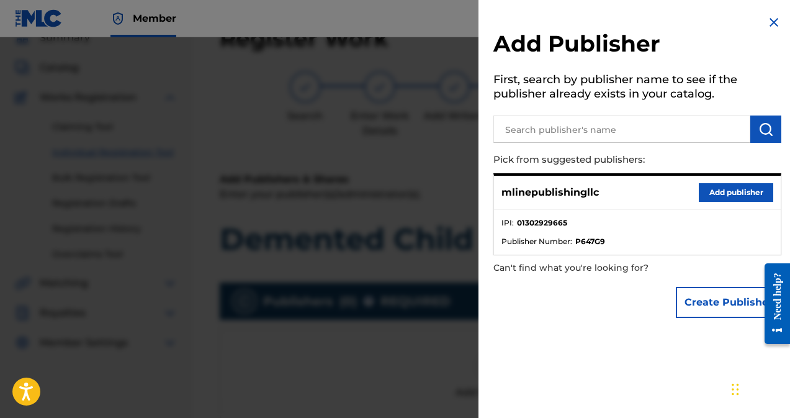
click at [715, 192] on button "Add publisher" at bounding box center [736, 192] width 75 height 19
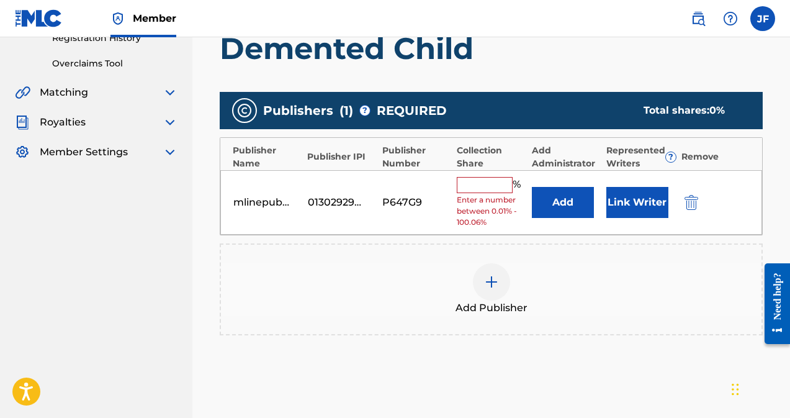
scroll to position [248, 0]
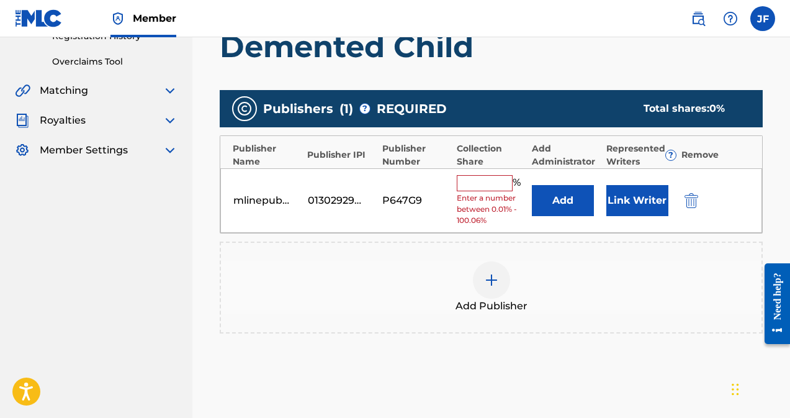
click at [485, 182] on input "text" at bounding box center [485, 183] width 56 height 16
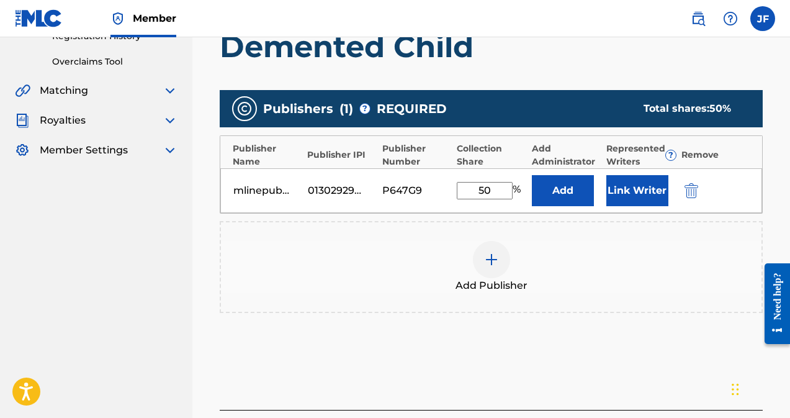
type input "50"
click at [567, 184] on button "Add" at bounding box center [563, 190] width 62 height 31
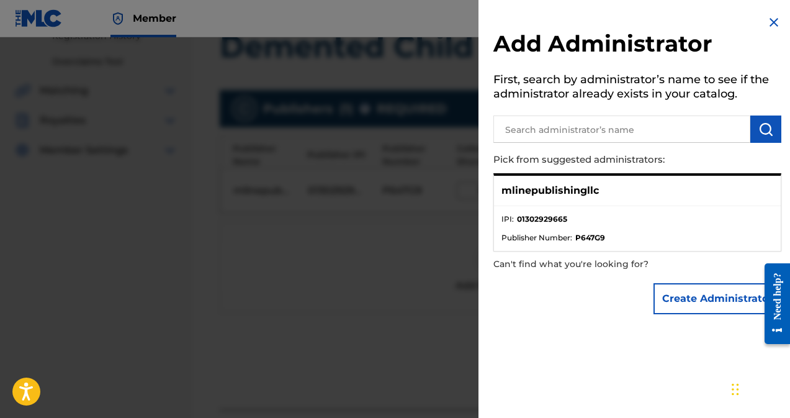
click at [574, 206] on ul "IPI : 01302929665 Publisher Number : P647G9" at bounding box center [637, 228] width 287 height 45
click at [769, 26] on img at bounding box center [774, 22] width 15 height 15
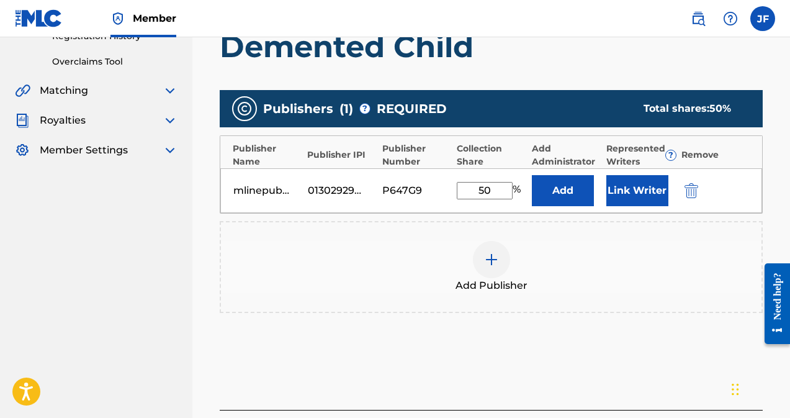
click at [639, 180] on button "Link Writer" at bounding box center [638, 190] width 62 height 31
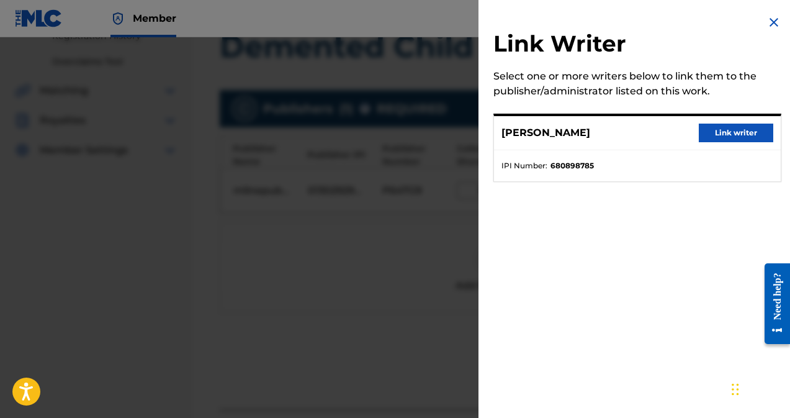
click at [723, 135] on button "Link writer" at bounding box center [736, 133] width 75 height 19
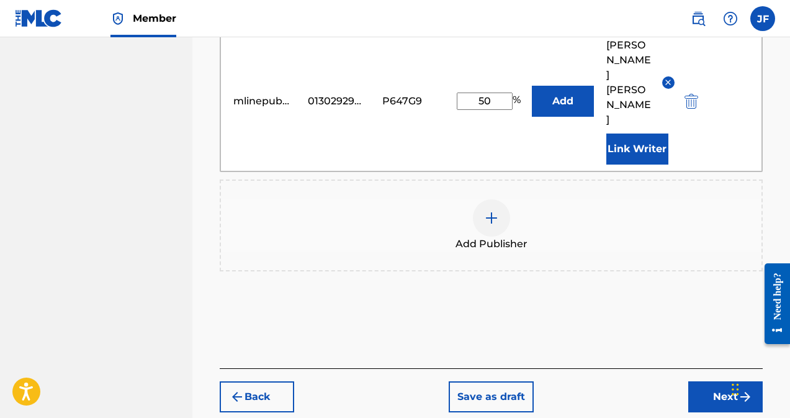
scroll to position [387, 0]
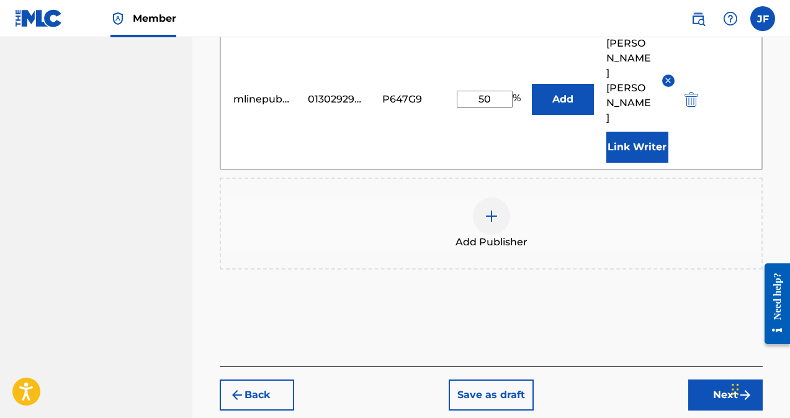
click at [730, 379] on button "Next" at bounding box center [726, 394] width 75 height 31
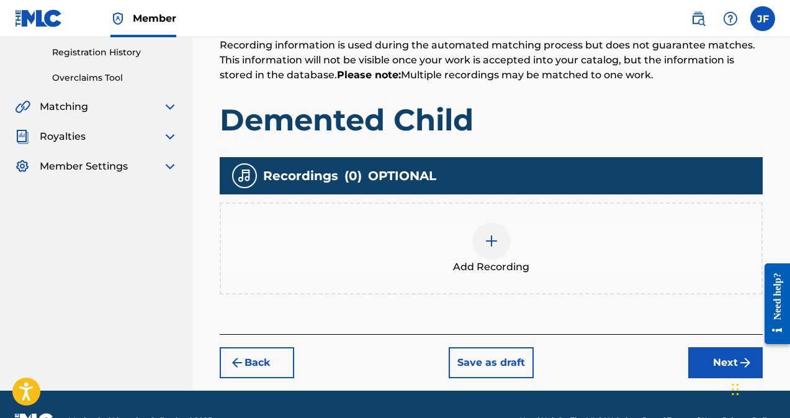
scroll to position [264, 0]
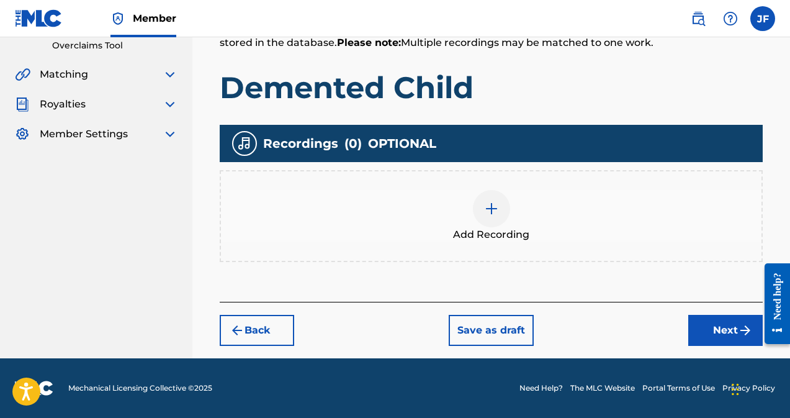
drag, startPoint x: 793, startPoint y: 181, endPoint x: 32, endPoint y: 72, distance: 769.0
click at [487, 327] on button "Save as draft" at bounding box center [491, 330] width 85 height 31
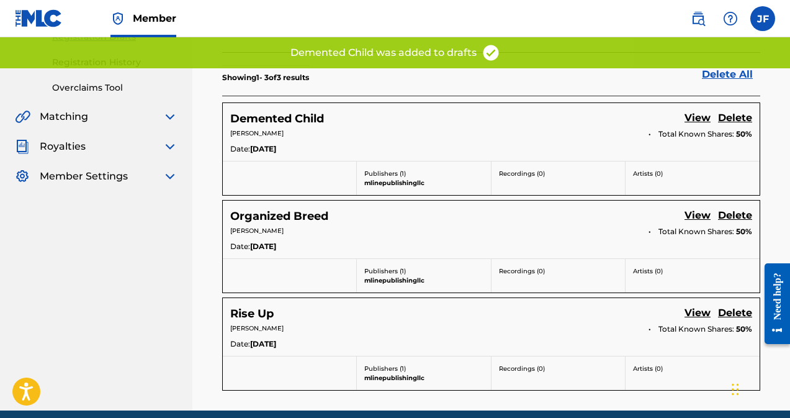
scroll to position [225, 0]
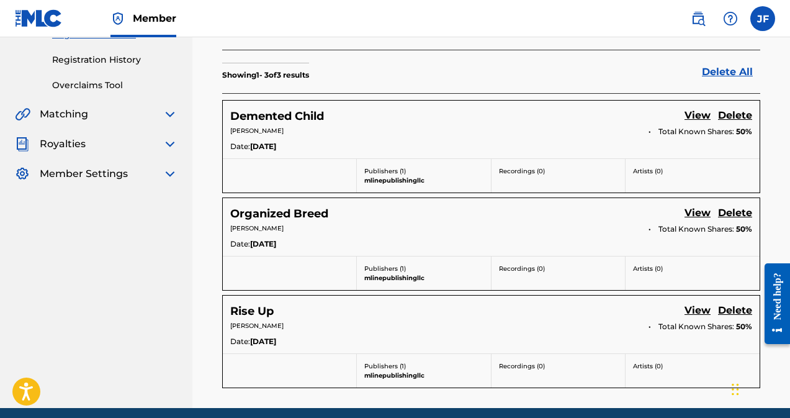
click at [487, 327] on p "[PERSON_NAME]" at bounding box center [435, 325] width 410 height 9
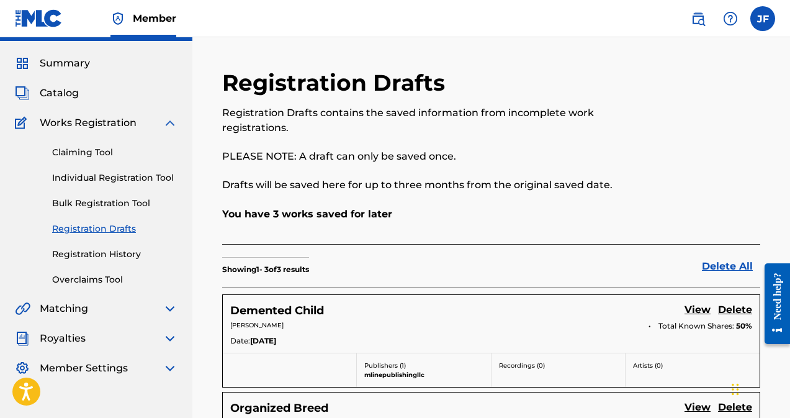
scroll to position [27, 0]
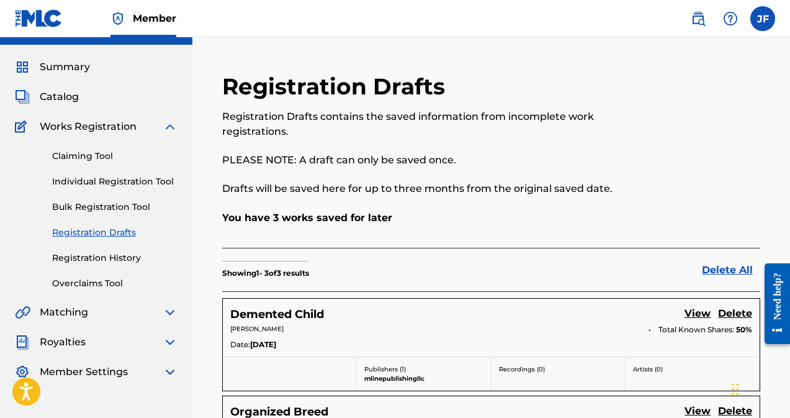
click at [141, 184] on link "Individual Registration Tool" at bounding box center [114, 181] width 125 height 13
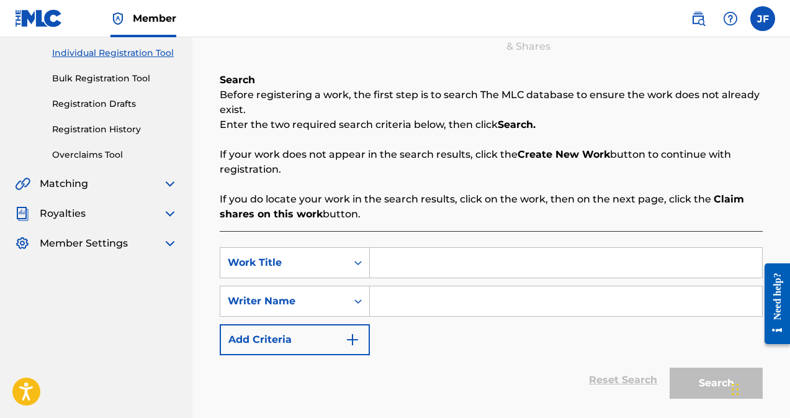
scroll to position [157, 0]
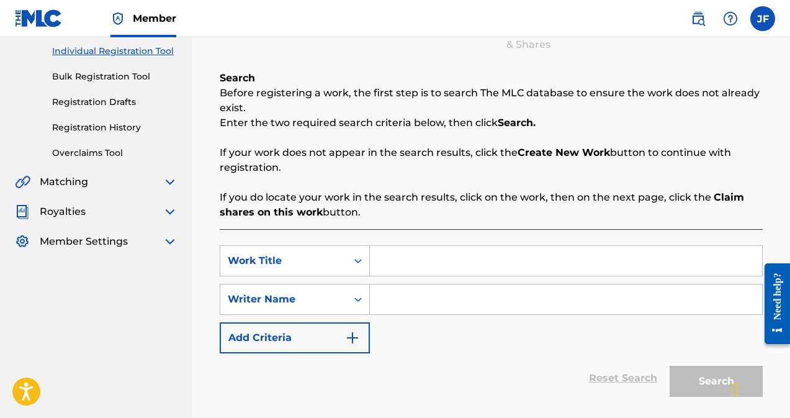
click at [387, 253] on input "Search Form" at bounding box center [566, 261] width 392 height 30
type input "j"
type input "J"
type input "Got Bars"
click at [412, 301] on input "Search Form" at bounding box center [566, 299] width 392 height 30
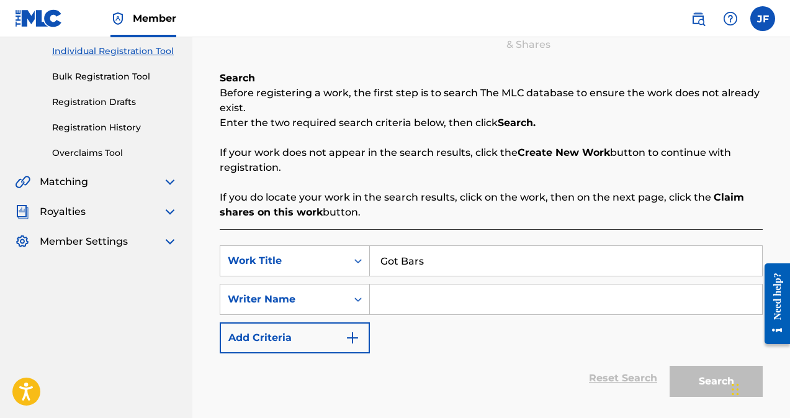
type input "[PERSON_NAME]"
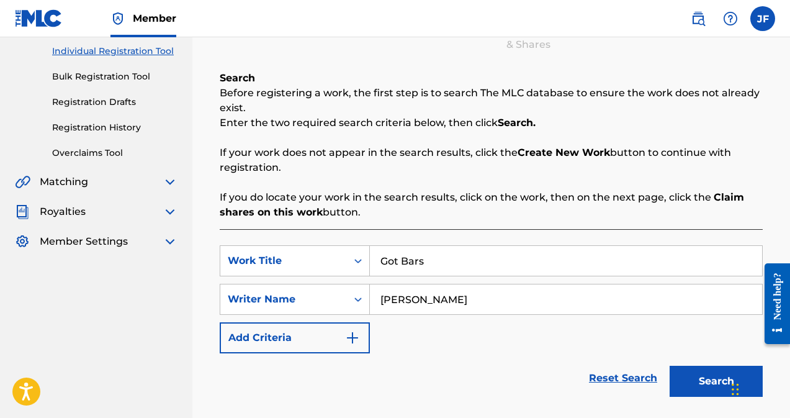
click at [695, 389] on button "Search" at bounding box center [716, 381] width 93 height 31
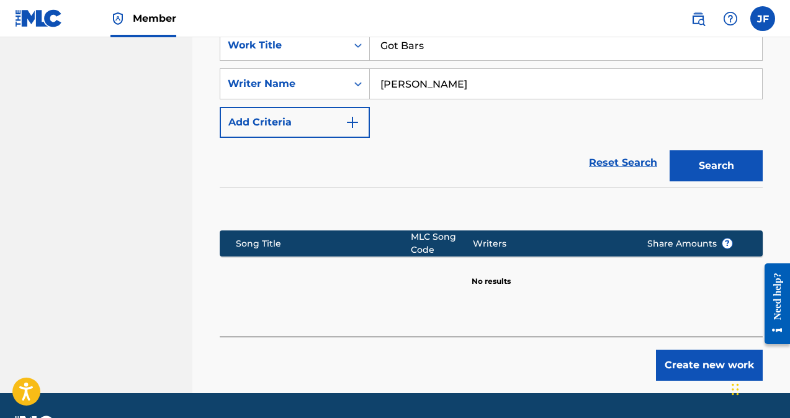
scroll to position [378, 0]
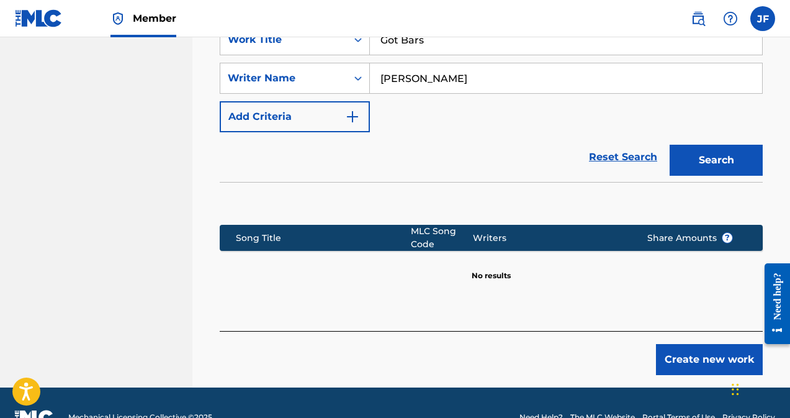
click at [698, 361] on button "Create new work" at bounding box center [709, 359] width 107 height 31
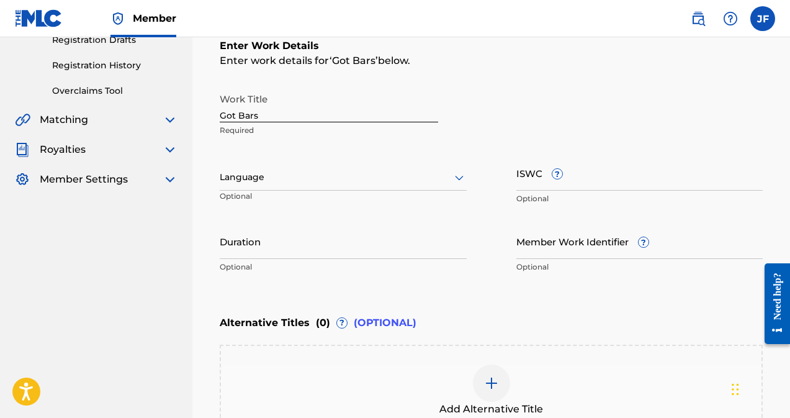
scroll to position [227, 0]
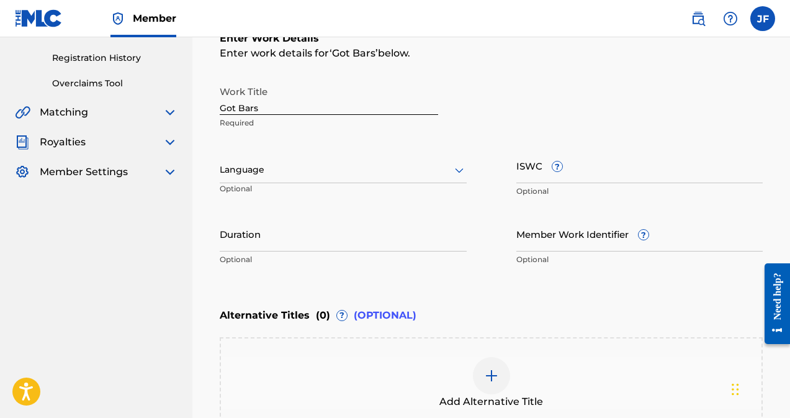
click at [456, 174] on icon at bounding box center [459, 170] width 15 height 15
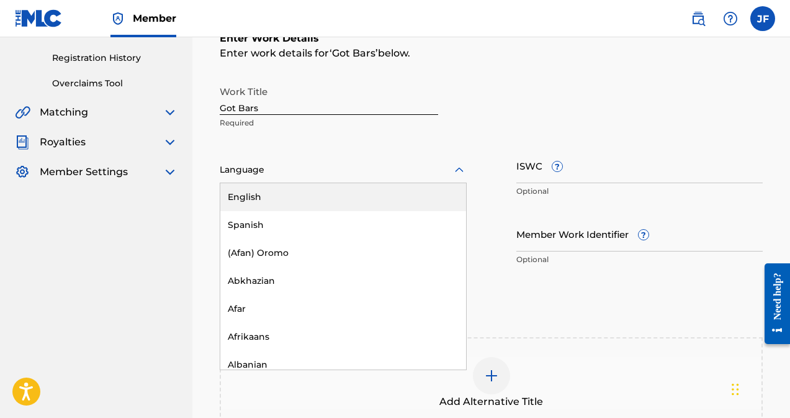
click at [268, 204] on div "English" at bounding box center [343, 197] width 246 height 28
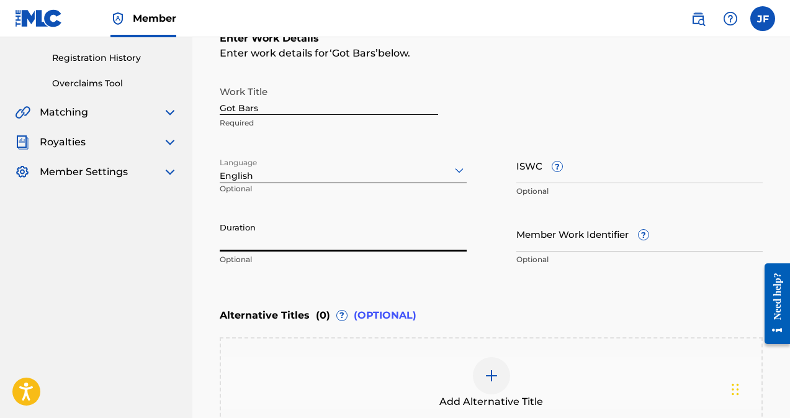
click at [290, 245] on input "Duration" at bounding box center [343, 233] width 247 height 35
type input "03:20"
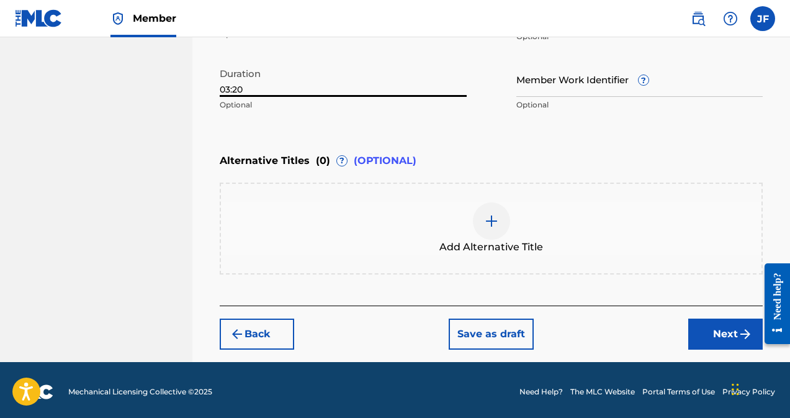
scroll to position [385, 0]
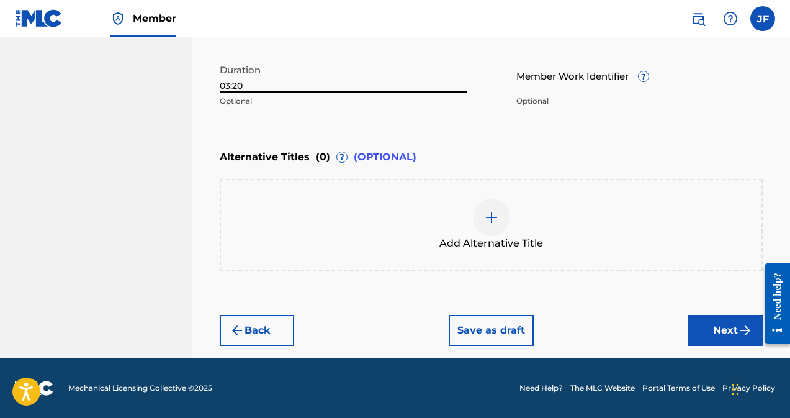
click at [726, 335] on button "Next" at bounding box center [726, 330] width 75 height 31
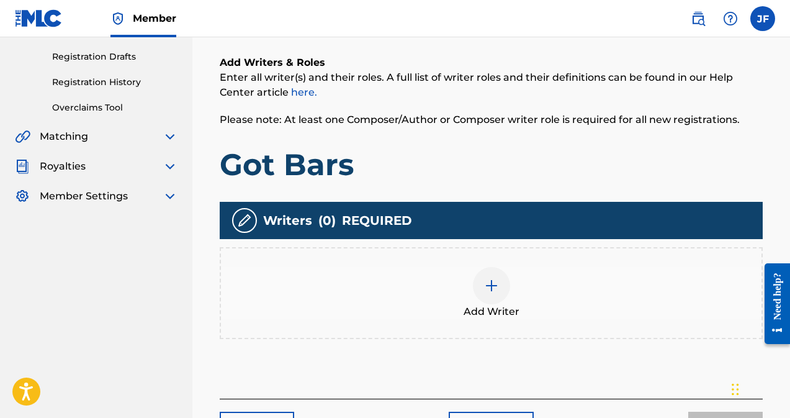
scroll to position [208, 0]
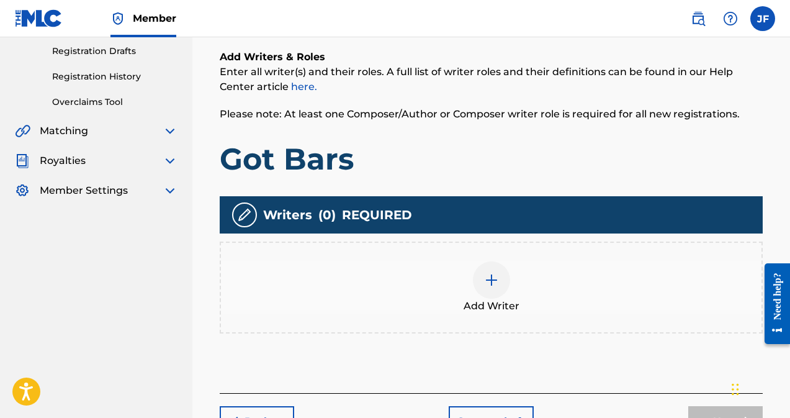
click at [486, 283] on img at bounding box center [491, 280] width 15 height 15
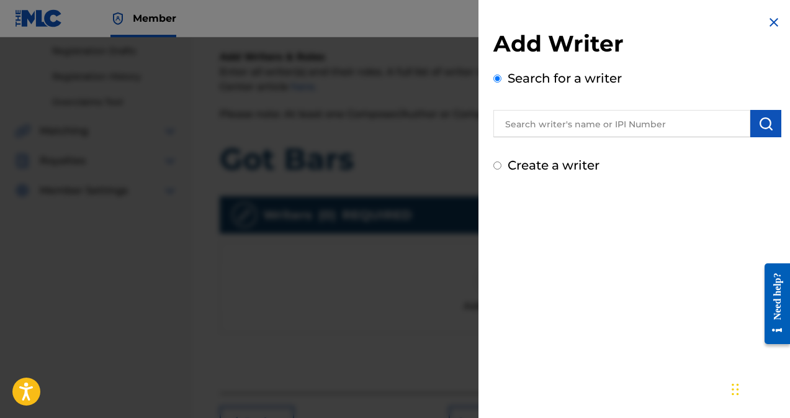
click at [585, 122] on input "text" at bounding box center [622, 123] width 257 height 27
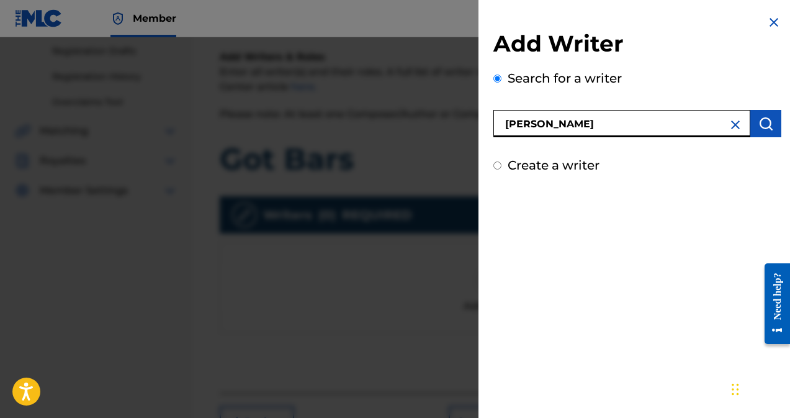
type input "[PERSON_NAME]"
click at [767, 123] on img "submit" at bounding box center [766, 123] width 15 height 15
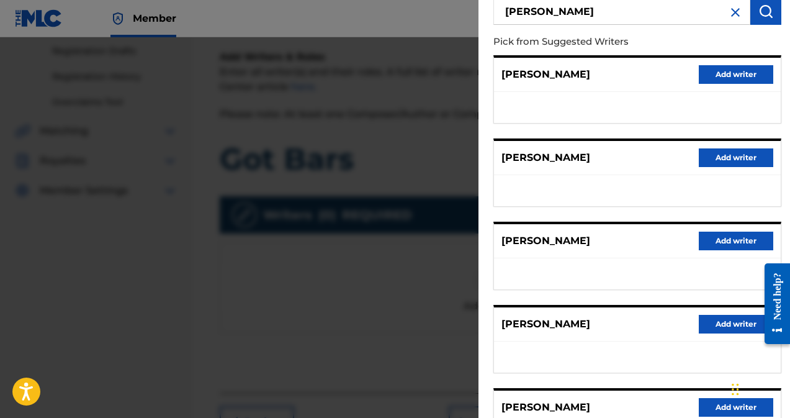
scroll to position [229, 0]
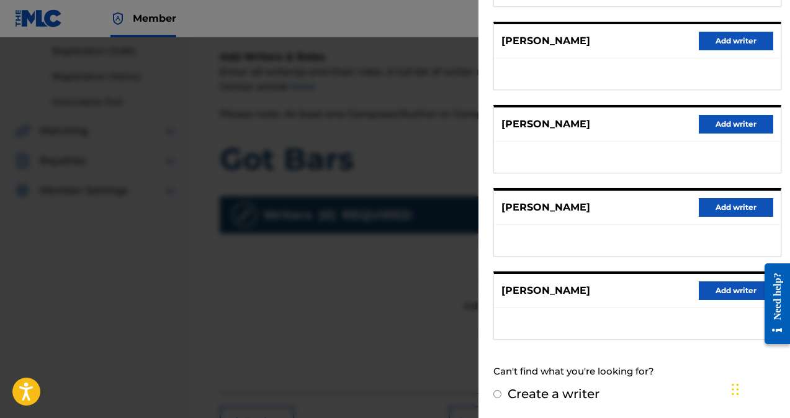
click at [523, 393] on label "Create a writer" at bounding box center [554, 393] width 92 height 15
radio input "true"
click at [502, 393] on input "Create a writer" at bounding box center [498, 394] width 8 height 8
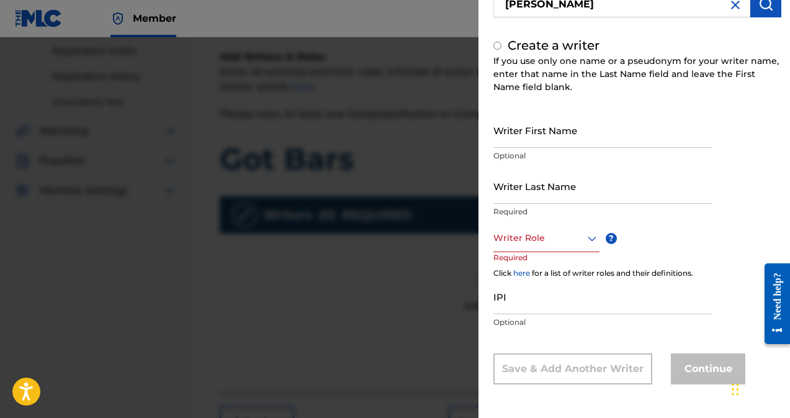
radio input "false"
radio input "true"
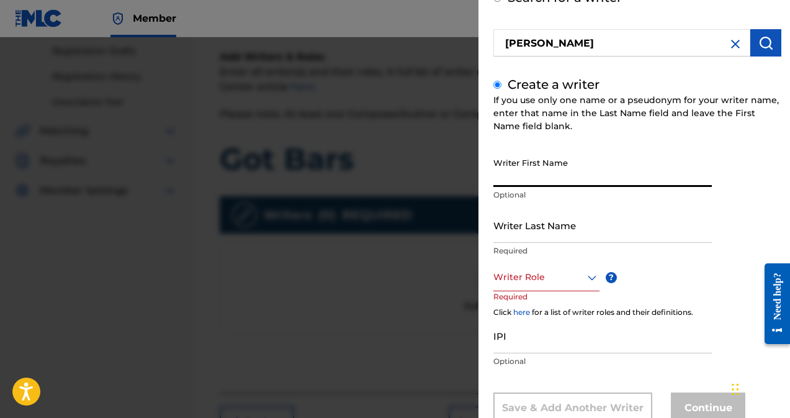
click at [513, 173] on input "Writer First Name" at bounding box center [603, 168] width 219 height 35
type input "[PERSON_NAME]"
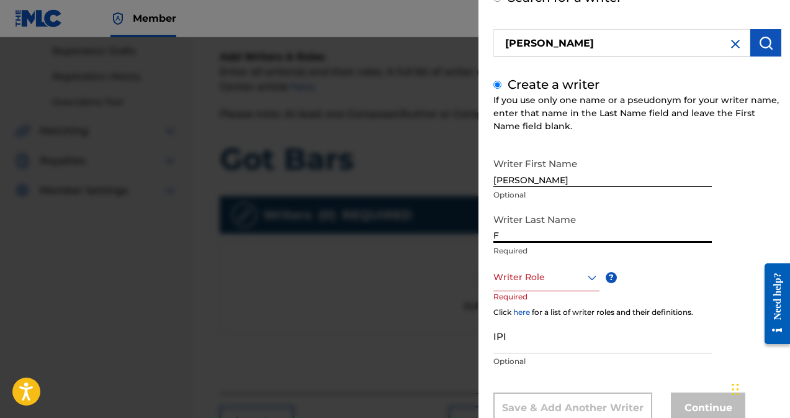
click at [509, 236] on input "F" at bounding box center [603, 224] width 219 height 35
type input "[PERSON_NAME]"
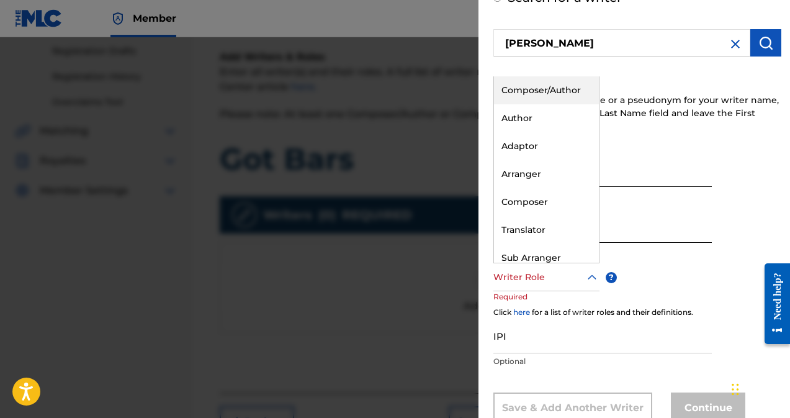
click at [580, 279] on div at bounding box center [547, 277] width 106 height 16
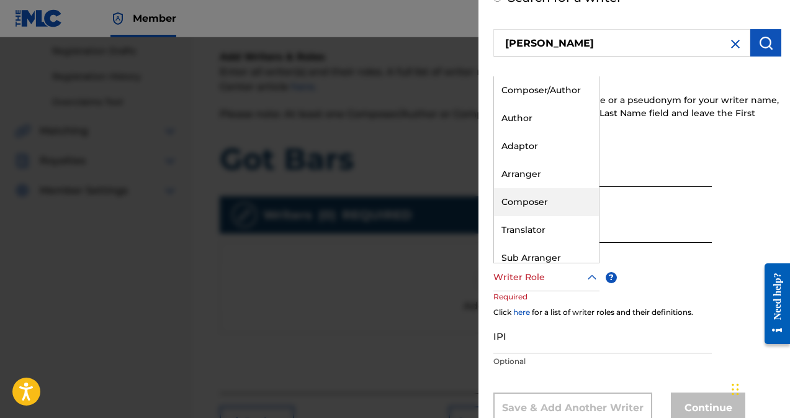
click at [534, 198] on div "Composer" at bounding box center [546, 202] width 105 height 28
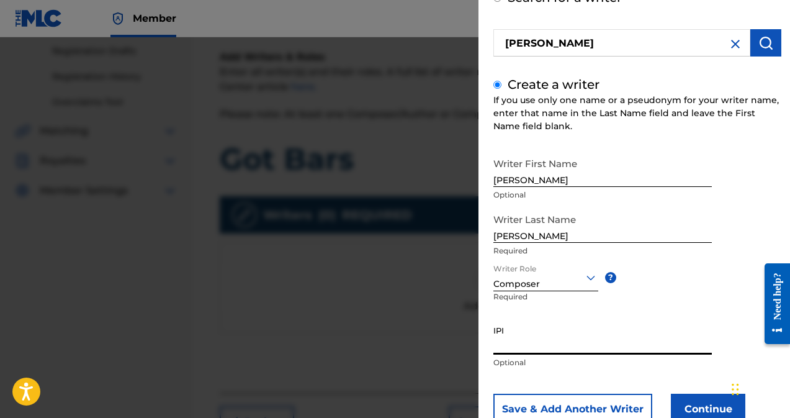
click at [522, 345] on input "IPI" at bounding box center [603, 336] width 219 height 35
type input "680898785"
click at [705, 407] on button "Continue" at bounding box center [708, 409] width 75 height 31
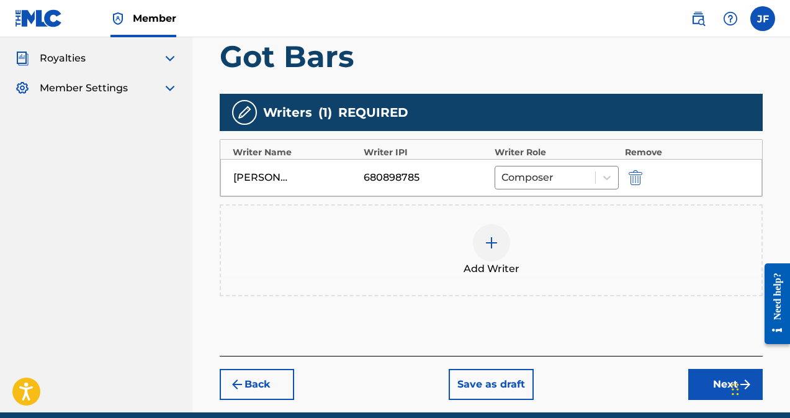
scroll to position [364, 0]
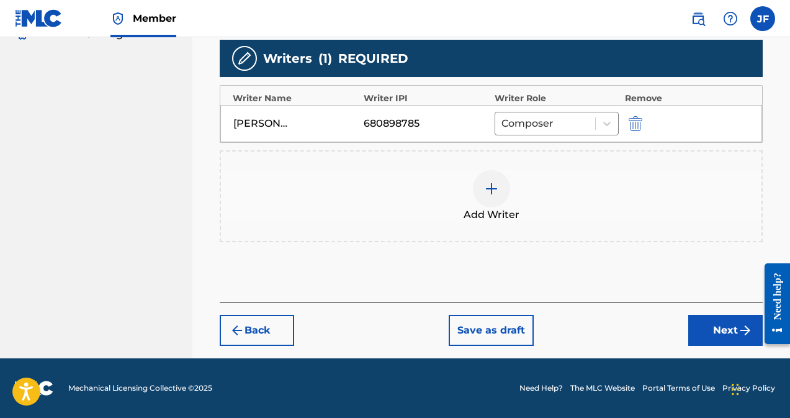
click at [717, 330] on button "Next" at bounding box center [726, 330] width 75 height 31
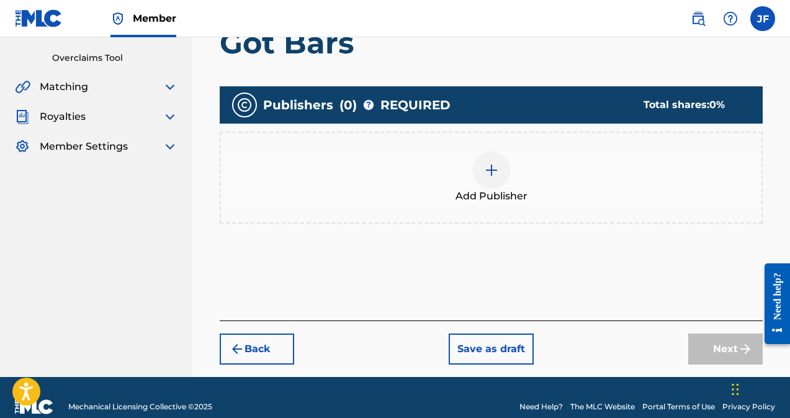
scroll to position [271, 0]
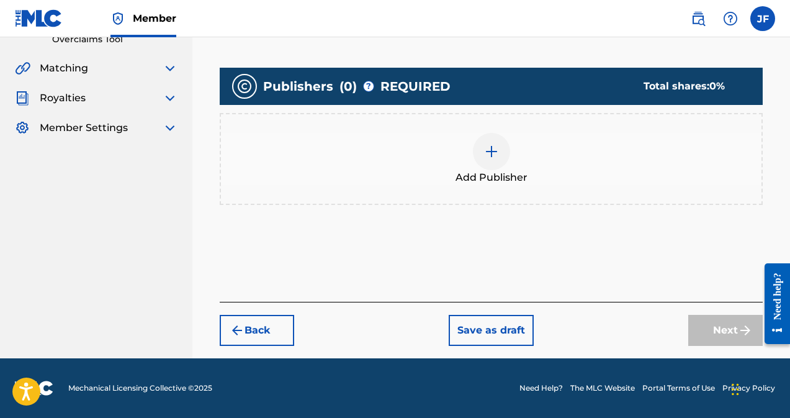
click at [490, 156] on img at bounding box center [491, 151] width 15 height 15
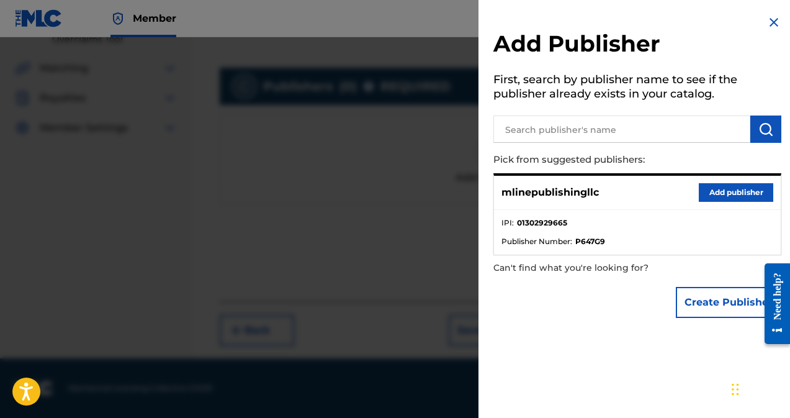
click at [723, 189] on button "Add publisher" at bounding box center [736, 192] width 75 height 19
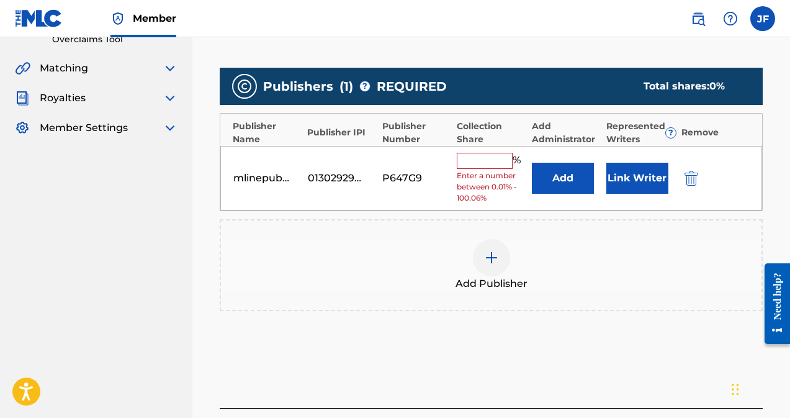
click at [480, 163] on input "text" at bounding box center [485, 161] width 56 height 16
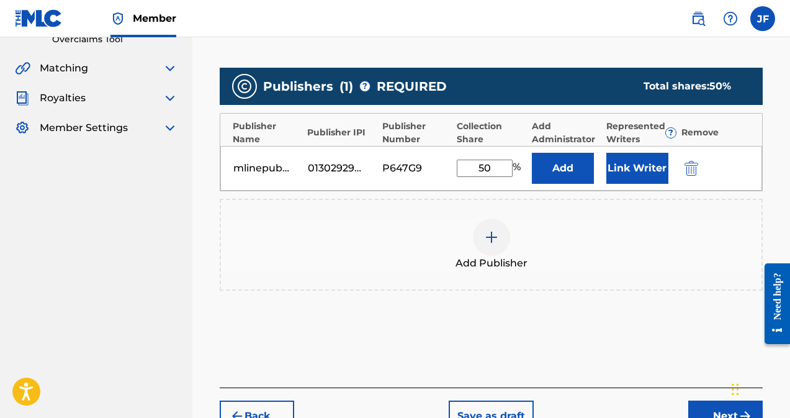
type input "50"
click at [633, 167] on button "Link Writer" at bounding box center [638, 168] width 62 height 31
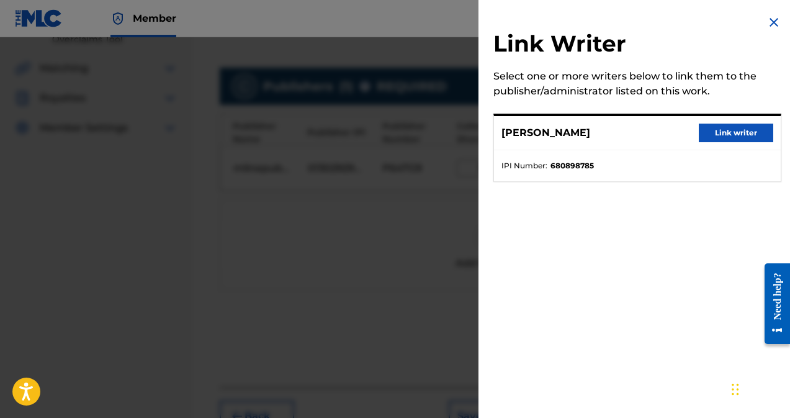
click at [713, 133] on button "Link writer" at bounding box center [736, 133] width 75 height 19
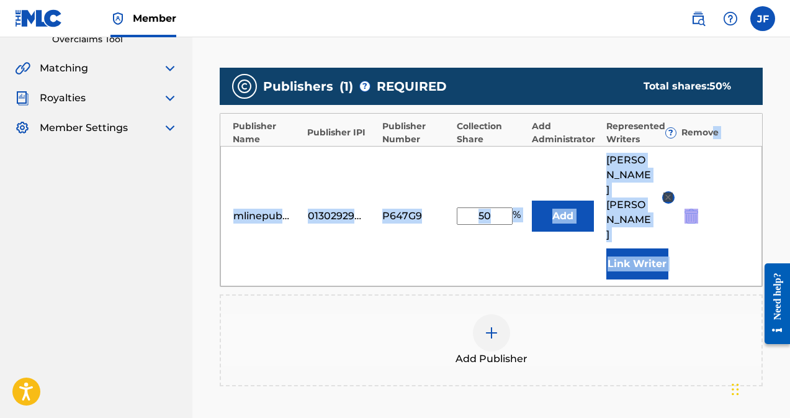
drag, startPoint x: 713, startPoint y: 133, endPoint x: 758, endPoint y: 215, distance: 93.7
click at [758, 215] on div "Publisher Name Publisher IPI Publisher Number Collection Share Add Administrato…" at bounding box center [491, 200] width 543 height 174
click at [757, 215] on div "mlinepublishingllc 01302929665 P647G9 50 % Add [PERSON_NAME] Link Writer" at bounding box center [491, 216] width 542 height 140
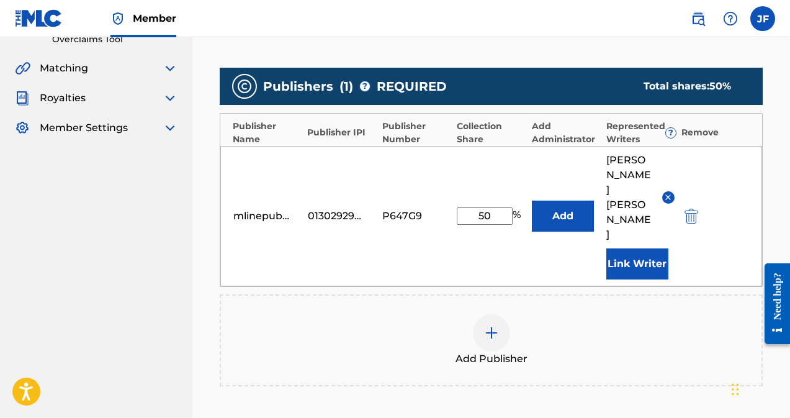
click at [626, 315] on div "Add Publisher" at bounding box center [491, 340] width 543 height 92
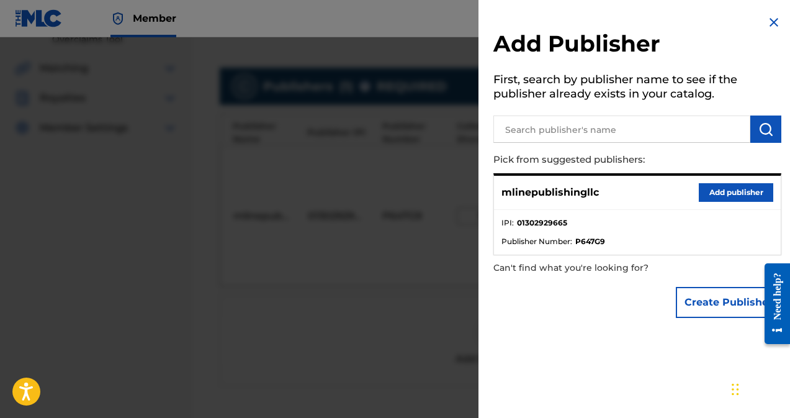
click at [768, 23] on img at bounding box center [774, 22] width 15 height 15
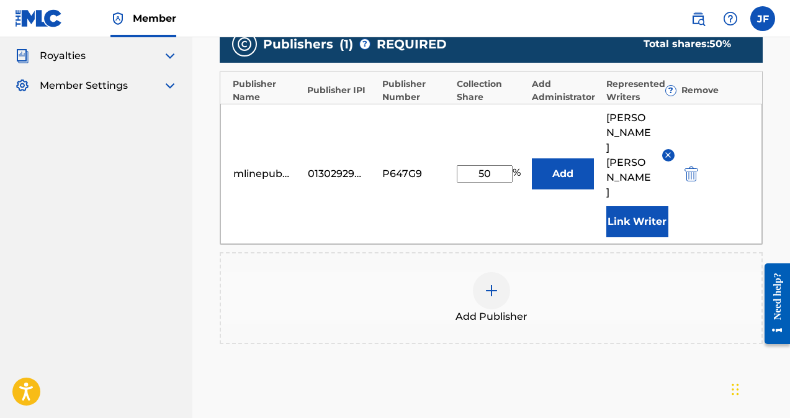
scroll to position [318, 0]
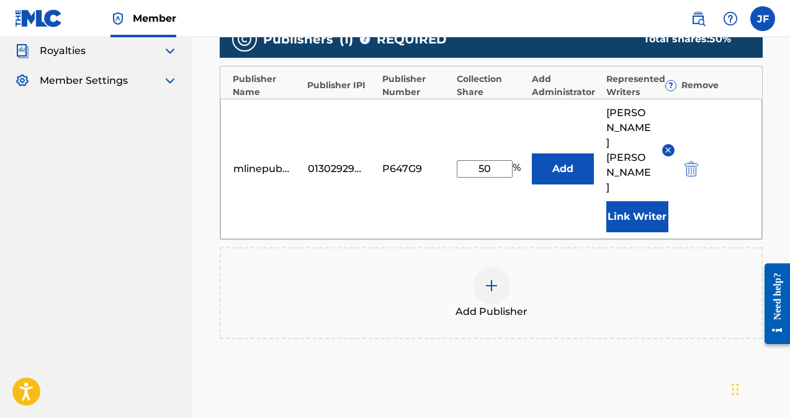
click at [617, 343] on div "Add Publishers & Shares Enter your publisher(s)/administrator(s). Got Bars Publ…" at bounding box center [491, 173] width 543 height 526
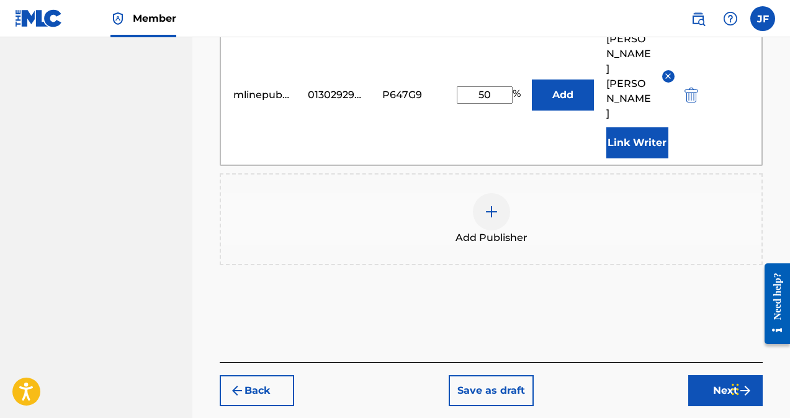
click at [720, 375] on button "Next" at bounding box center [726, 390] width 75 height 31
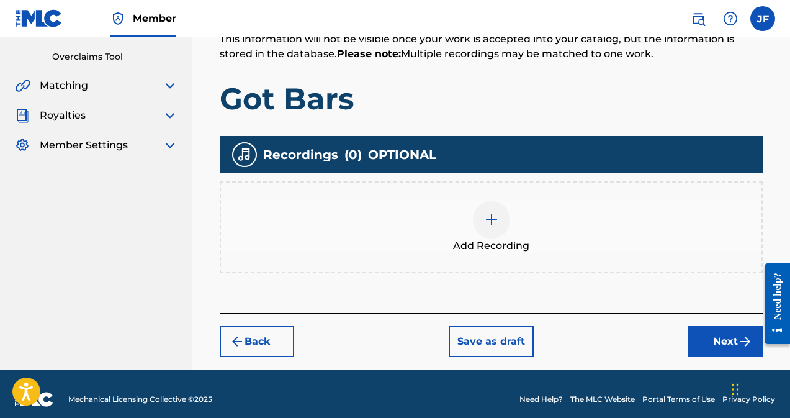
scroll to position [264, 0]
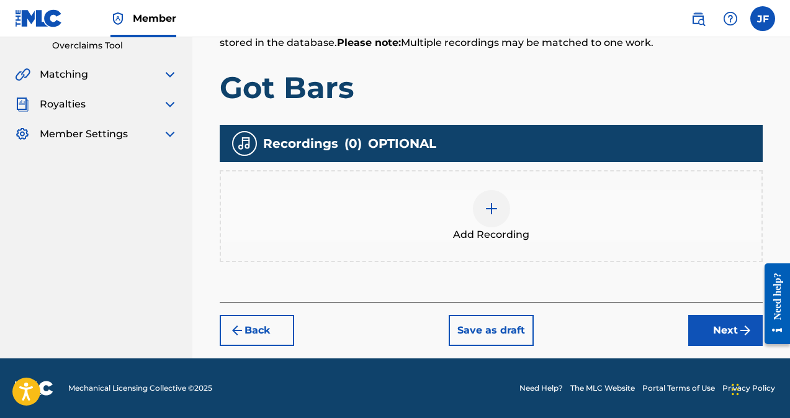
click at [502, 335] on button "Save as draft" at bounding box center [491, 330] width 85 height 31
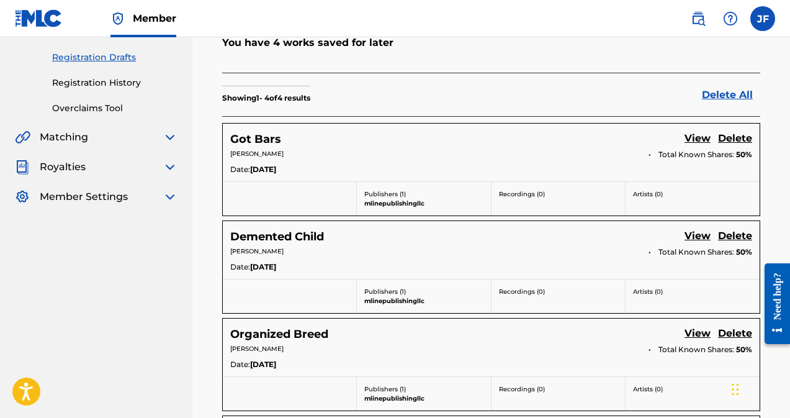
scroll to position [203, 0]
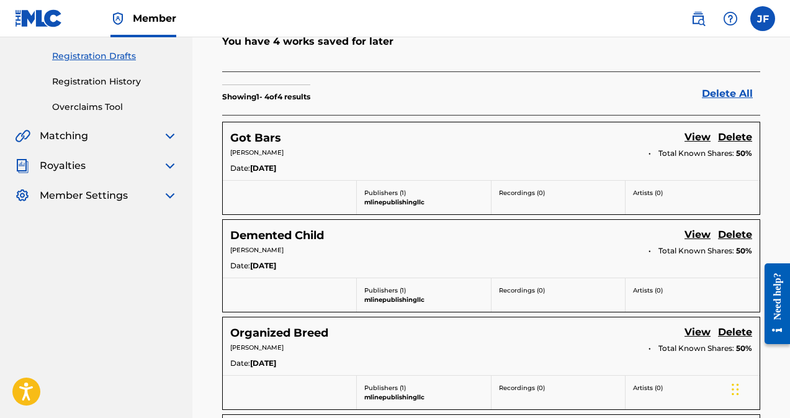
click at [40, 26] on img at bounding box center [39, 18] width 48 height 18
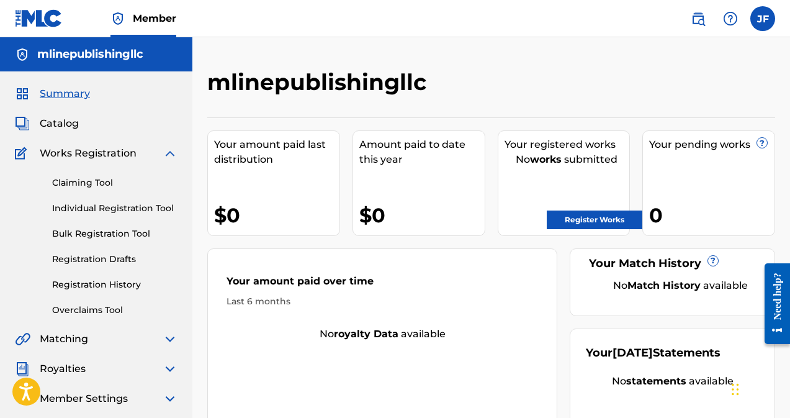
click at [83, 261] on link "Registration Drafts" at bounding box center [114, 259] width 125 height 13
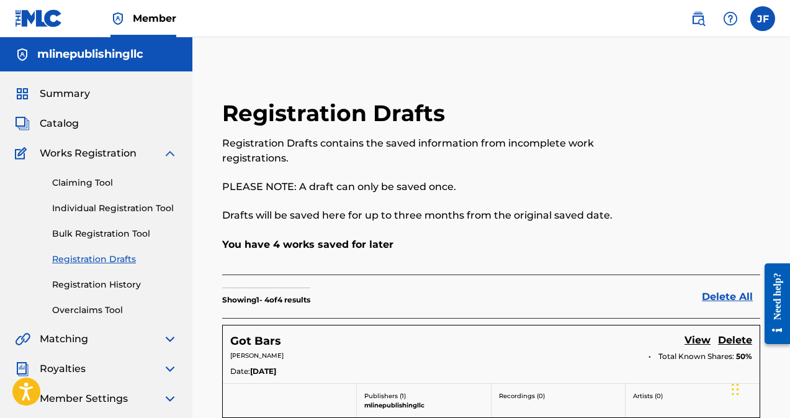
scroll to position [93, 0]
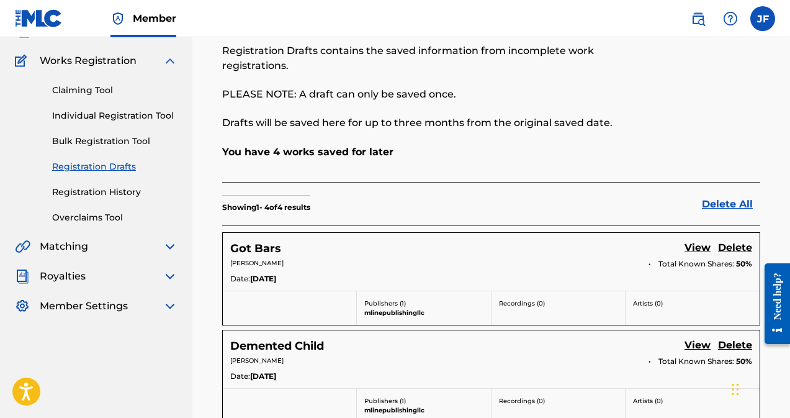
click at [692, 247] on link "View" at bounding box center [698, 248] width 26 height 17
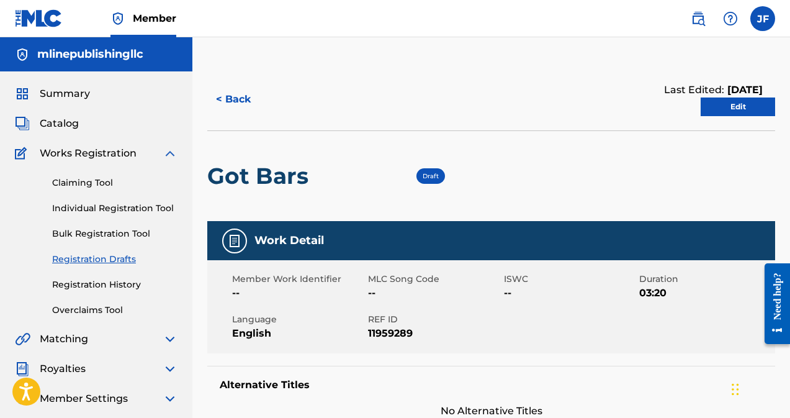
drag, startPoint x: 692, startPoint y: 247, endPoint x: 730, endPoint y: 246, distance: 37.9
click at [730, 246] on div "Work Detail" at bounding box center [491, 240] width 568 height 39
click at [750, 112] on link "Edit" at bounding box center [738, 106] width 75 height 19
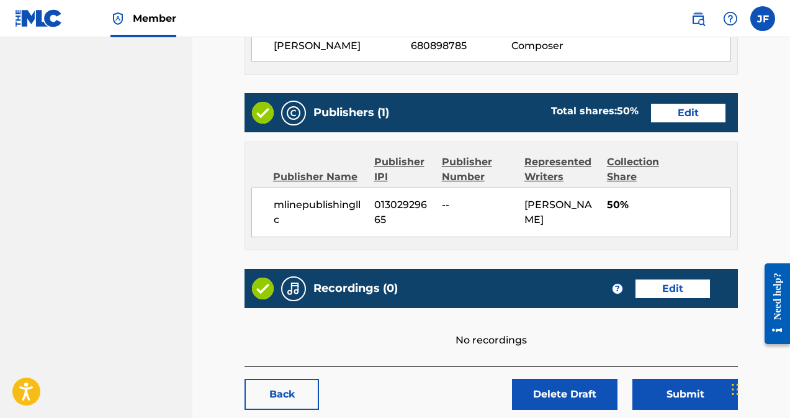
scroll to position [512, 0]
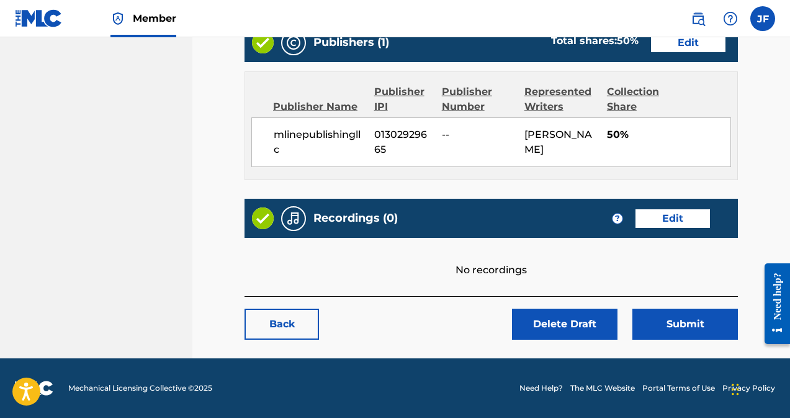
click at [684, 226] on link "Edit" at bounding box center [673, 218] width 75 height 19
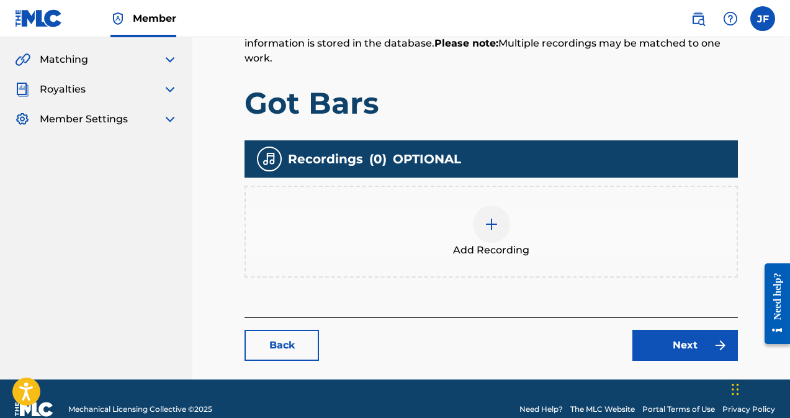
scroll to position [301, 0]
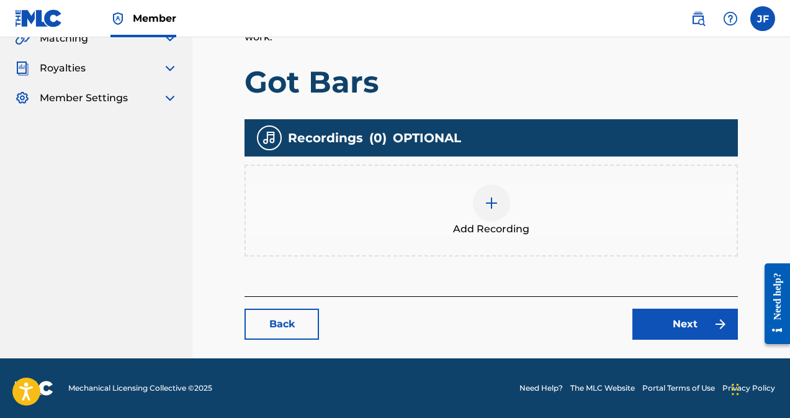
click at [499, 207] on img at bounding box center [491, 203] width 15 height 15
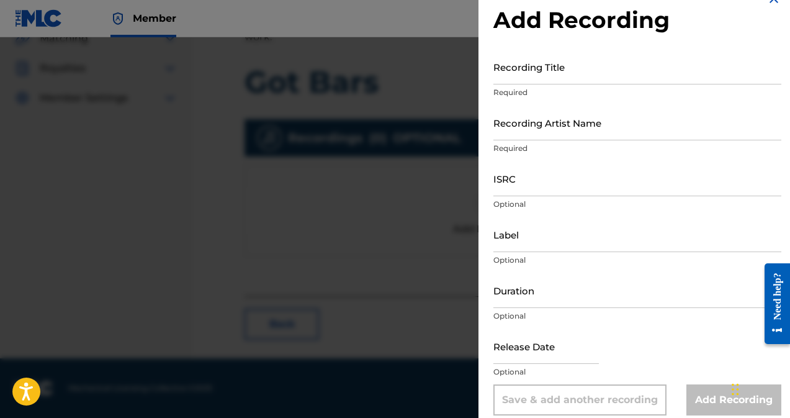
scroll to position [36, 0]
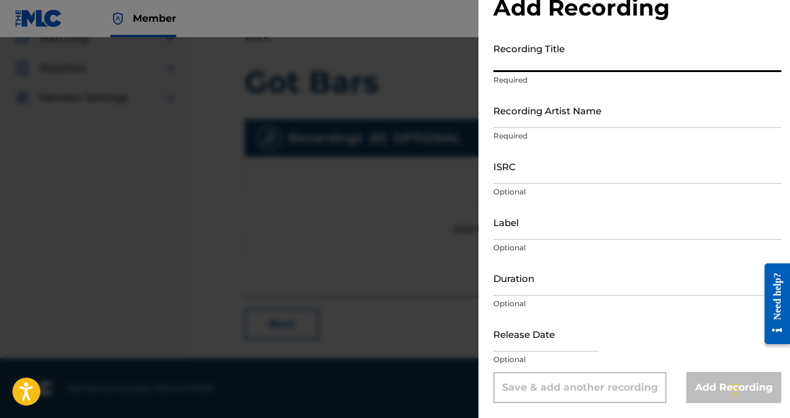
click at [514, 63] on input "Recording Title" at bounding box center [638, 54] width 288 height 35
type input "Got Bars"
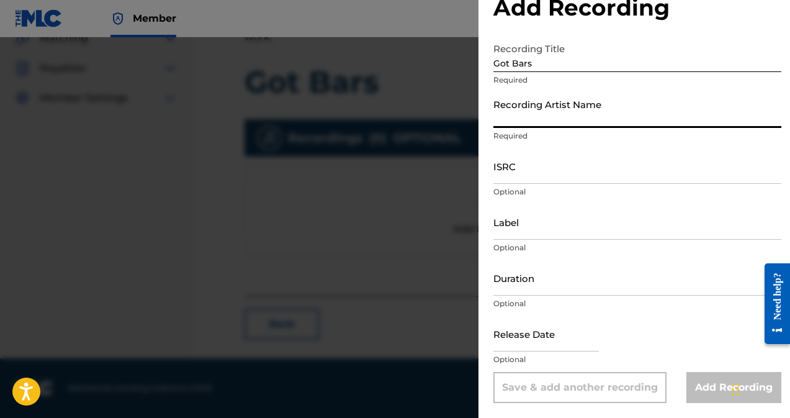
click at [507, 115] on input "Recording Artist Name" at bounding box center [638, 110] width 288 height 35
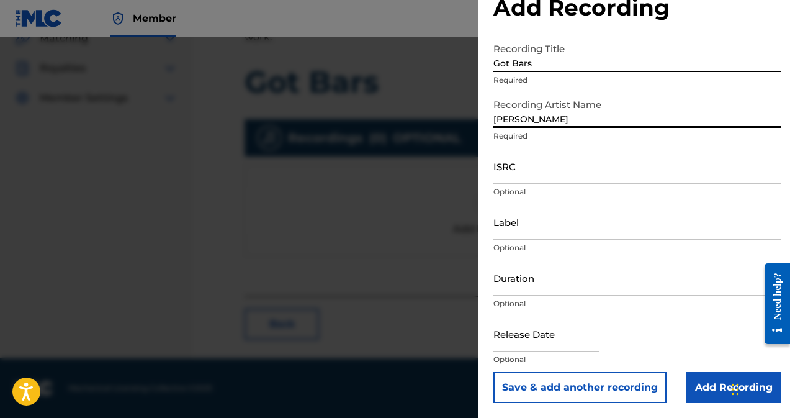
type input "[PERSON_NAME]"
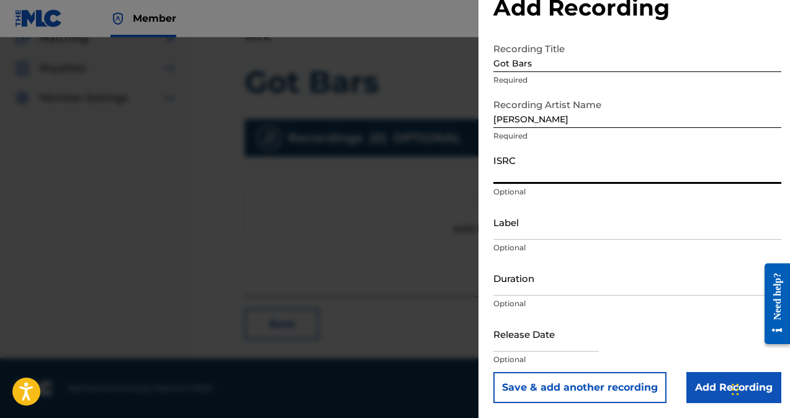
click at [505, 181] on input "ISRC" at bounding box center [638, 165] width 288 height 35
type input "USDHM2300226"
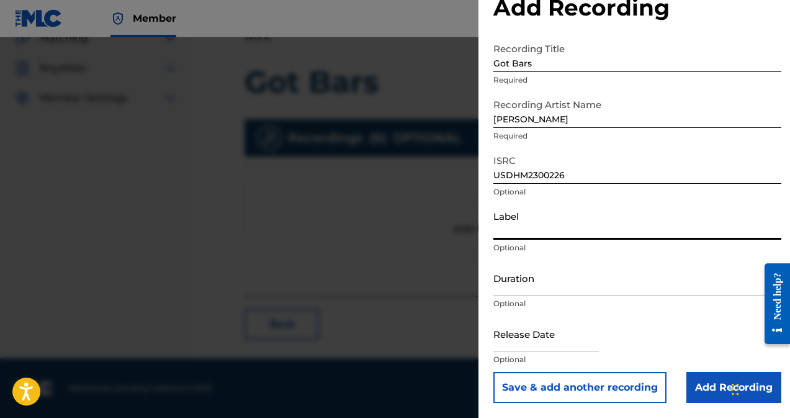
click at [518, 229] on input "Label" at bounding box center [638, 221] width 288 height 35
type input "b"
type input "Blakhill Entertainment LLC"
click at [525, 292] on input "Duration" at bounding box center [638, 277] width 288 height 35
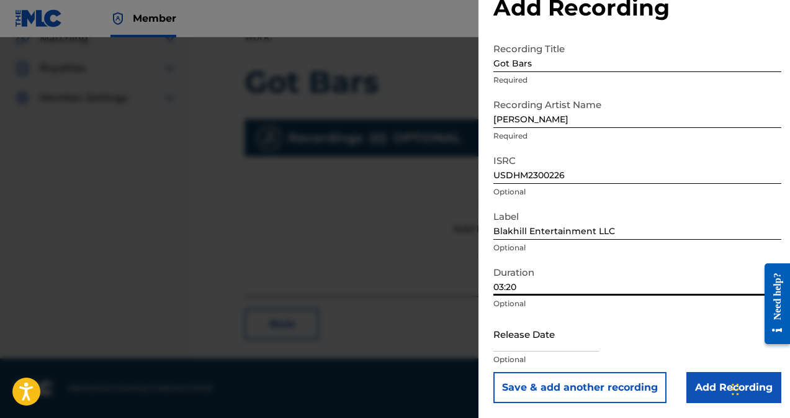
type input "03:20"
click at [518, 345] on input "text" at bounding box center [547, 333] width 106 height 35
select select "7"
select select "2025"
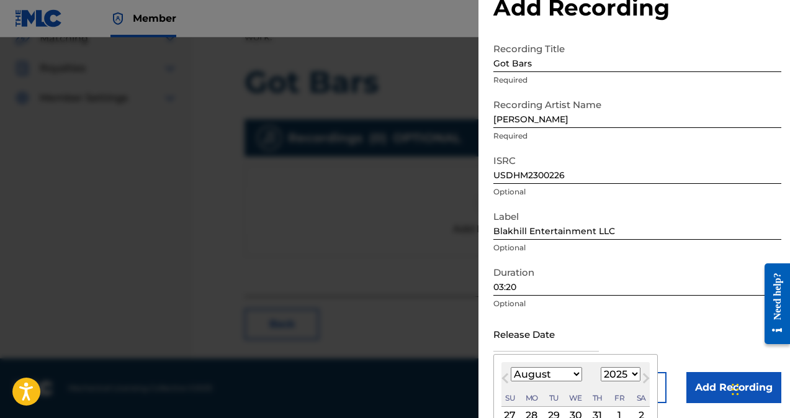
click at [554, 377] on select "January February March April May June July August September October November De…" at bounding box center [546, 374] width 71 height 14
select select "0"
click at [511, 367] on select "January February March April May June July August September October November De…" at bounding box center [546, 374] width 71 height 14
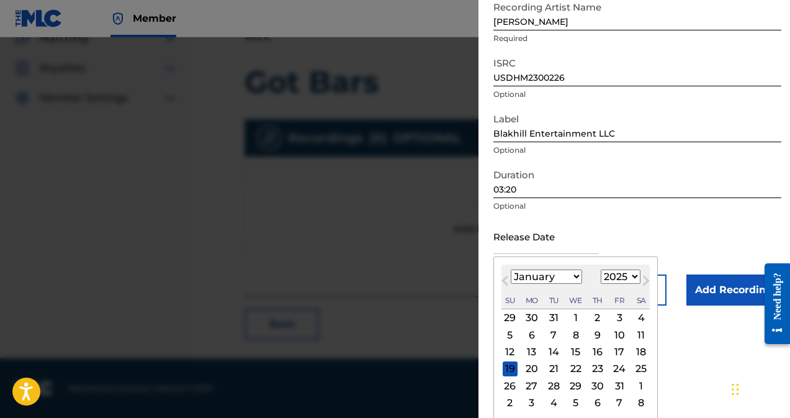
scroll to position [135, 0]
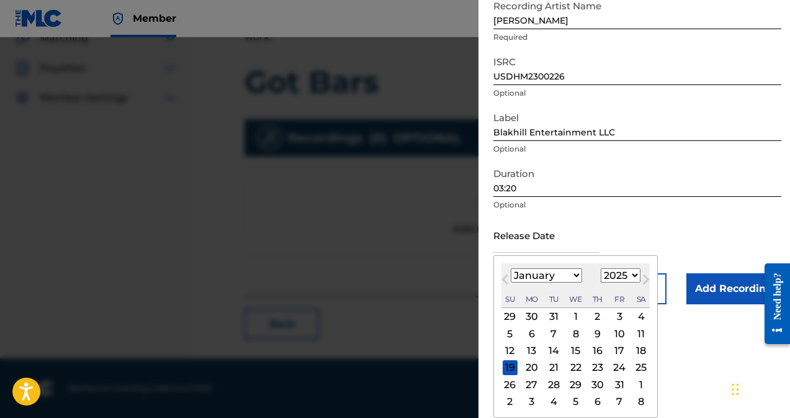
click at [537, 338] on div "6" at bounding box center [532, 333] width 15 height 15
type input "[DATE]"
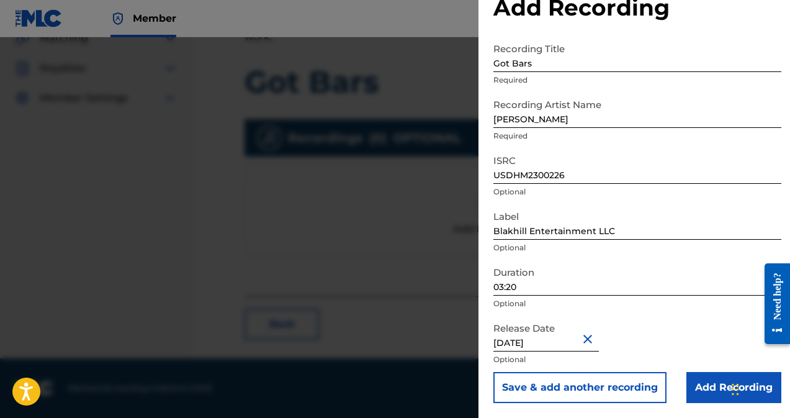
scroll to position [36, 0]
click at [565, 340] on input "[DATE]" at bounding box center [547, 333] width 106 height 35
select select "2025"
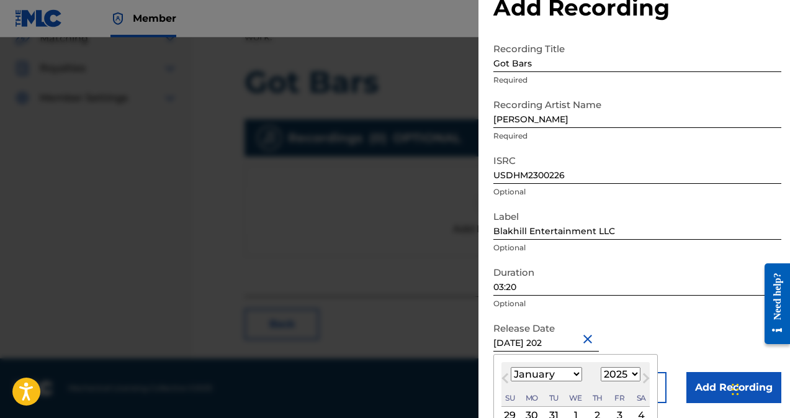
type input "[DATE]"
select select "2023"
type input "[DATE]"
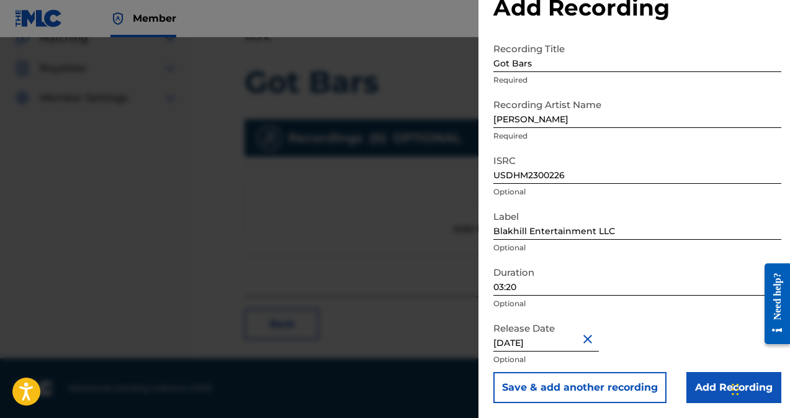
click at [693, 333] on div "Release Date [DATE] Optional" at bounding box center [638, 344] width 288 height 56
click at [707, 388] on input "Add Recording" at bounding box center [734, 387] width 95 height 31
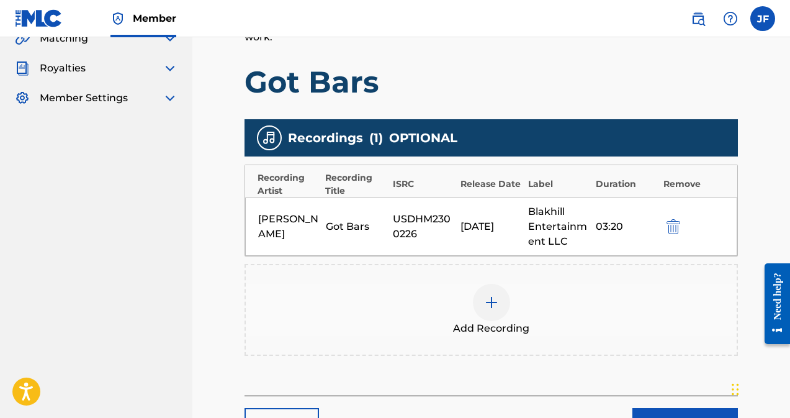
click at [489, 312] on div at bounding box center [491, 302] width 37 height 37
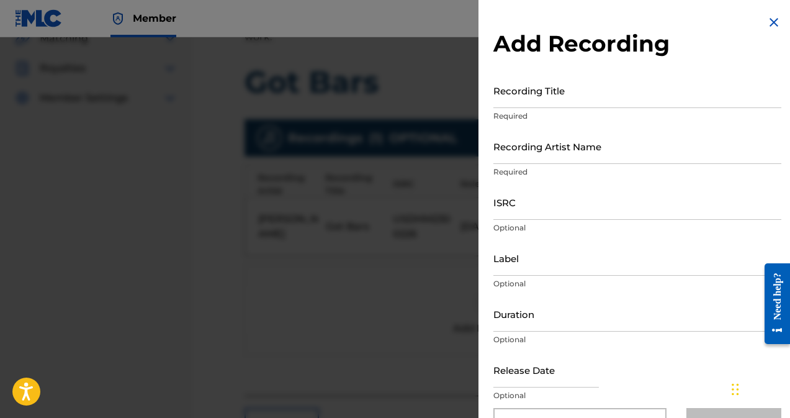
click at [774, 27] on img at bounding box center [774, 22] width 15 height 15
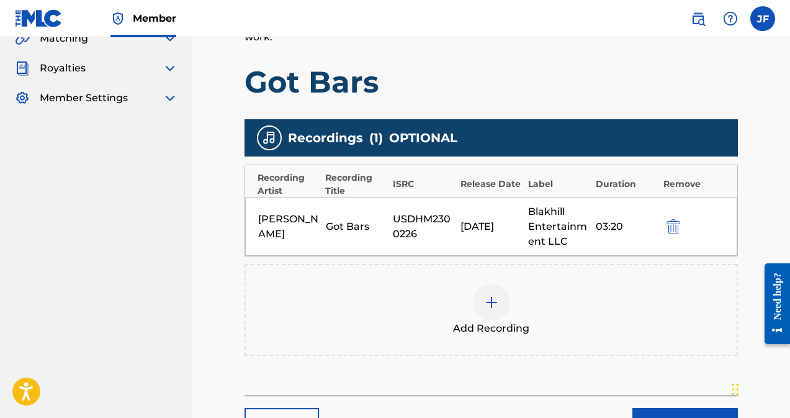
click at [651, 239] on div "[PERSON_NAME] Got Bars USDHM2300226 [DATE] Blakhill Entertainment LLC 03:20" at bounding box center [491, 226] width 492 height 58
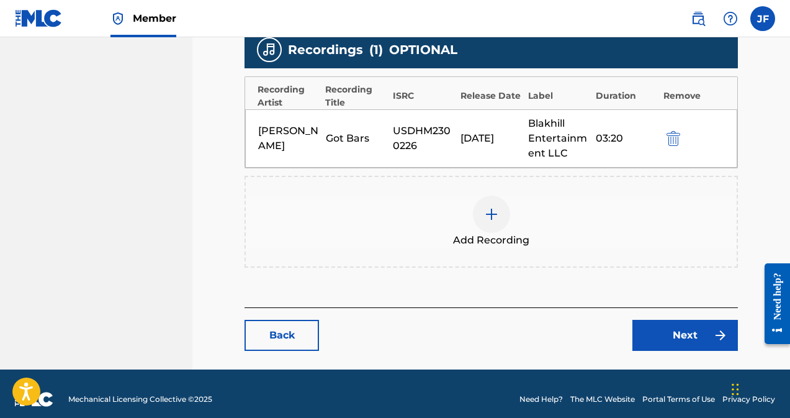
scroll to position [400, 0]
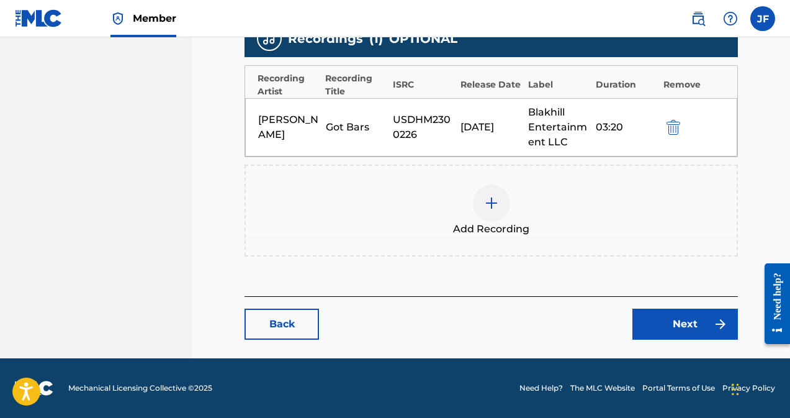
click at [691, 322] on link "Next" at bounding box center [686, 324] width 106 height 31
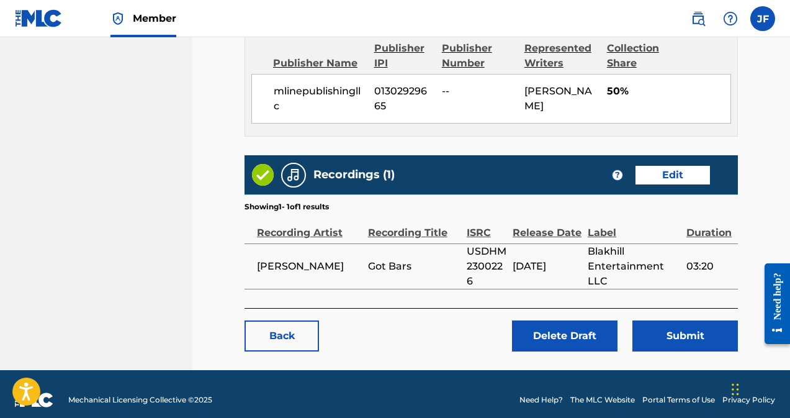
scroll to position [567, 0]
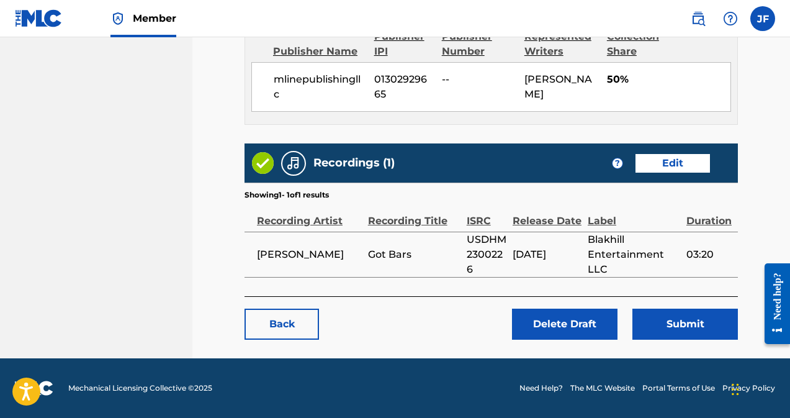
click at [684, 323] on button "Submit" at bounding box center [686, 324] width 106 height 31
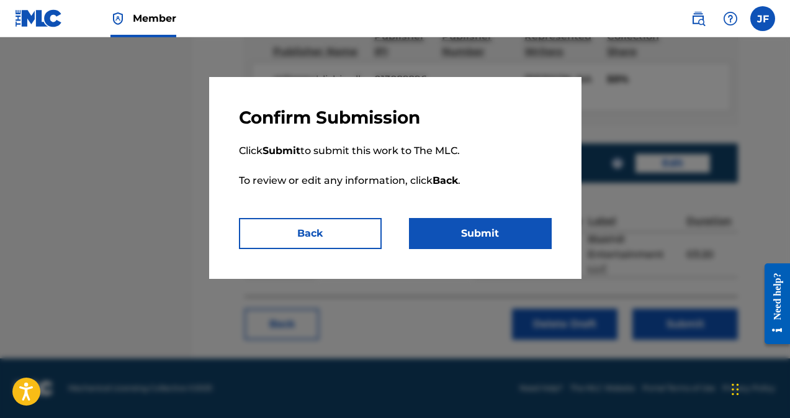
click at [479, 236] on button "Submit" at bounding box center [480, 233] width 143 height 31
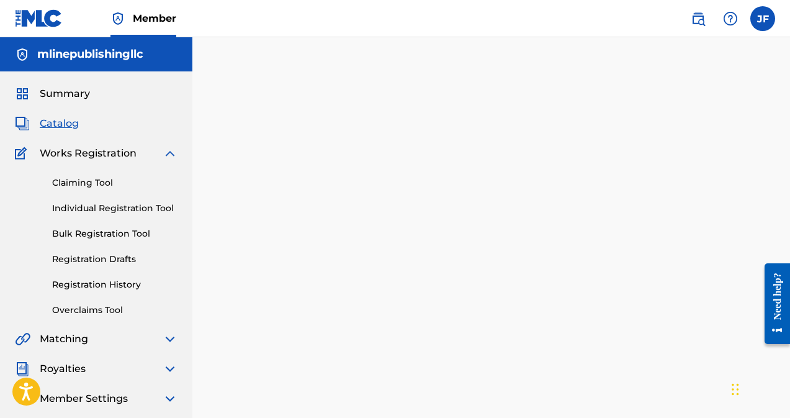
click at [97, 257] on link "Registration Drafts" at bounding box center [114, 259] width 125 height 13
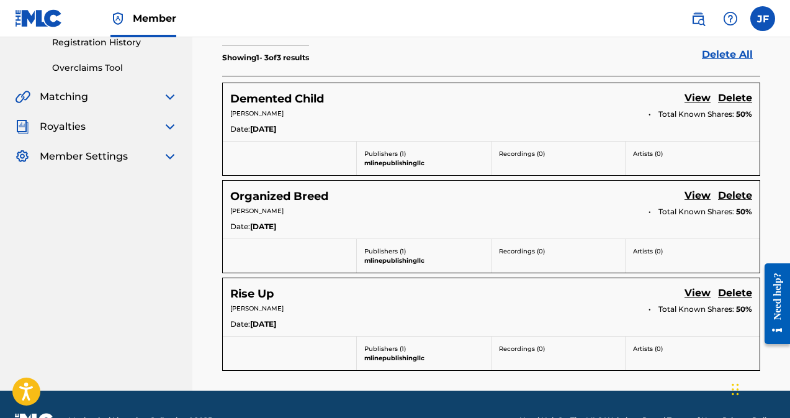
scroll to position [242, 0]
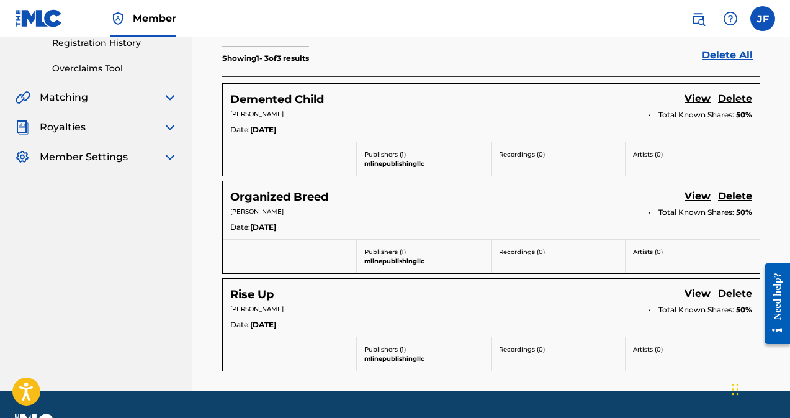
click at [701, 97] on link "View" at bounding box center [698, 99] width 26 height 17
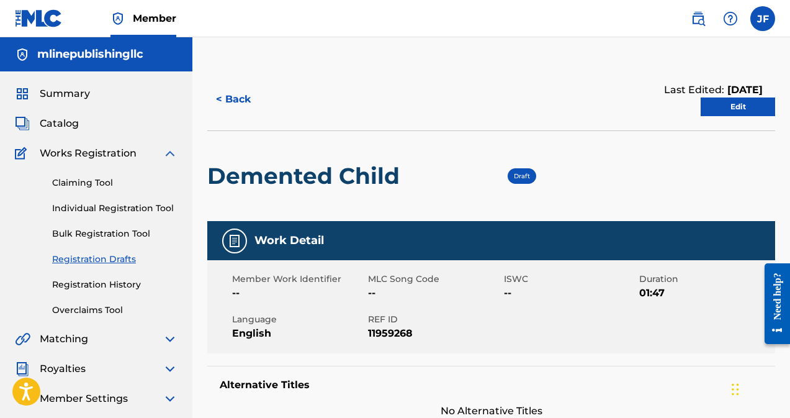
click at [746, 112] on link "Edit" at bounding box center [738, 106] width 75 height 19
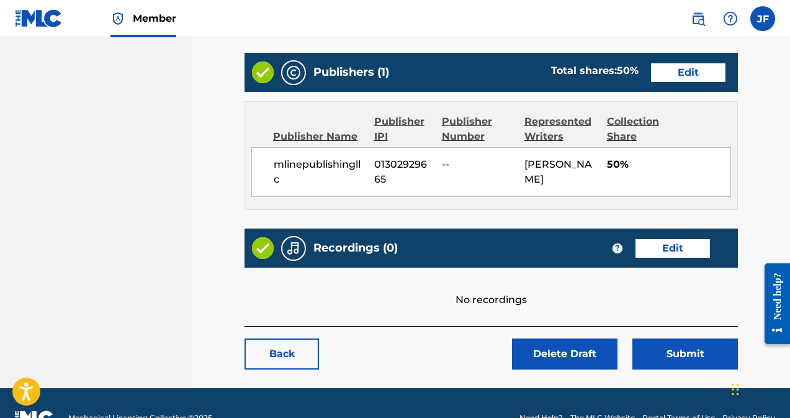
scroll to position [512, 0]
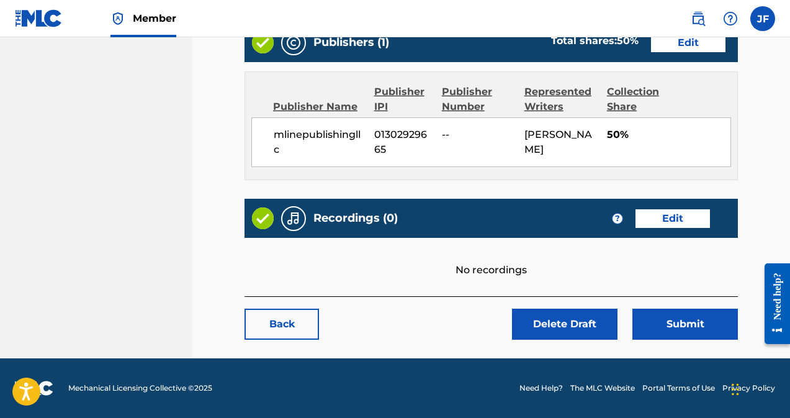
click at [680, 223] on link "Edit" at bounding box center [673, 218] width 75 height 19
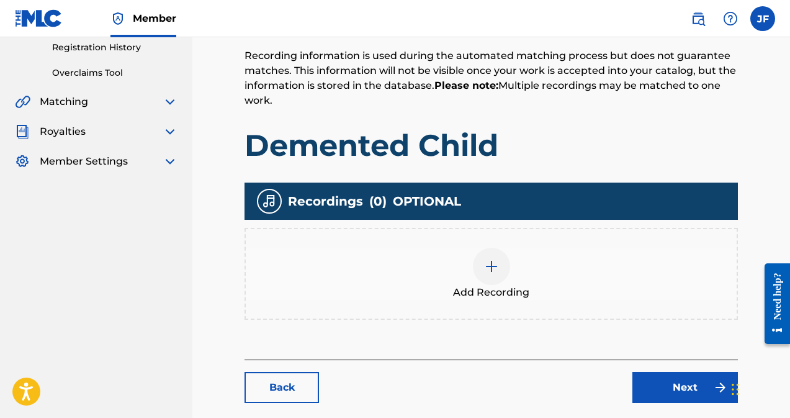
scroll to position [301, 0]
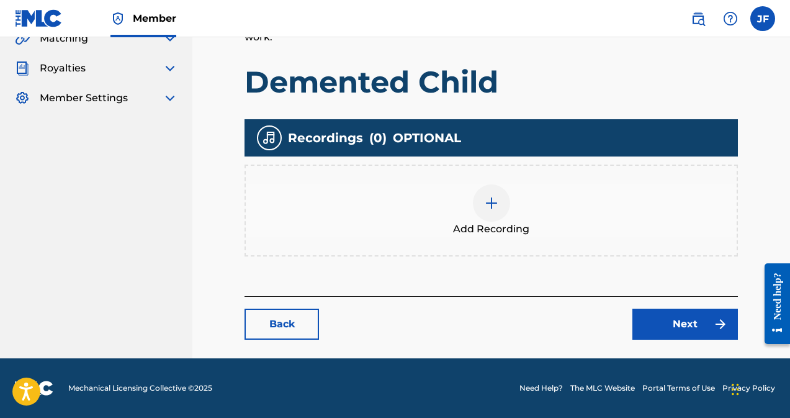
click at [500, 207] on div at bounding box center [491, 202] width 37 height 37
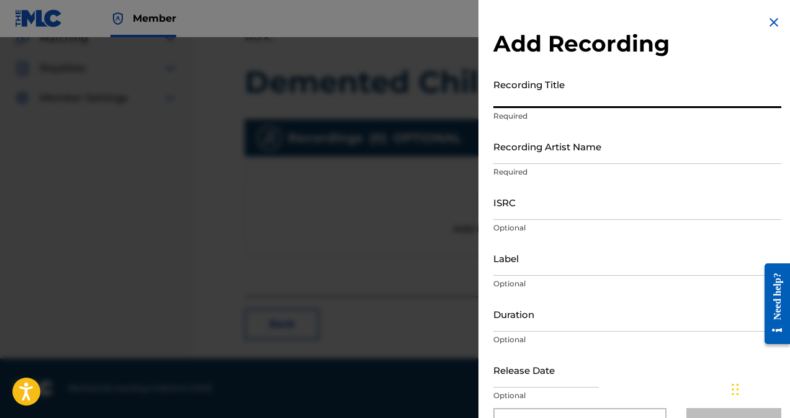
click at [522, 100] on input "Recording Title" at bounding box center [638, 90] width 288 height 35
type input "Demented Child"
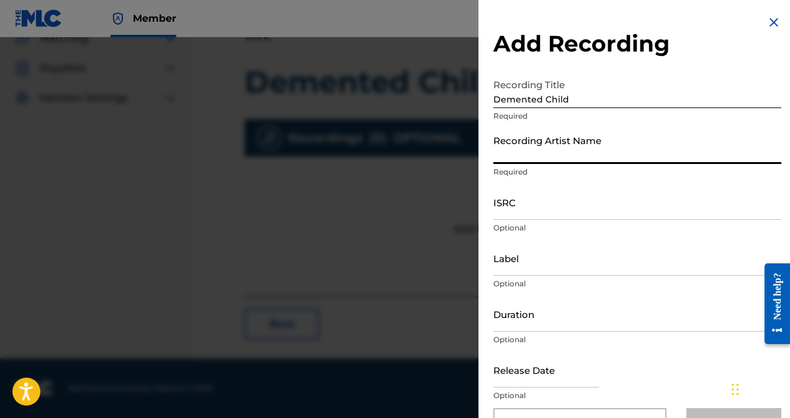
click at [528, 156] on input "Recording Artist Name" at bounding box center [638, 146] width 288 height 35
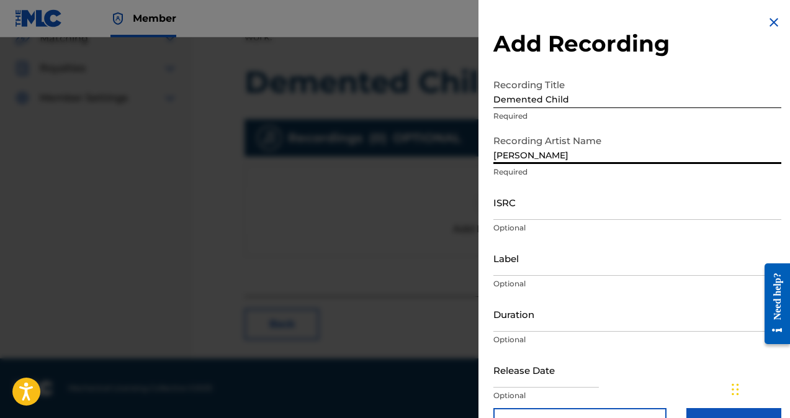
type input "[PERSON_NAME]"
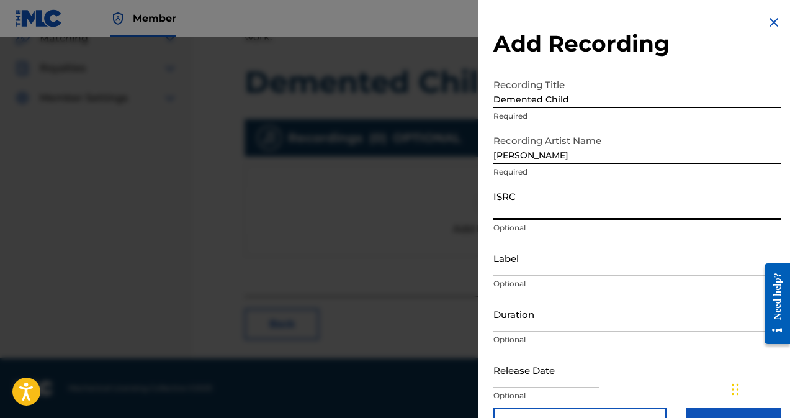
click at [520, 210] on input "ISRC" at bounding box center [638, 201] width 288 height 35
type input "USDHM1720855"
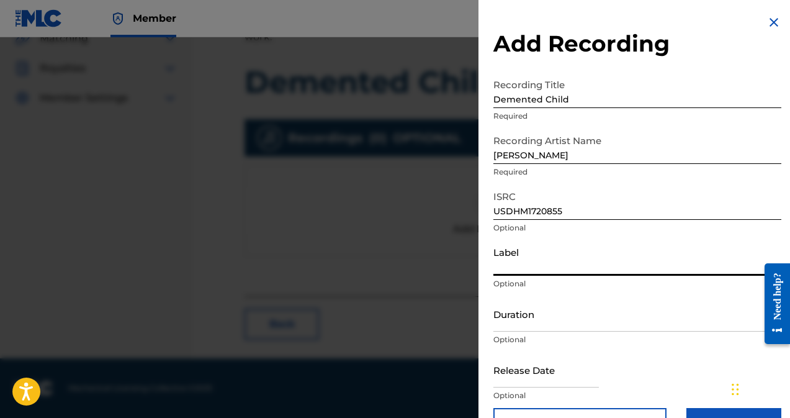
click at [518, 271] on input "Label" at bounding box center [638, 257] width 288 height 35
type input "Blakhill Entertainment LLC"
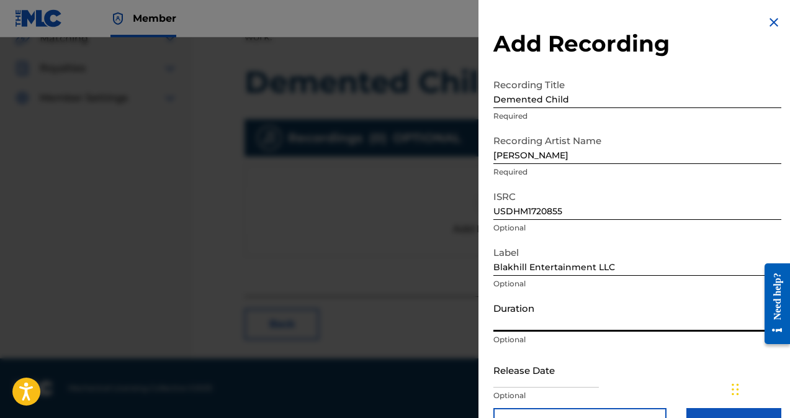
click at [536, 325] on input "Duration" at bounding box center [638, 313] width 288 height 35
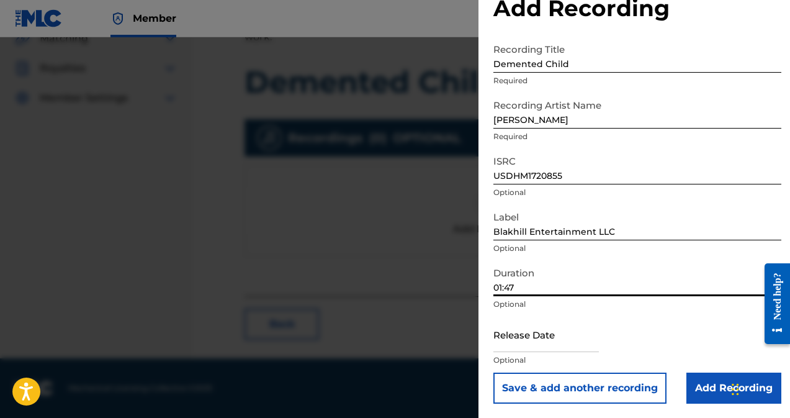
scroll to position [36, 0]
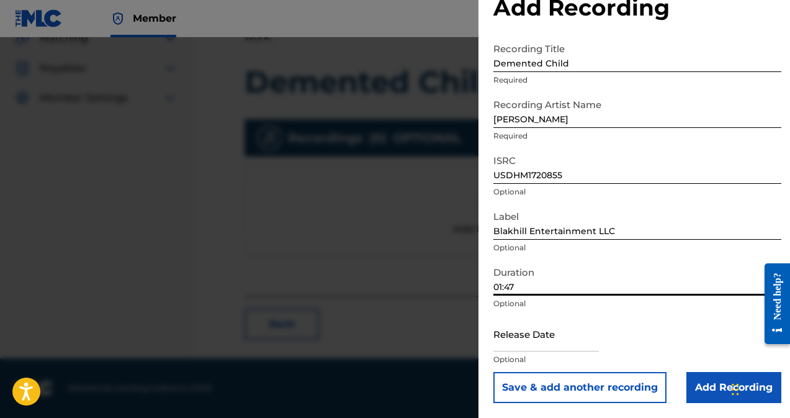
type input "01:47"
click at [515, 345] on input "text" at bounding box center [547, 333] width 106 height 35
select select "7"
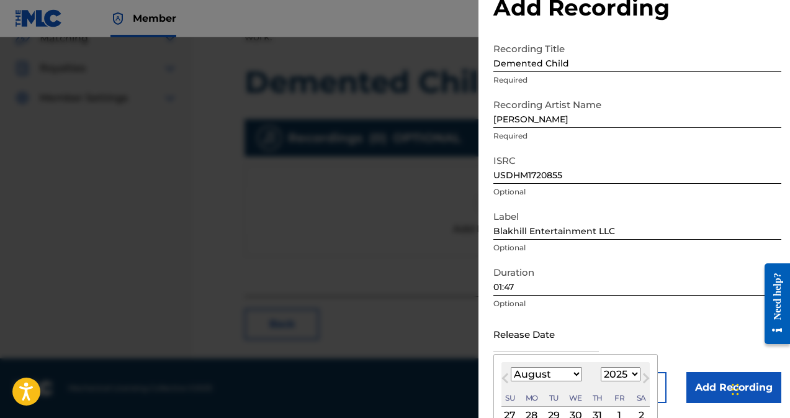
click at [515, 345] on input "text" at bounding box center [547, 333] width 106 height 35
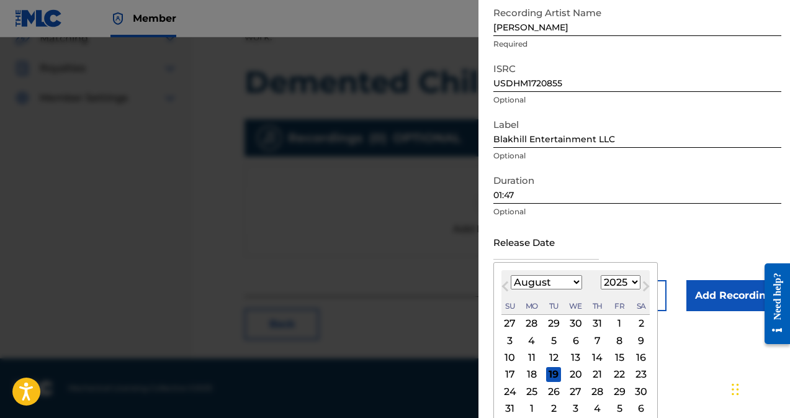
scroll to position [152, 0]
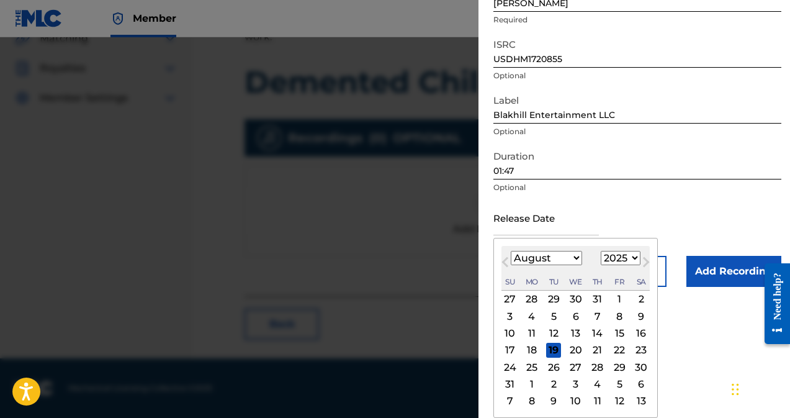
click at [610, 262] on select "1899 1900 1901 1902 1903 1904 1905 1906 1907 1908 1909 1910 1911 1912 1913 1914…" at bounding box center [621, 258] width 40 height 14
select select "2017"
click at [601, 265] on select "1899 1900 1901 1902 1903 1904 1905 1906 1907 1908 1909 1910 1911 1912 1913 1914…" at bounding box center [621, 258] width 40 height 14
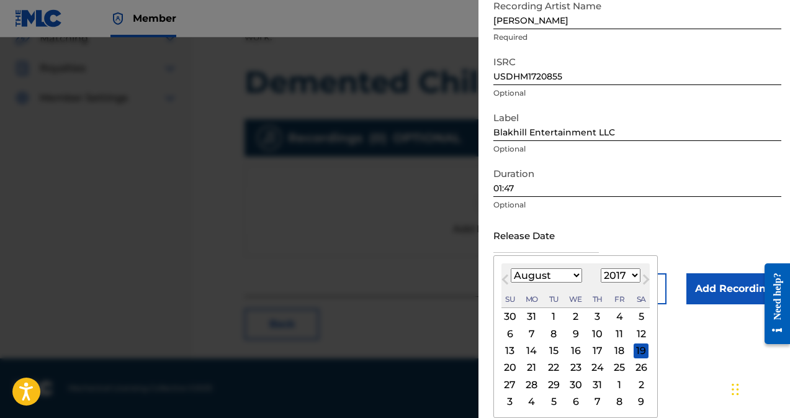
scroll to position [135, 0]
click at [551, 278] on select "January February March April May June July August September October November De…" at bounding box center [546, 275] width 71 height 14
select select "9"
click at [511, 268] on select "January February March April May June July August September October November De…" at bounding box center [546, 275] width 71 height 14
click at [533, 369] on div "23" at bounding box center [532, 367] width 15 height 15
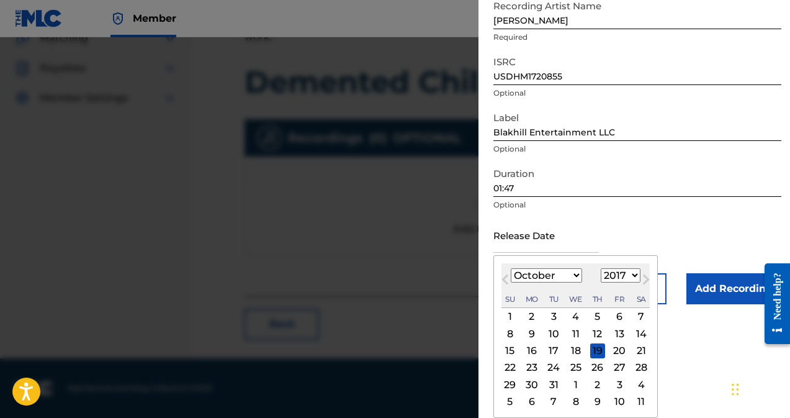
type input "[DATE]"
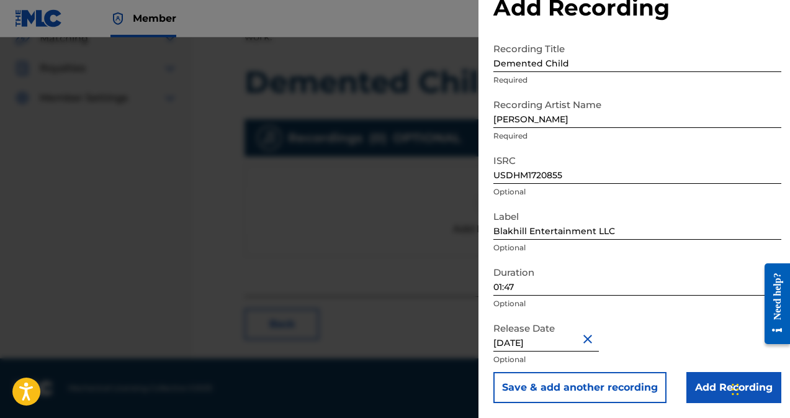
click at [710, 392] on input "Add Recording" at bounding box center [734, 387] width 95 height 31
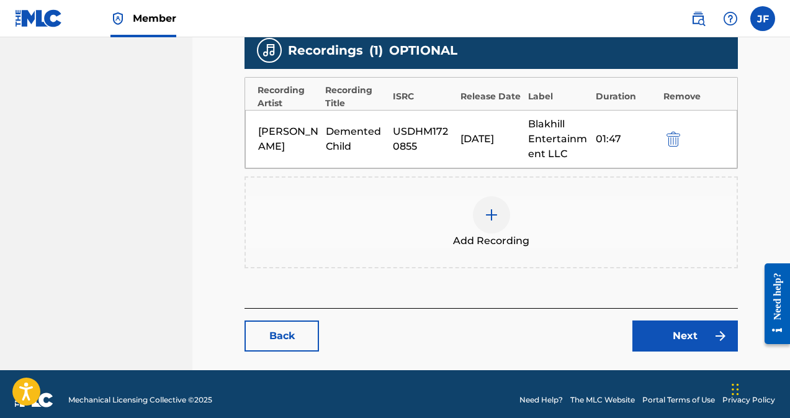
scroll to position [400, 0]
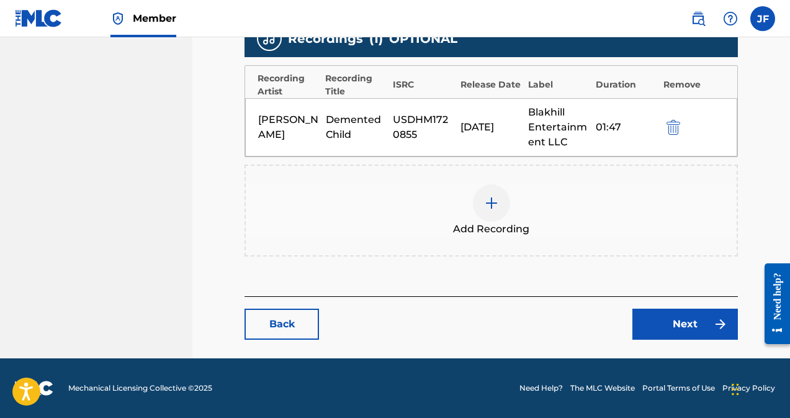
click at [684, 327] on link "Next" at bounding box center [686, 324] width 106 height 31
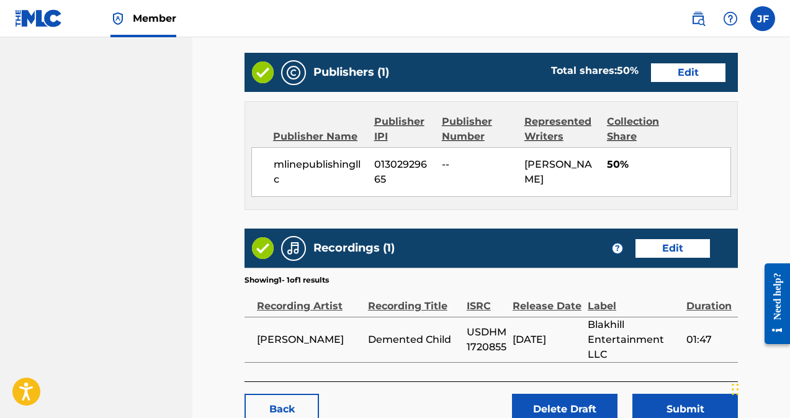
scroll to position [567, 0]
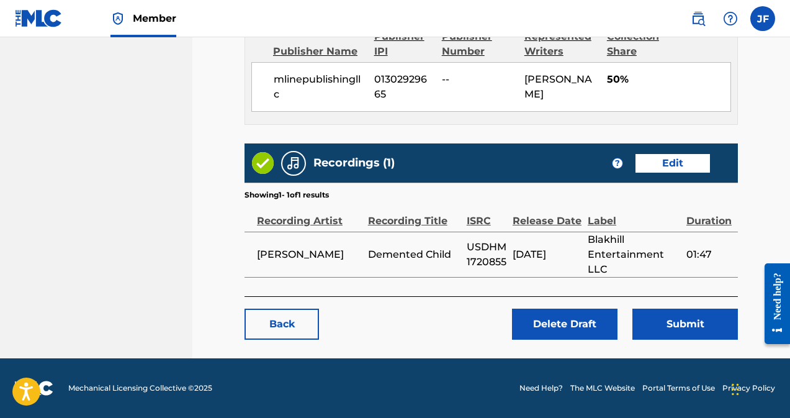
click at [675, 327] on button "Submit" at bounding box center [686, 324] width 106 height 31
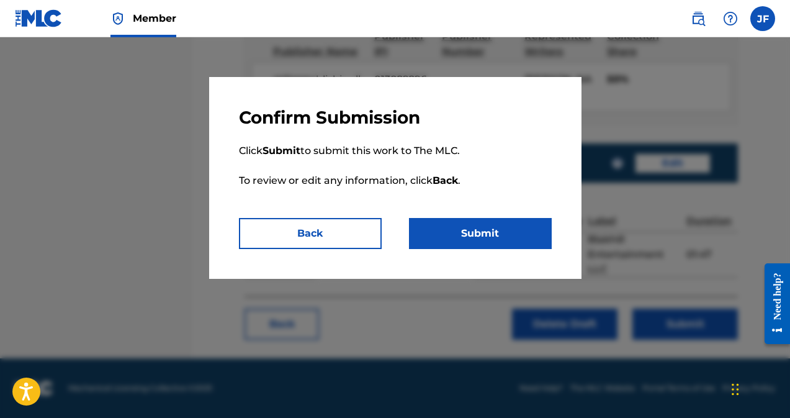
click at [478, 232] on button "Submit" at bounding box center [480, 233] width 143 height 31
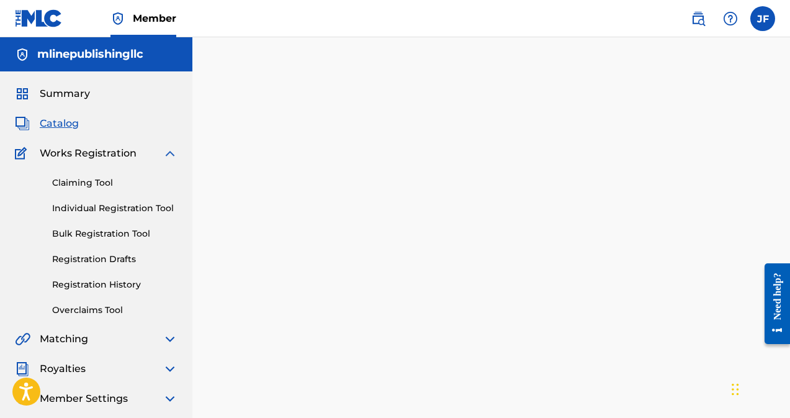
click at [102, 261] on link "Registration Drafts" at bounding box center [114, 259] width 125 height 13
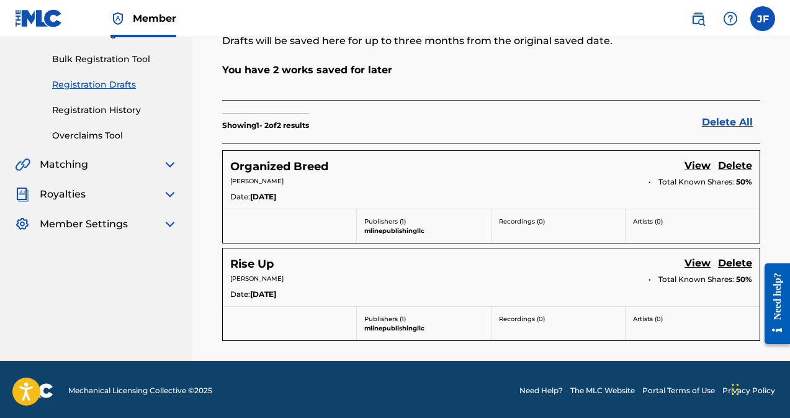
scroll to position [177, 0]
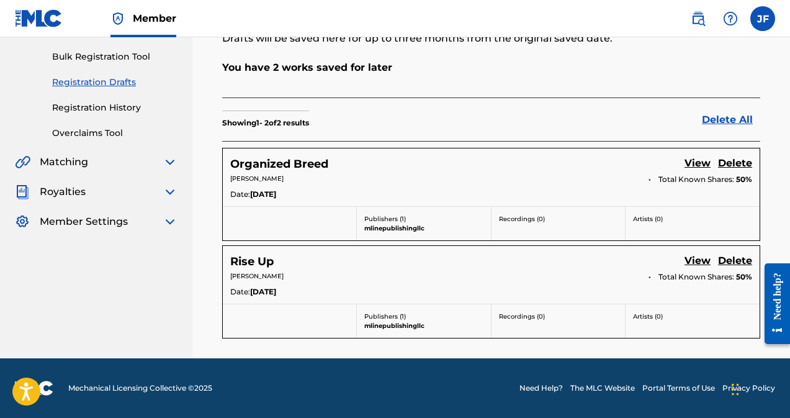
click at [699, 164] on link "View" at bounding box center [698, 164] width 26 height 17
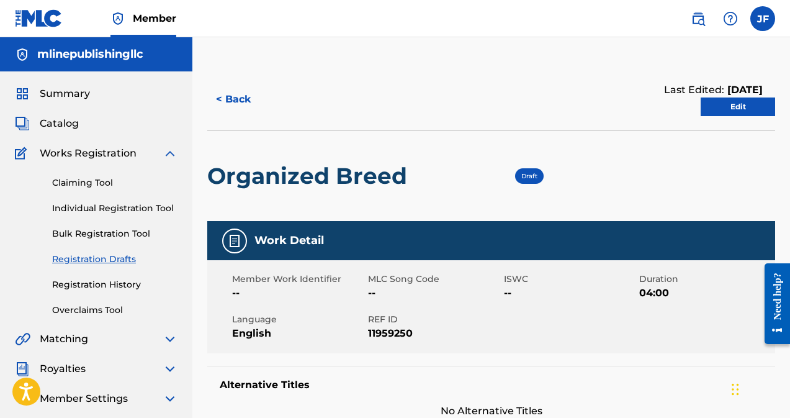
click at [754, 104] on link "Edit" at bounding box center [738, 106] width 75 height 19
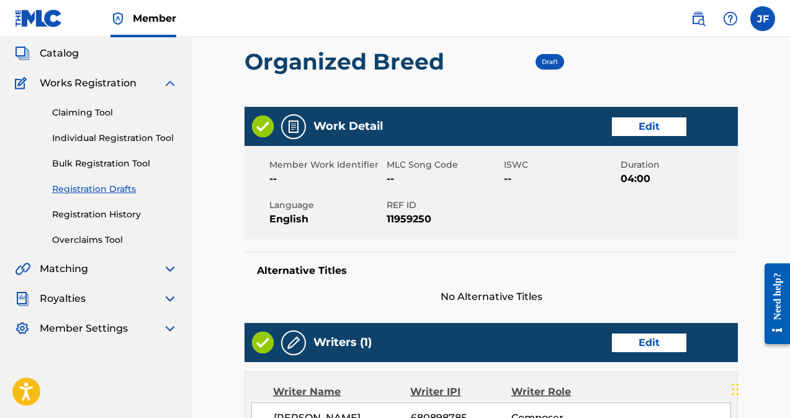
scroll to position [70, 0]
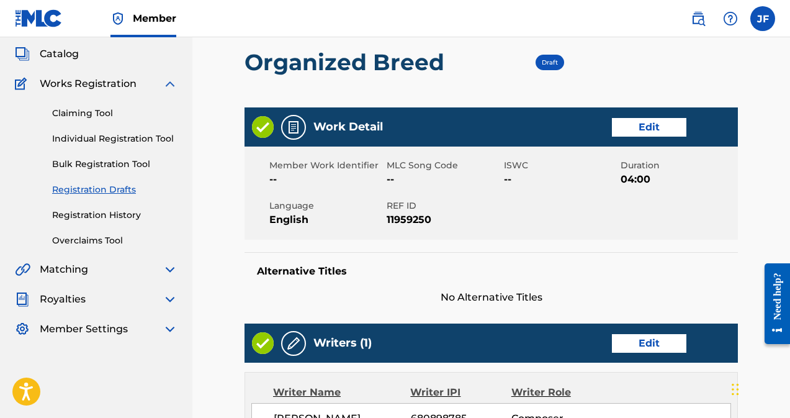
click at [654, 133] on link "Edit" at bounding box center [649, 127] width 75 height 19
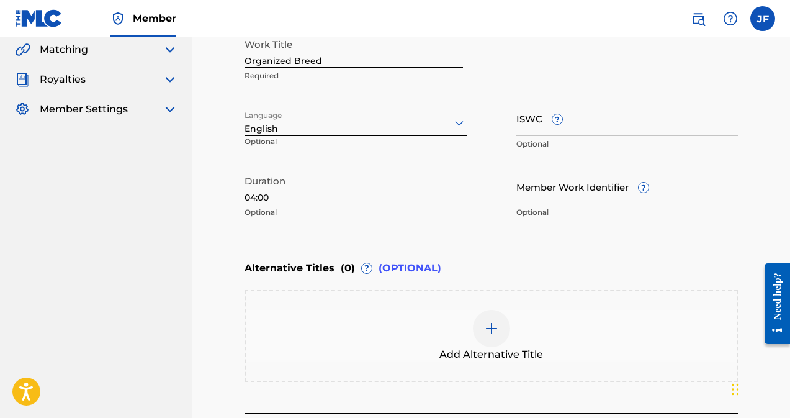
scroll to position [290, 0]
click at [295, 196] on input "04:00" at bounding box center [356, 185] width 222 height 35
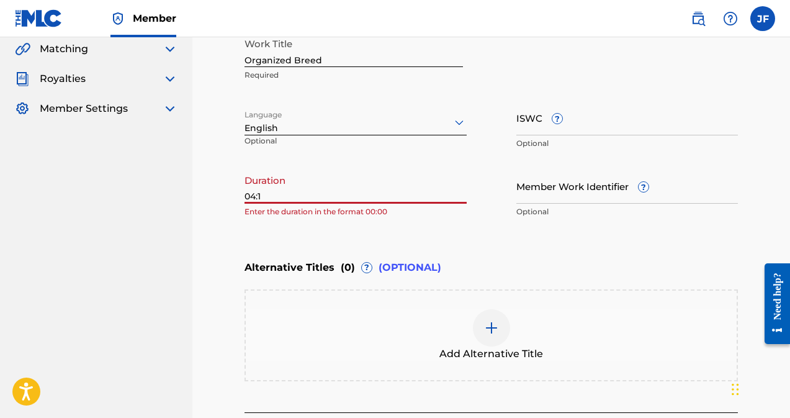
type input "04:17"
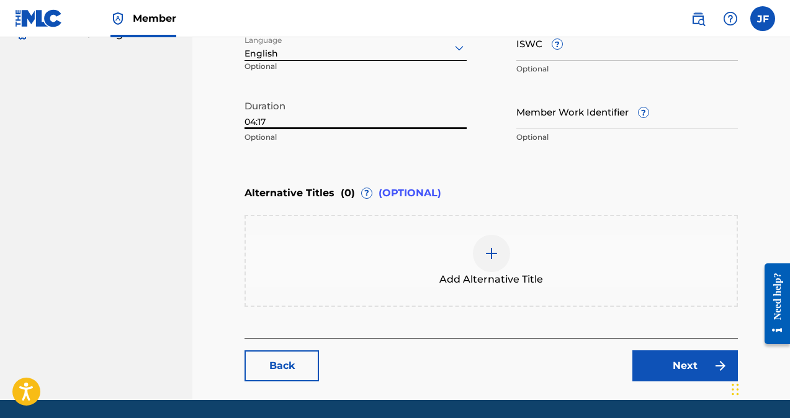
scroll to position [406, 0]
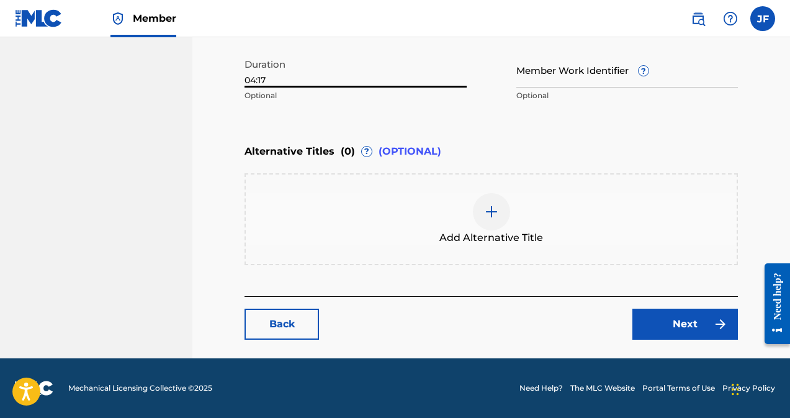
click at [690, 335] on link "Next" at bounding box center [686, 324] width 106 height 31
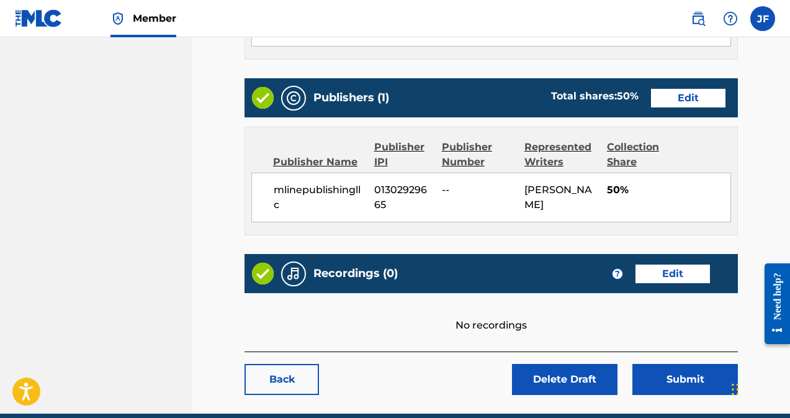
scroll to position [512, 0]
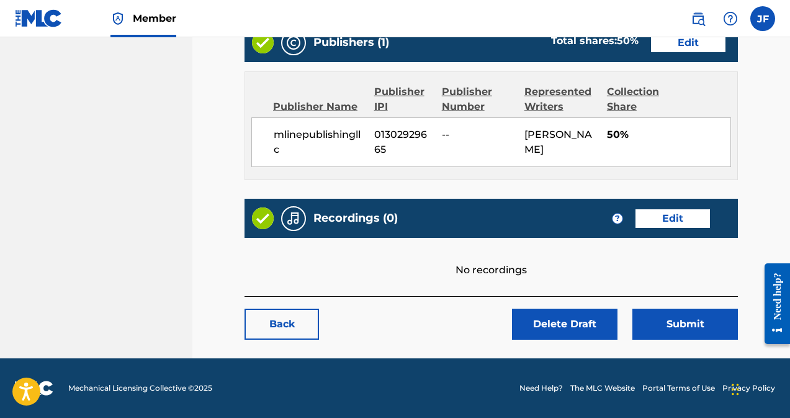
click at [690, 222] on link "Edit" at bounding box center [673, 218] width 75 height 19
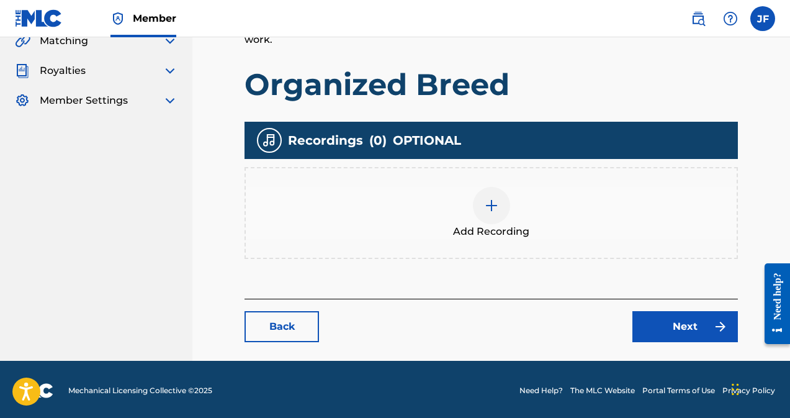
scroll to position [301, 0]
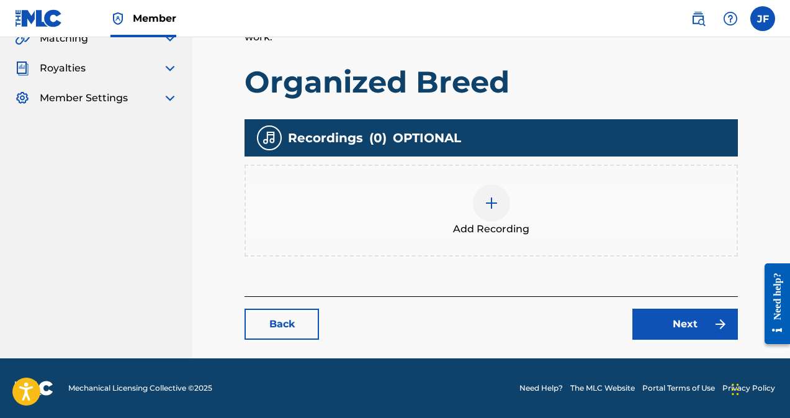
click at [500, 204] on div at bounding box center [491, 202] width 37 height 37
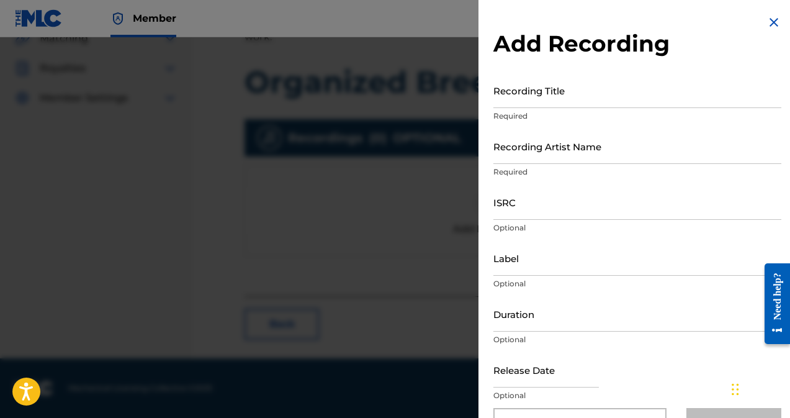
click at [546, 97] on input "Recording Title" at bounding box center [638, 90] width 288 height 35
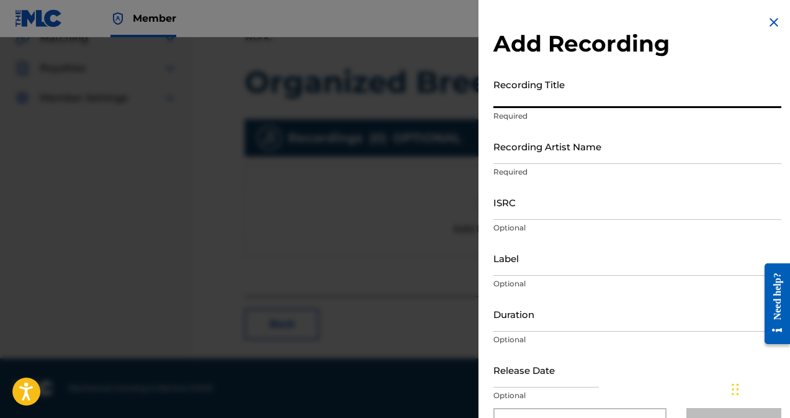
type input "o"
type input "Organized Breed"
click at [556, 162] on input "Recording Artist Name" at bounding box center [638, 146] width 288 height 35
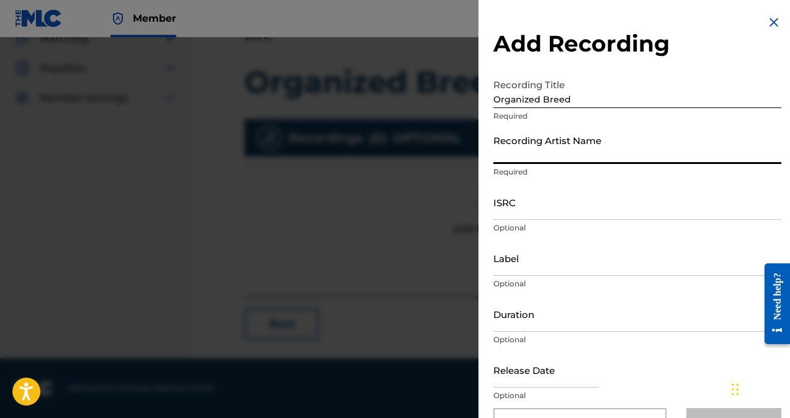
type input "[PERSON_NAME]"
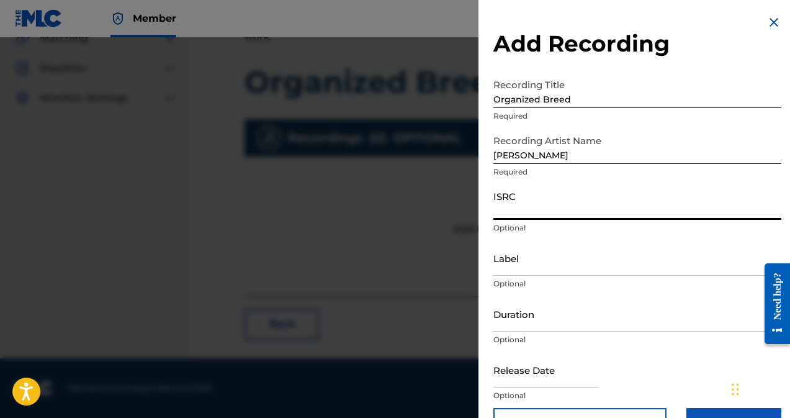
click at [512, 212] on input "ISRC" at bounding box center [638, 201] width 288 height 35
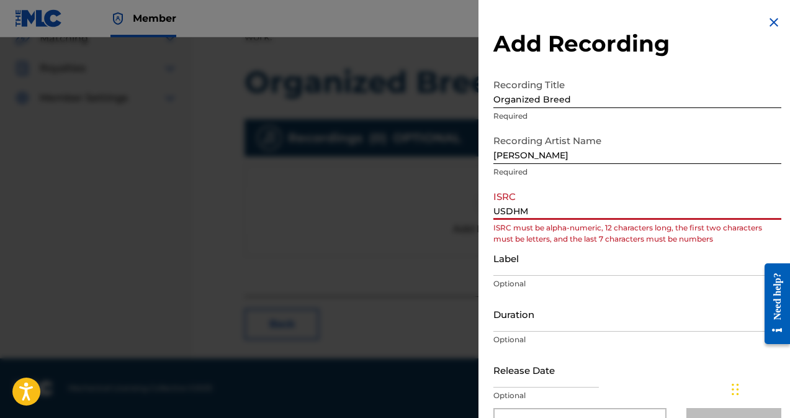
click at [543, 214] on input "USDHM" at bounding box center [638, 201] width 288 height 35
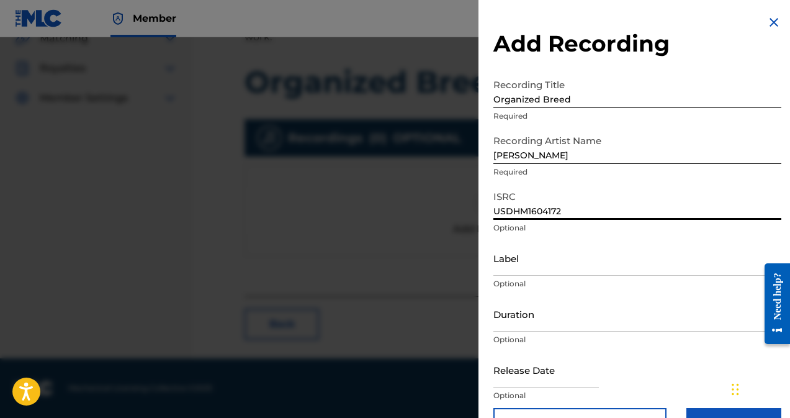
type input "USDHM1604172"
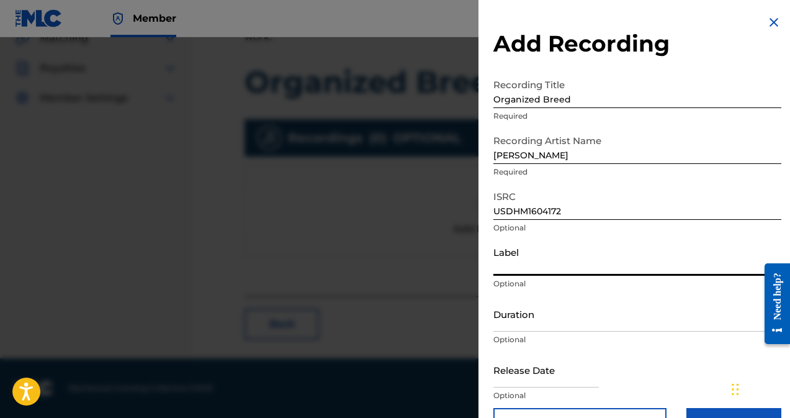
click at [512, 267] on input "Label" at bounding box center [638, 257] width 288 height 35
type input "Blakhill Entertainment LLC"
click at [561, 321] on input "Duration" at bounding box center [638, 313] width 288 height 35
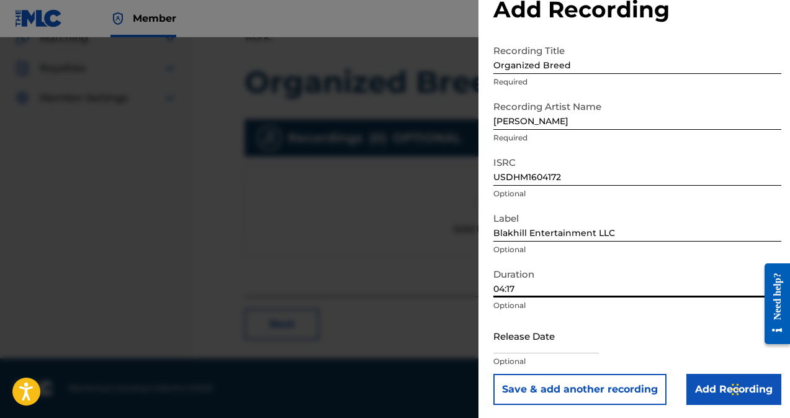
scroll to position [36, 0]
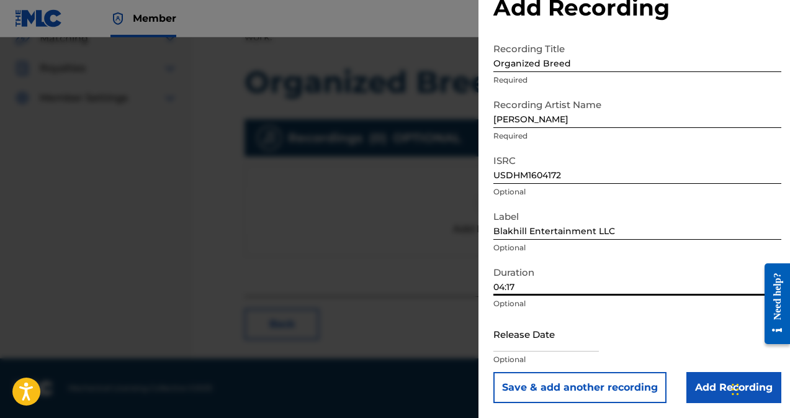
type input "04:17"
click at [508, 344] on input "text" at bounding box center [547, 333] width 106 height 35
select select "7"
select select "2025"
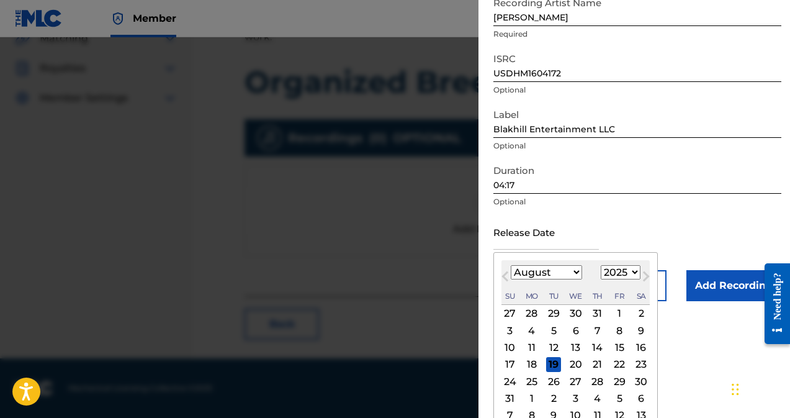
scroll to position [152, 0]
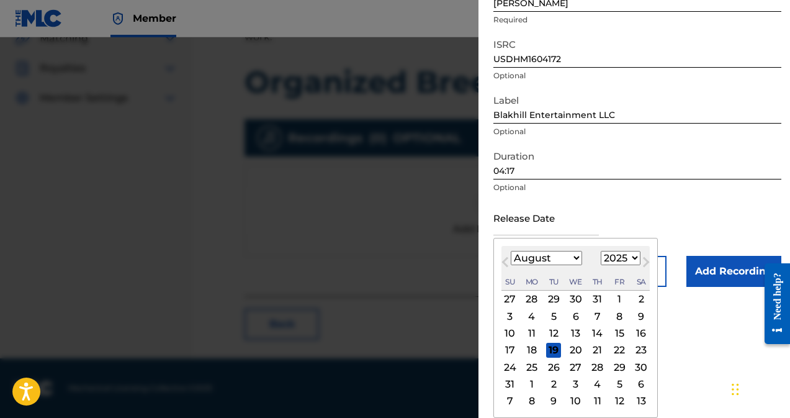
click at [569, 256] on select "January February March April May June July August September October November De…" at bounding box center [546, 258] width 71 height 14
select select "1"
click at [511, 265] on select "January February March April May June July August September October November De…" at bounding box center [546, 258] width 71 height 14
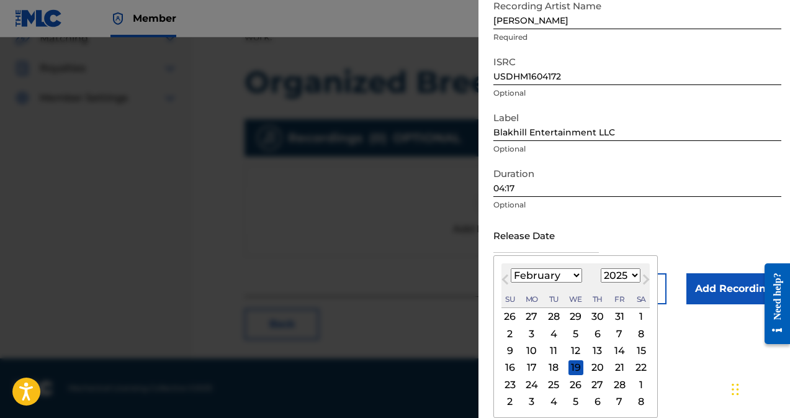
scroll to position [135, 0]
click at [612, 278] on select "1899 1900 1901 1902 1903 1904 1905 1906 1907 1908 1909 1910 1911 1912 1913 1914…" at bounding box center [621, 275] width 40 height 14
select select "2016"
click at [601, 268] on select "1899 1900 1901 1902 1903 1904 1905 1906 1907 1908 1909 1910 1911 1912 1913 1914…" at bounding box center [621, 275] width 40 height 14
click at [555, 368] on div "23" at bounding box center [553, 367] width 15 height 15
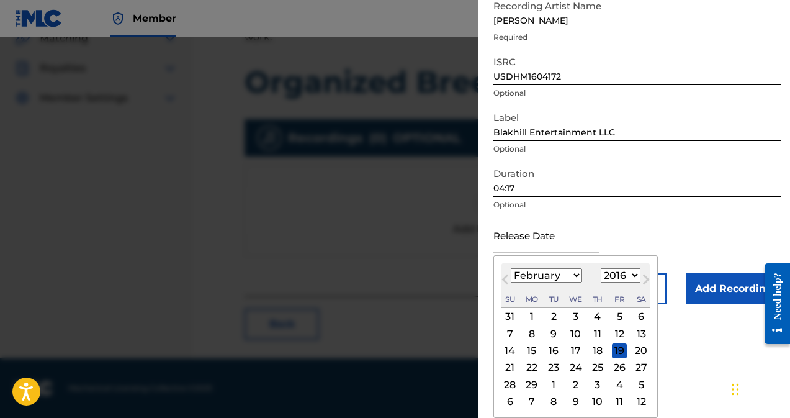
type input "[DATE]"
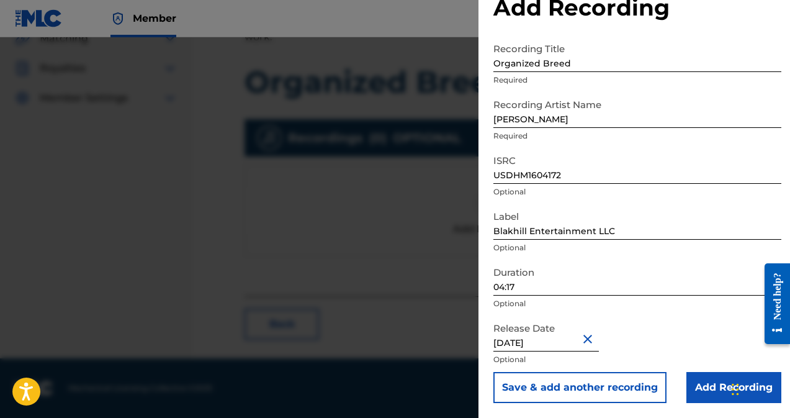
click at [716, 392] on input "Add Recording" at bounding box center [734, 387] width 95 height 31
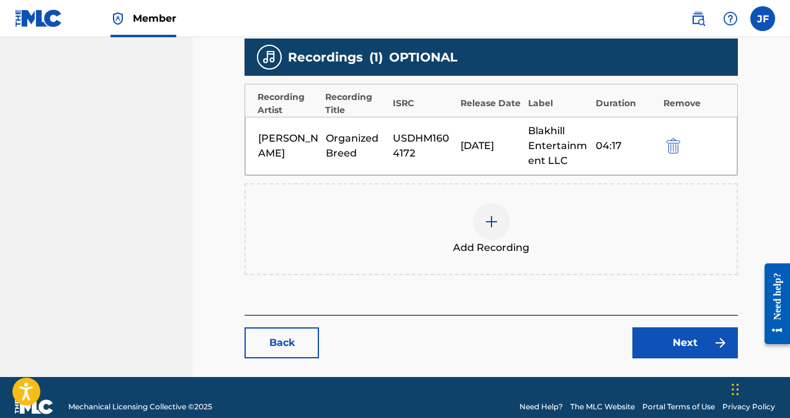
scroll to position [386, 0]
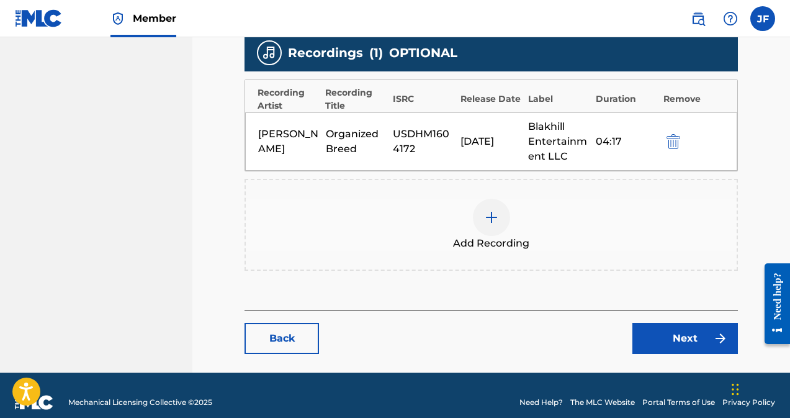
click at [684, 340] on link "Next" at bounding box center [686, 338] width 106 height 31
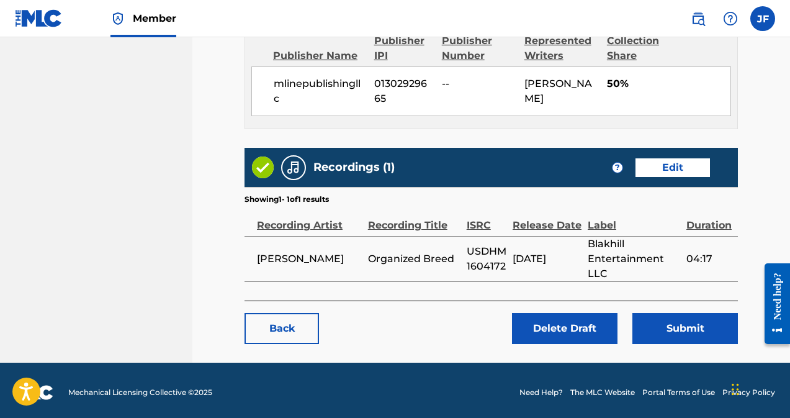
scroll to position [564, 0]
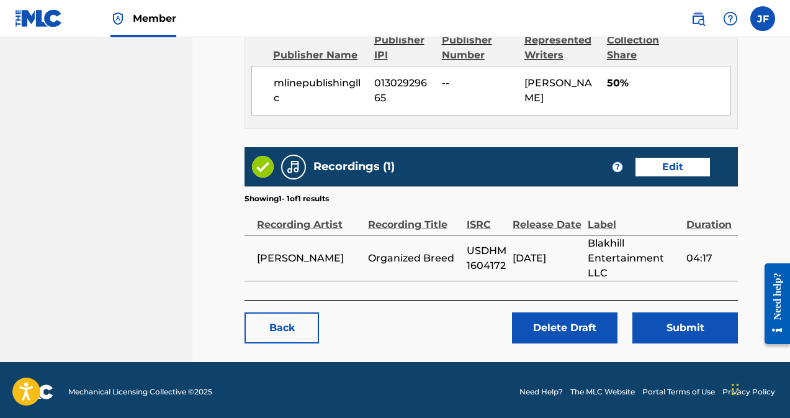
click at [690, 336] on button "Submit" at bounding box center [686, 327] width 106 height 31
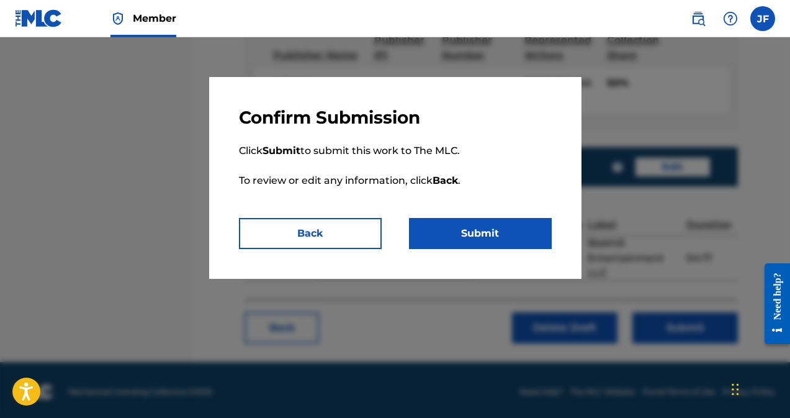
click at [480, 240] on button "Submit" at bounding box center [480, 233] width 143 height 31
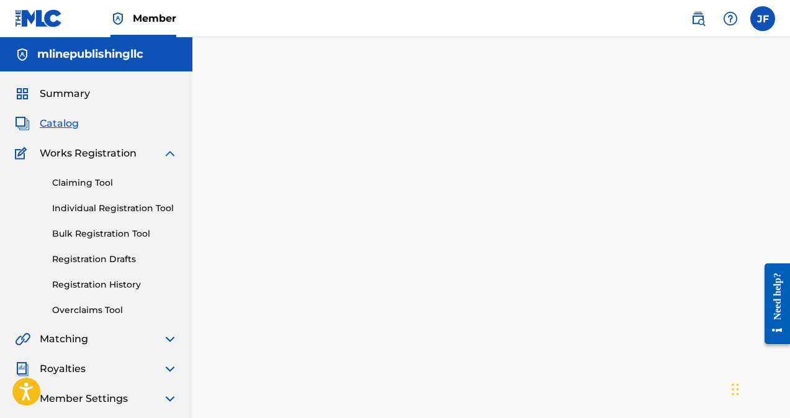
click at [75, 264] on link "Registration Drafts" at bounding box center [114, 259] width 125 height 13
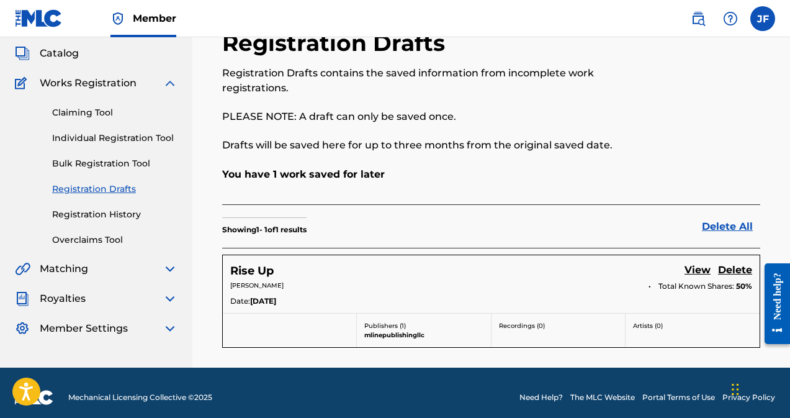
scroll to position [79, 0]
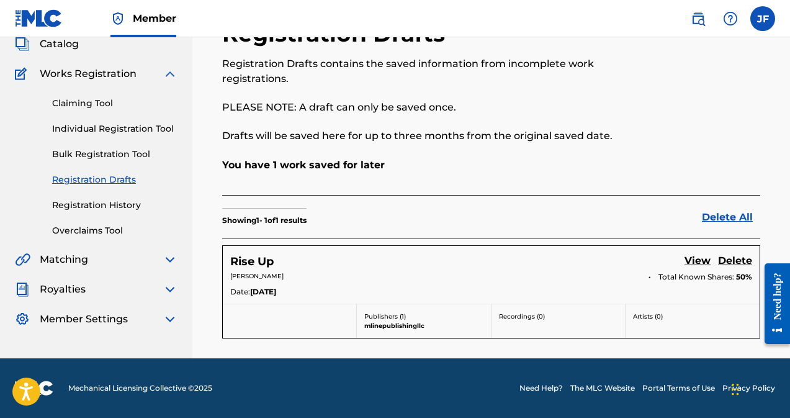
click at [698, 259] on link "View" at bounding box center [698, 261] width 26 height 17
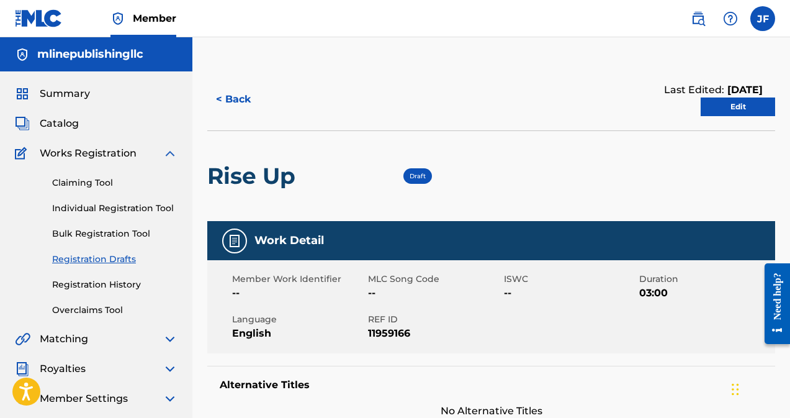
click at [750, 108] on link "Edit" at bounding box center [738, 106] width 75 height 19
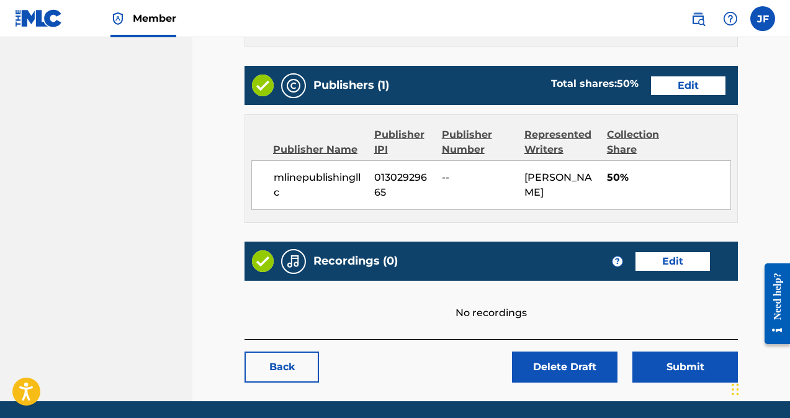
scroll to position [512, 0]
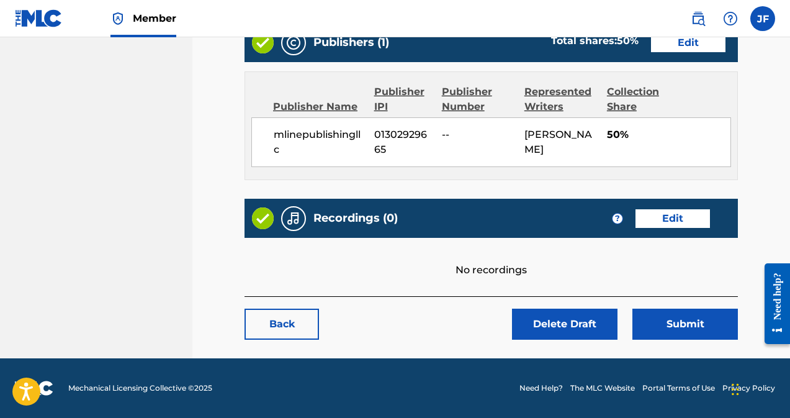
click at [678, 222] on link "Edit" at bounding box center [673, 218] width 75 height 19
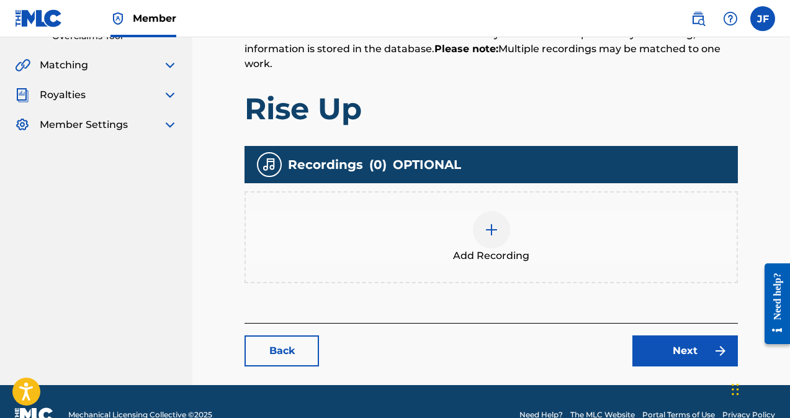
scroll to position [275, 0]
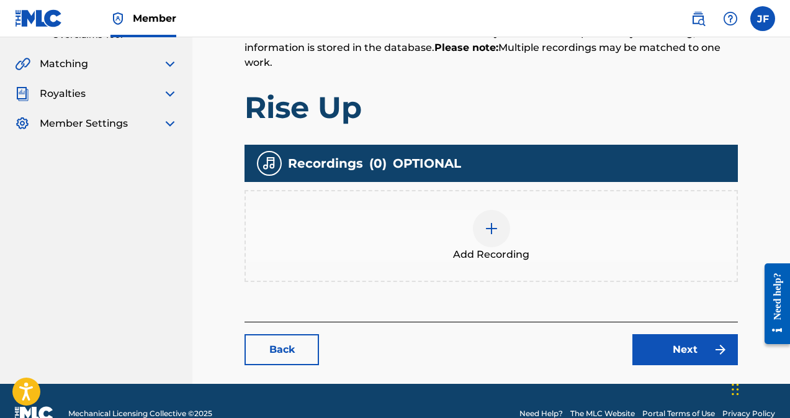
click at [492, 227] on img at bounding box center [491, 228] width 15 height 15
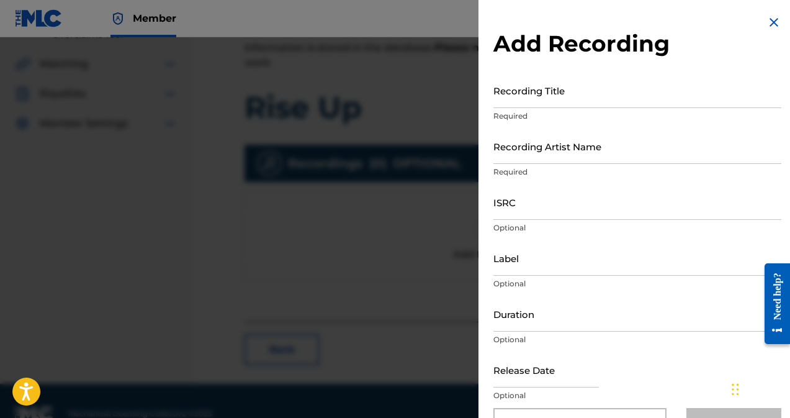
click at [527, 102] on input "Recording Title" at bounding box center [638, 90] width 288 height 35
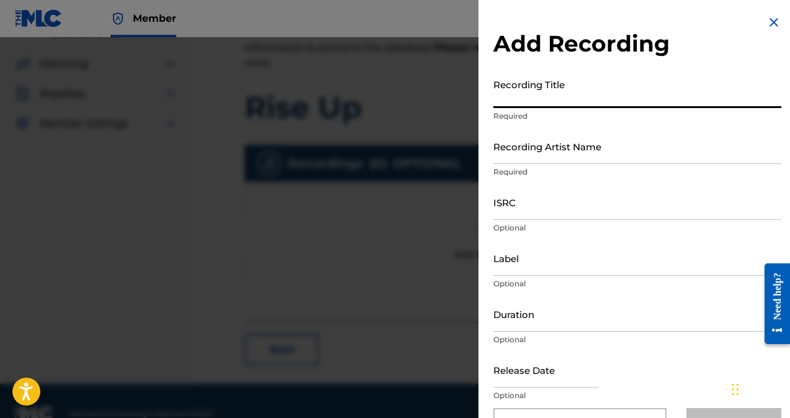
click at [736, 235] on form "Recording Title Required Recording Artist Name Required ISRC Optional Label Opt…" at bounding box center [638, 256] width 288 height 366
select select "7"
select select "2025"
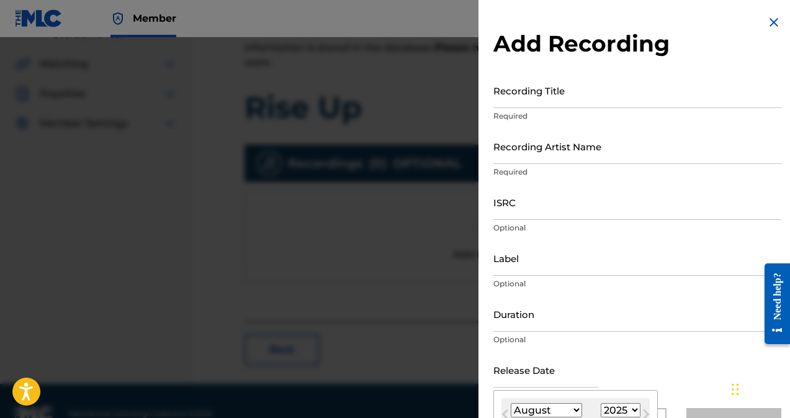
click at [511, 102] on input "Recording Title" at bounding box center [638, 90] width 288 height 35
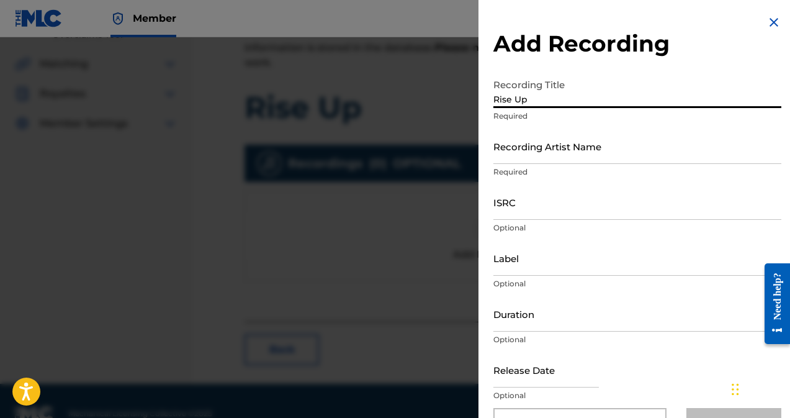
type input "Rise Up"
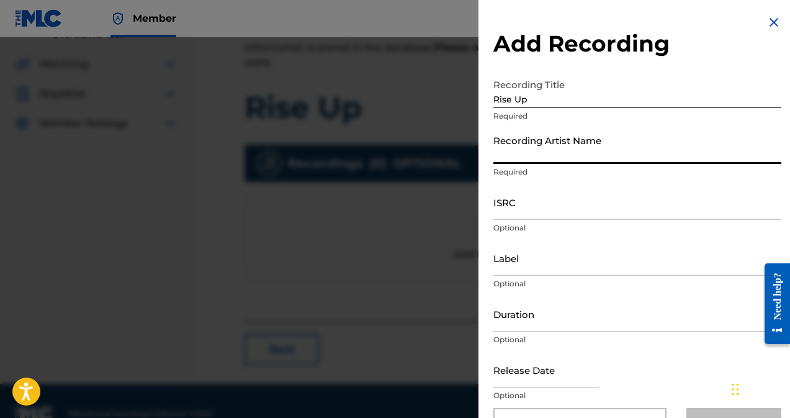
click at [503, 160] on input "Recording Artist Name" at bounding box center [638, 146] width 288 height 35
type input "[PERSON_NAME]"
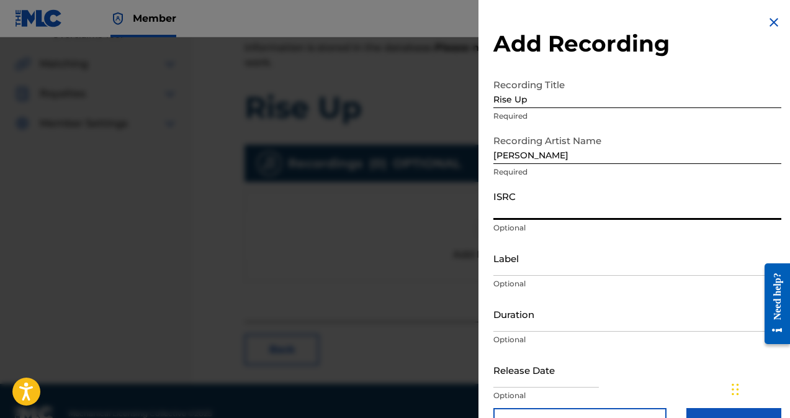
click at [499, 213] on input "ISRC" at bounding box center [638, 201] width 288 height 35
type input "USDHM1601286"
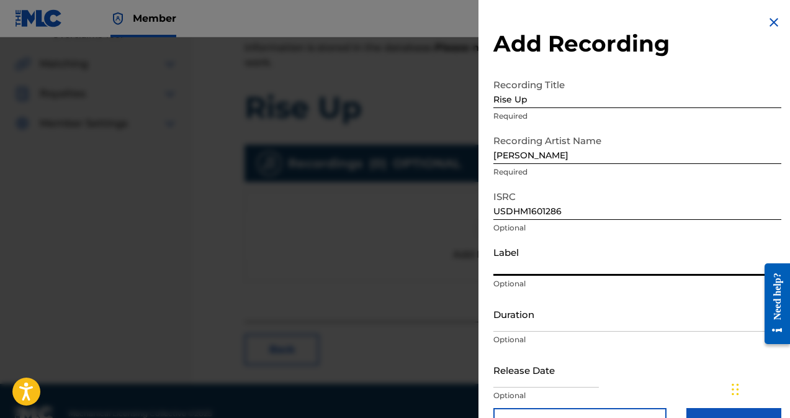
click at [519, 268] on input "Label" at bounding box center [638, 257] width 288 height 35
type input "Blakhill Entertainment LLC"
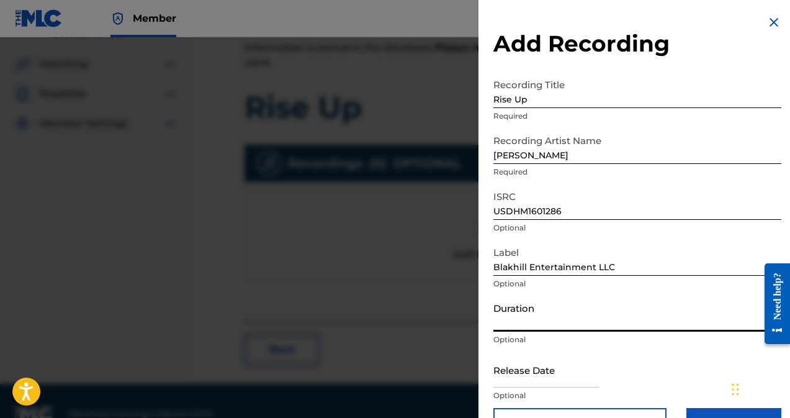
click at [518, 331] on input "Duration" at bounding box center [638, 313] width 288 height 35
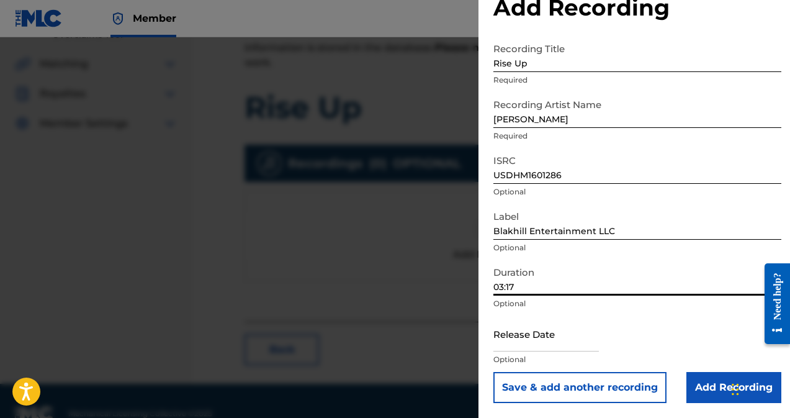
type input "03:17"
click at [520, 348] on input "text" at bounding box center [547, 333] width 106 height 35
select select "7"
select select "2025"
click at [632, 203] on form "Recording Title Rise Up Required Recording Artist Name [PERSON_NAME] Required I…" at bounding box center [638, 220] width 288 height 366
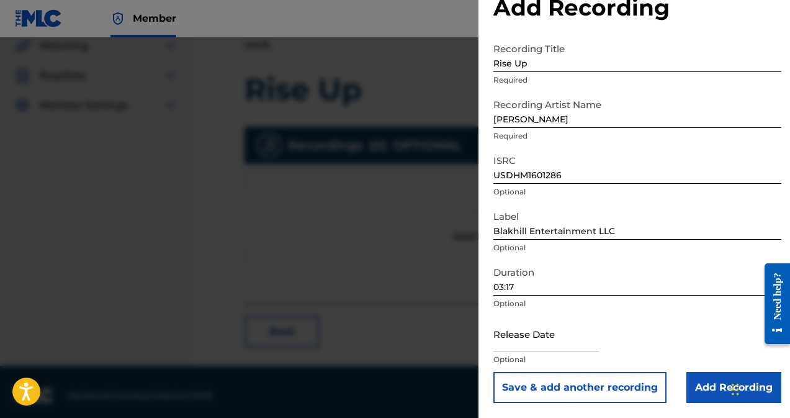
scroll to position [301, 0]
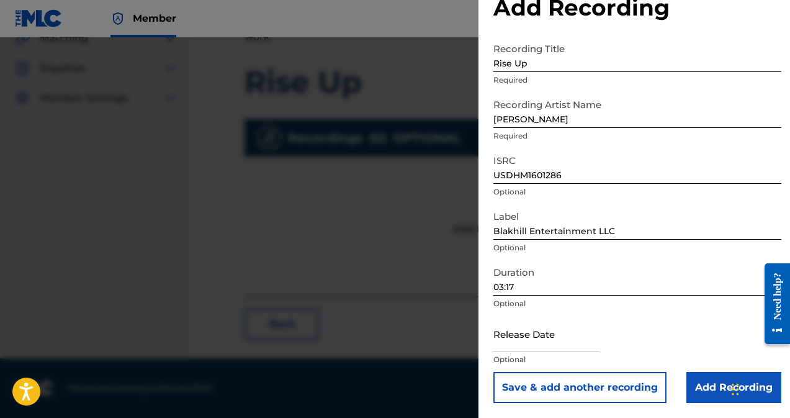
click at [531, 339] on input "text" at bounding box center [547, 333] width 106 height 35
select select "7"
select select "2025"
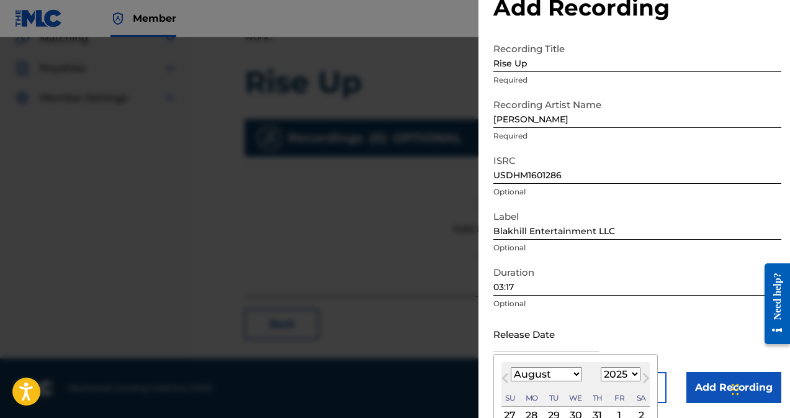
click at [563, 374] on select "January February March April May June July August September October November De…" at bounding box center [546, 374] width 71 height 14
select select "0"
click at [511, 367] on select "January February March April May June July August September October November De…" at bounding box center [546, 374] width 71 height 14
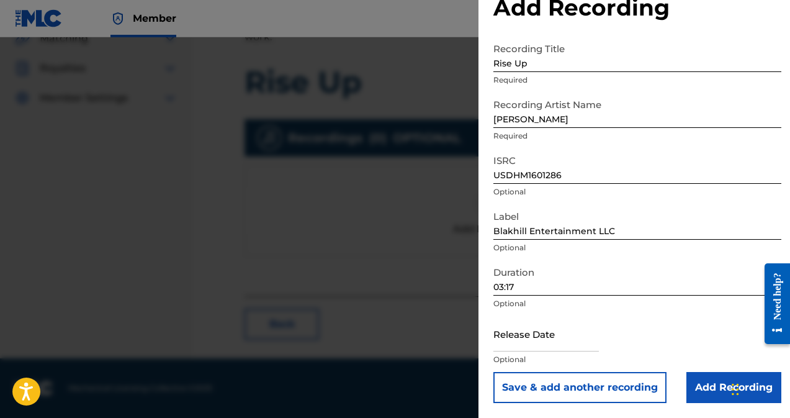
click at [610, 335] on div "Release Date Optional" at bounding box center [638, 344] width 288 height 56
click at [538, 338] on input "text" at bounding box center [547, 333] width 106 height 35
select select "7"
select select "2025"
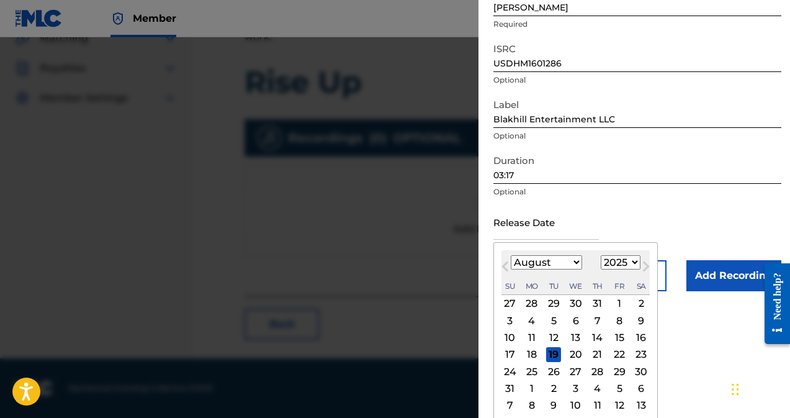
scroll to position [152, 0]
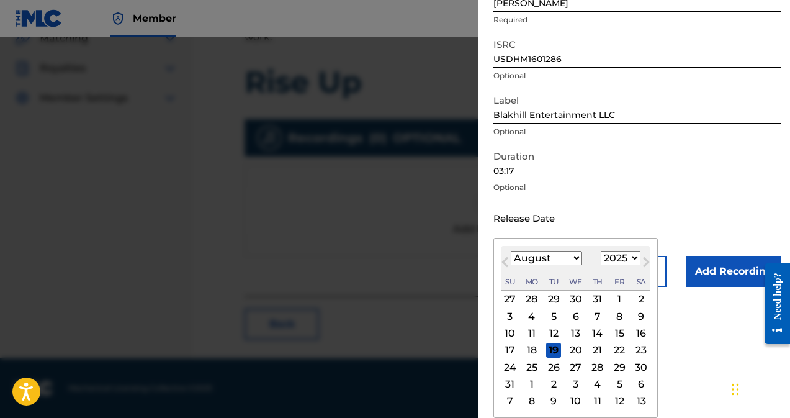
click at [530, 256] on select "January February March April May June July August September October November De…" at bounding box center [546, 258] width 71 height 14
select select "0"
click at [511, 265] on select "January February March April May June July August September October November De…" at bounding box center [546, 258] width 71 height 14
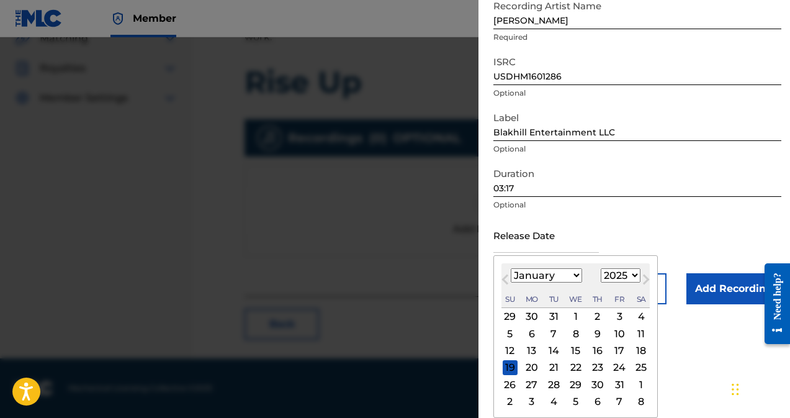
scroll to position [135, 0]
click at [638, 351] on div "18" at bounding box center [641, 350] width 15 height 15
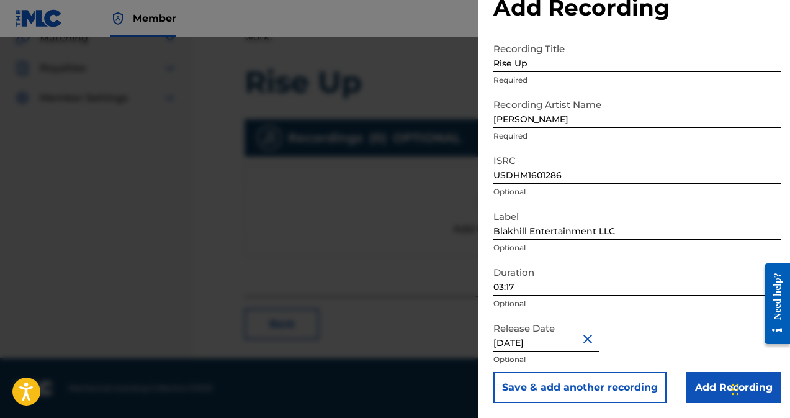
type input "[DATE]"
click at [703, 386] on input "Add Recording" at bounding box center [734, 387] width 95 height 31
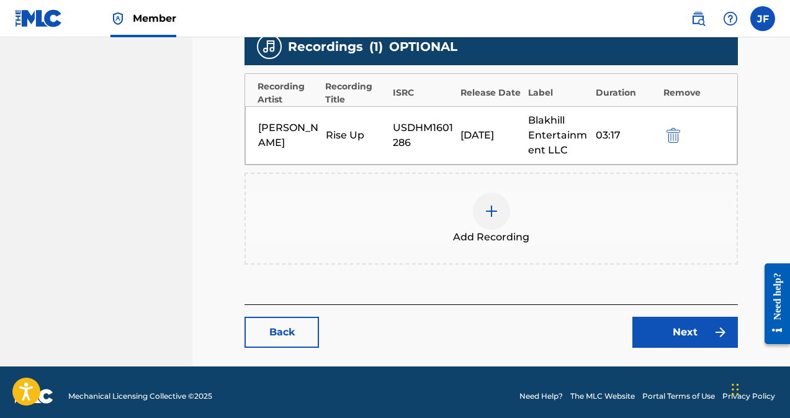
scroll to position [400, 0]
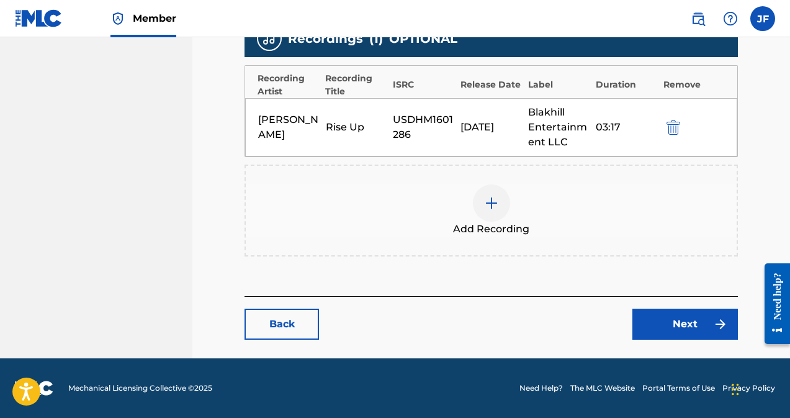
click at [684, 318] on link "Next" at bounding box center [686, 324] width 106 height 31
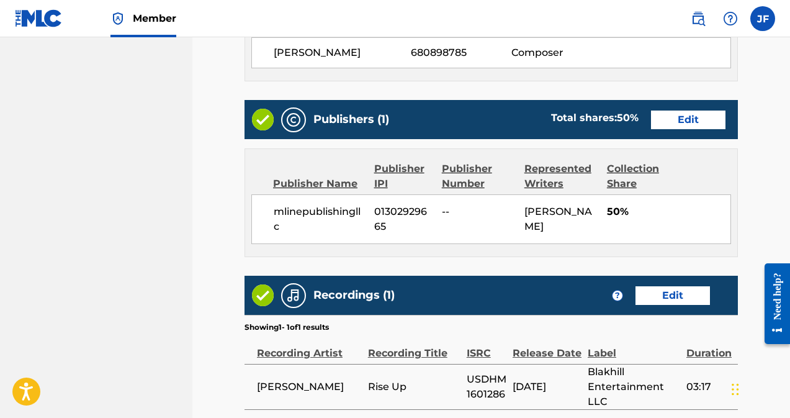
scroll to position [567, 0]
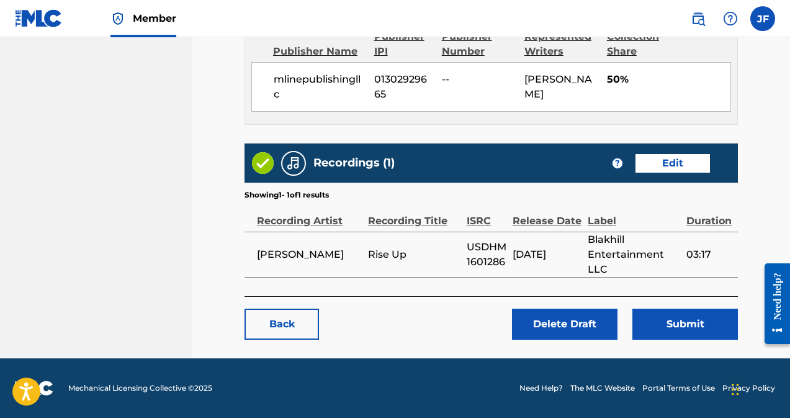
click at [691, 326] on button "Submit" at bounding box center [686, 324] width 106 height 31
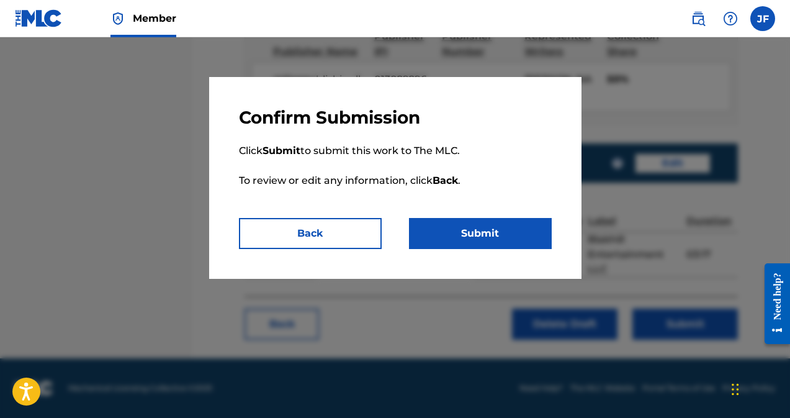
click at [477, 235] on button "Submit" at bounding box center [480, 233] width 143 height 31
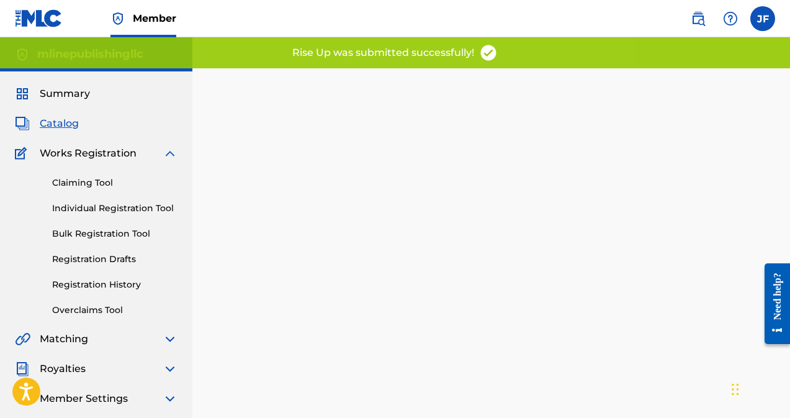
click at [106, 262] on link "Registration Drafts" at bounding box center [114, 259] width 125 height 13
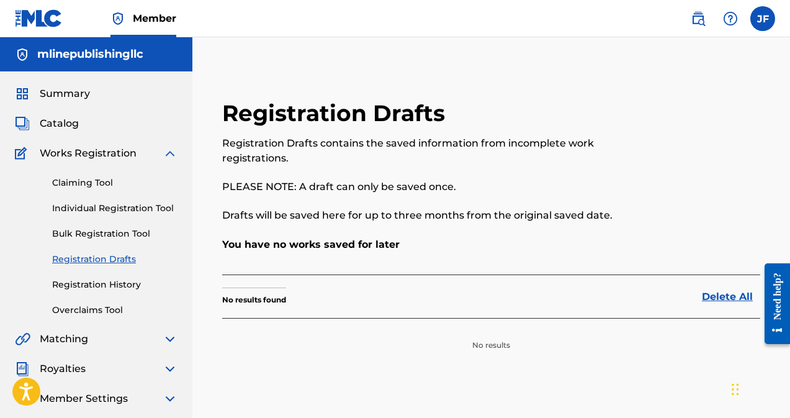
click at [759, 20] on label at bounding box center [763, 18] width 25 height 25
click at [763, 19] on input "[PERSON_NAME] [EMAIL_ADDRESS][DOMAIN_NAME] Notification Preferences Profile Log…" at bounding box center [763, 19] width 0 height 0
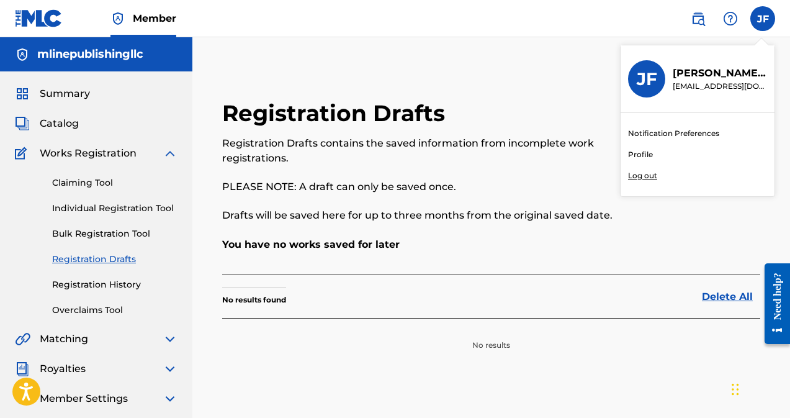
click at [648, 178] on p "Log out" at bounding box center [642, 175] width 29 height 11
click at [763, 19] on input "[PERSON_NAME] [EMAIL_ADDRESS][DOMAIN_NAME] Notification Preferences Profile Log…" at bounding box center [763, 19] width 0 height 0
